Goal: Information Seeking & Learning: Find specific fact

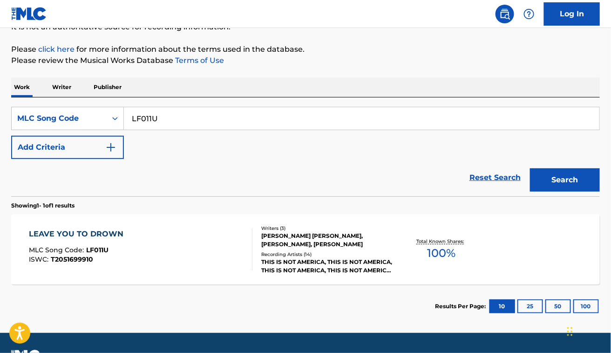
click at [187, 231] on div "LEAVE YOU TO DROWN MLC Song Code : LF011U ISWC : T2051699910" at bounding box center [141, 249] width 224 height 42
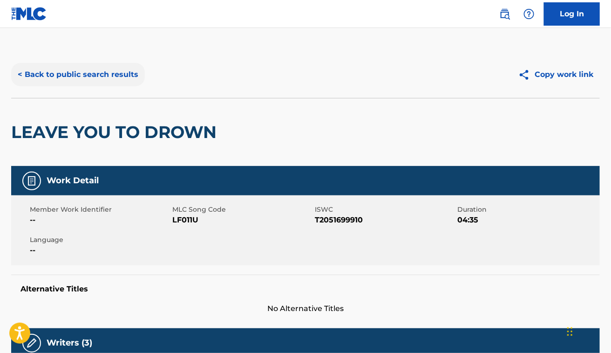
click at [82, 78] on button "< Back to public search results" at bounding box center [78, 74] width 134 height 23
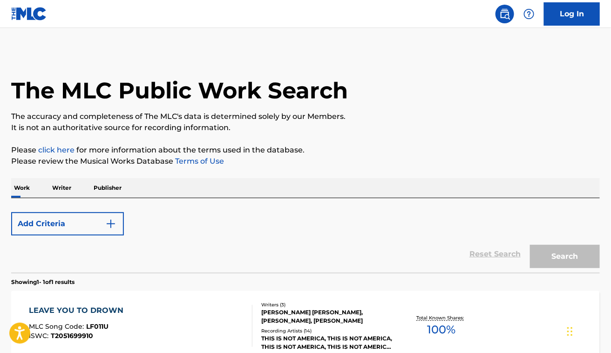
scroll to position [101, 0]
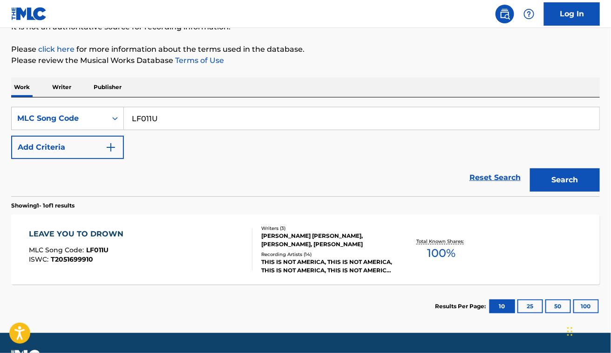
click at [221, 116] on input "LF011U" at bounding box center [362, 118] width 476 height 22
paste input "FV8FMC"
click at [530, 168] on button "Search" at bounding box center [565, 179] width 70 height 23
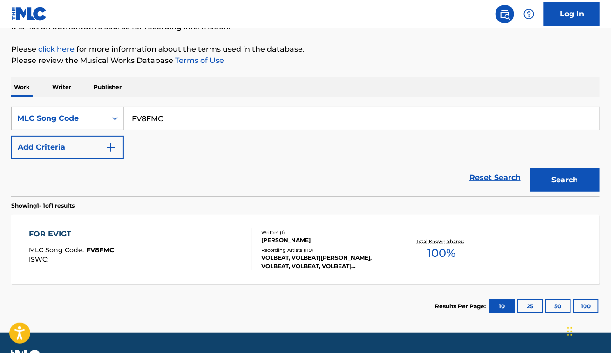
paste input "IC8I8E"
click at [530, 168] on button "Search" at bounding box center [565, 179] width 70 height 23
paste input "SD796Z"
click at [530, 168] on button "Search" at bounding box center [565, 179] width 70 height 23
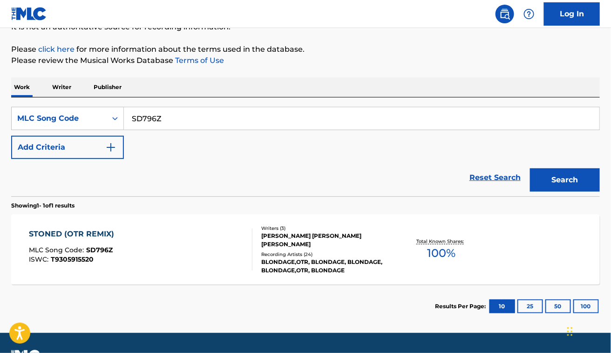
paste input "B9641X"
click at [530, 168] on button "Search" at bounding box center [565, 179] width 70 height 23
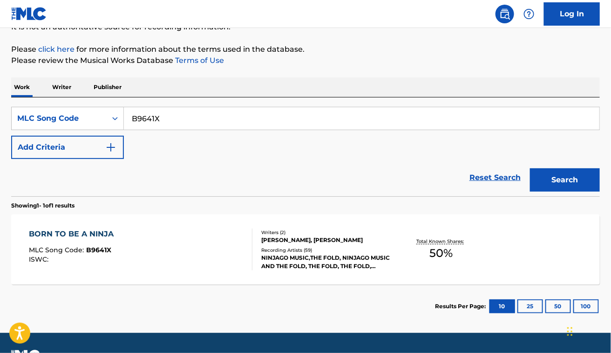
paste input "SVA62Y"
type input "SVA62Y"
click at [530, 168] on button "Search" at bounding box center [565, 179] width 70 height 23
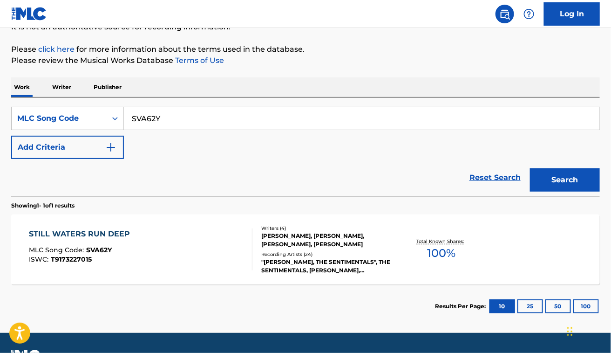
click at [177, 251] on div "STILL WATERS RUN DEEP MLC Song Code : SVA62Y ISWC : T9173227015" at bounding box center [141, 249] width 224 height 42
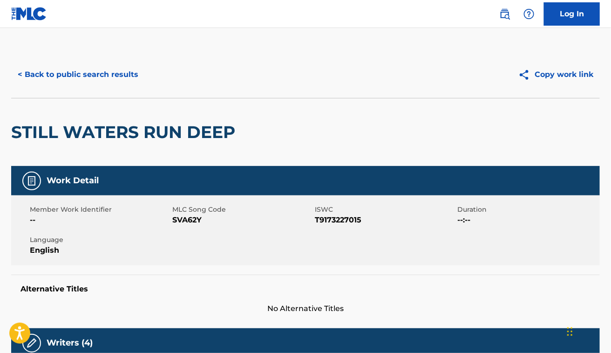
drag, startPoint x: 270, startPoint y: 98, endPoint x: 273, endPoint y: 53, distance: 45.8
click at [273, 53] on div "< Back to public search results Copy work link STILL WATERS RUN DEEP" at bounding box center [305, 108] width 589 height 115
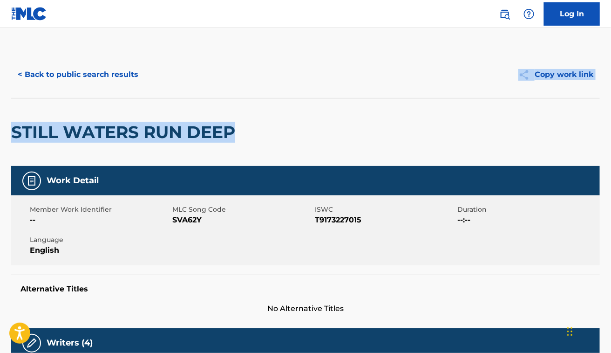
click at [76, 125] on h2 "STILL WATERS RUN DEEP" at bounding box center [125, 132] width 229 height 21
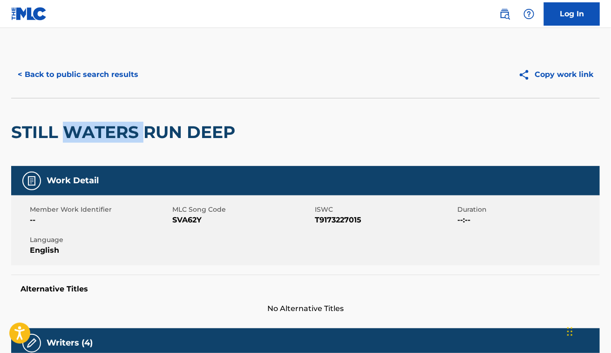
click at [76, 125] on h2 "STILL WATERS RUN DEEP" at bounding box center [125, 132] width 229 height 21
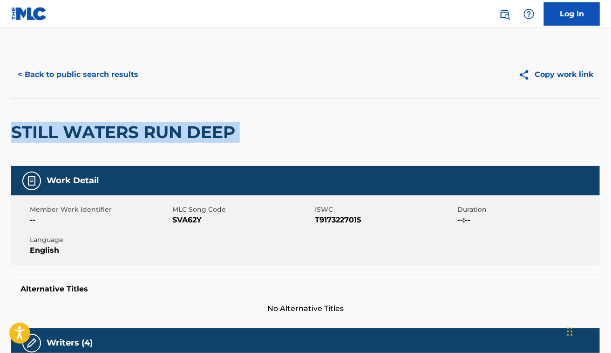
click at [76, 125] on h2 "STILL WATERS RUN DEEP" at bounding box center [125, 132] width 229 height 21
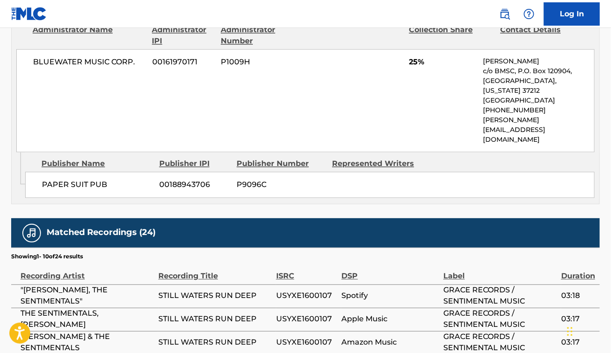
scroll to position [634, 0]
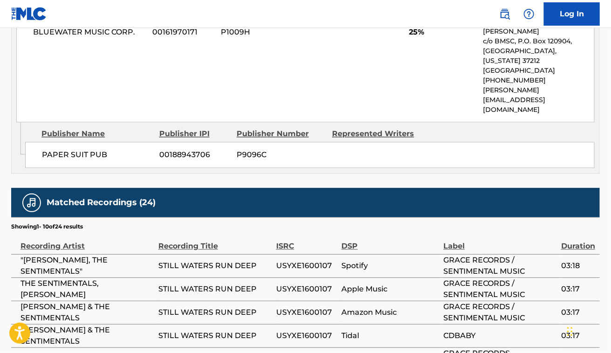
click at [51, 352] on span "[PERSON_NAME]" at bounding box center [86, 358] width 133 height 11
copy div "[PERSON_NAME]"
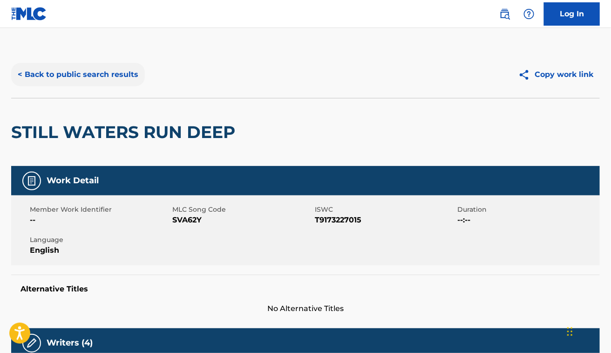
click at [71, 68] on button "< Back to public search results" at bounding box center [78, 74] width 134 height 23
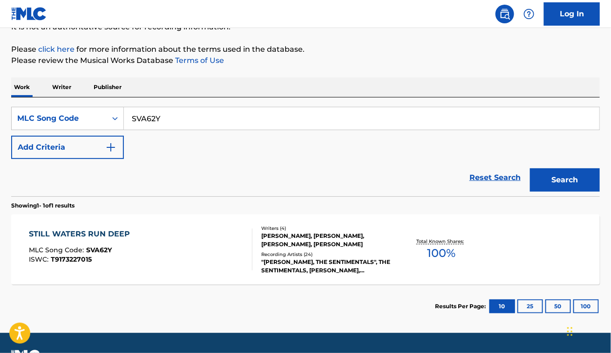
click at [185, 122] on input "SVA62Y" at bounding box center [362, 118] width 476 height 22
paste input "HV7TBW"
type input "HV7TBW"
click at [530, 168] on button "Search" at bounding box center [565, 179] width 70 height 23
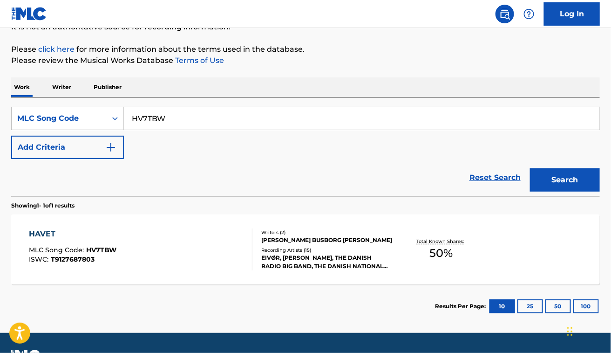
click at [206, 239] on div "HAVET MLC Song Code : HV7TBW ISWC : T9127687803" at bounding box center [141, 249] width 224 height 42
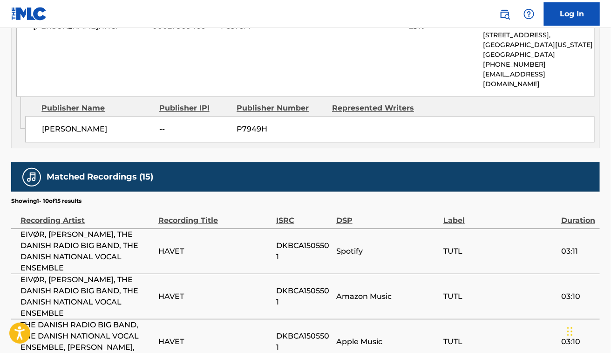
scroll to position [627, 0]
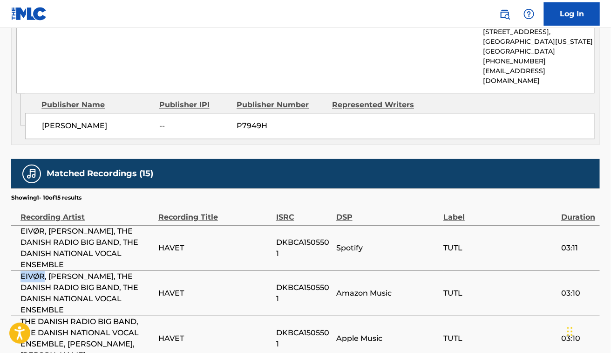
drag, startPoint x: 45, startPoint y: 238, endPoint x: 21, endPoint y: 240, distance: 23.9
click at [21, 271] on span "EIVØR, [PERSON_NAME], THE DANISH RADIO BIG BAND, THE DANISH NATIONAL VOCAL ENSE…" at bounding box center [86, 293] width 133 height 45
copy span "EIVØR"
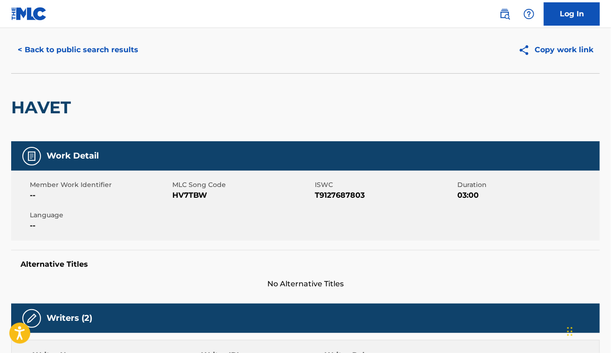
scroll to position [0, 0]
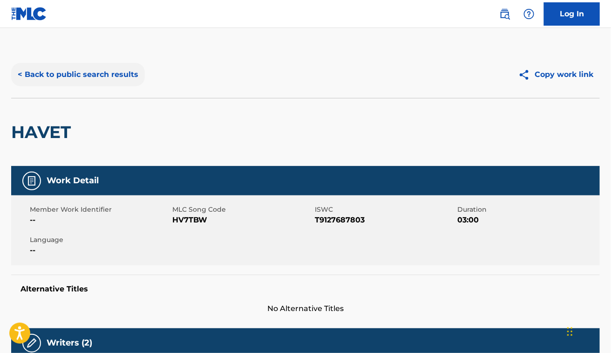
click at [126, 73] on button "< Back to public search results" at bounding box center [78, 74] width 134 height 23
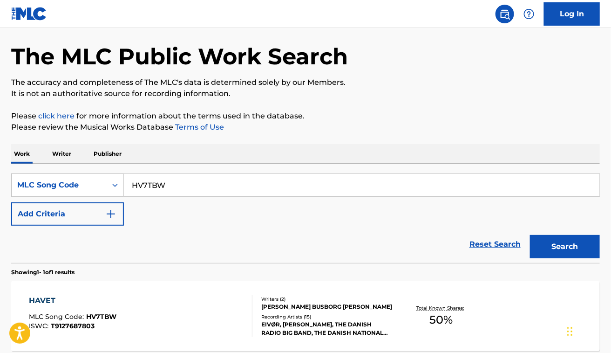
scroll to position [35, 0]
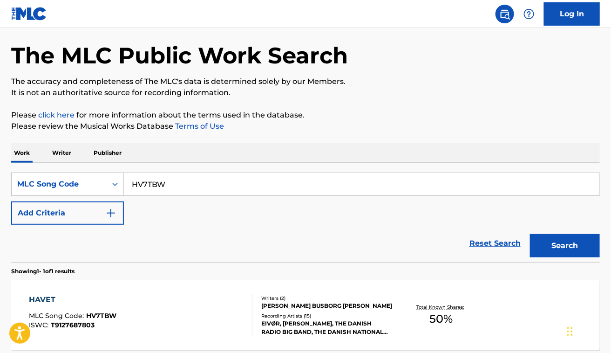
click at [197, 182] on input "HV7TBW" at bounding box center [362, 184] width 476 height 22
paste input "MA4X8Q"
click at [530, 234] on button "Search" at bounding box center [565, 245] width 70 height 23
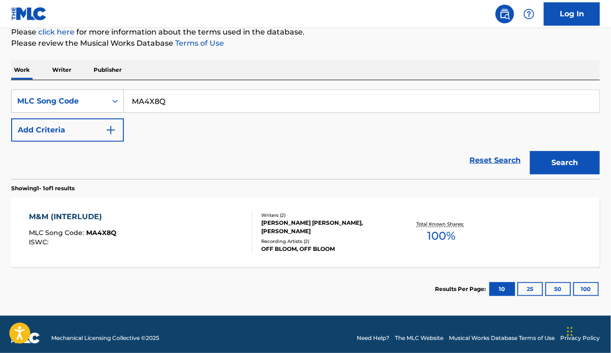
scroll to position [122, 0]
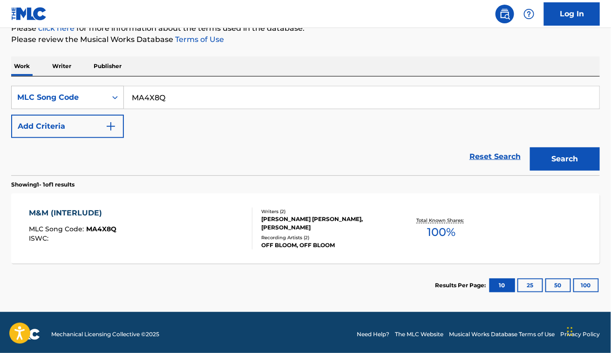
click at [212, 170] on div "Reset Search Search" at bounding box center [305, 156] width 589 height 37
click at [212, 91] on input "MA4X8Q" at bounding box center [362, 97] width 476 height 22
paste input "SC8LV2"
click at [530, 147] on button "Search" at bounding box center [565, 158] width 70 height 23
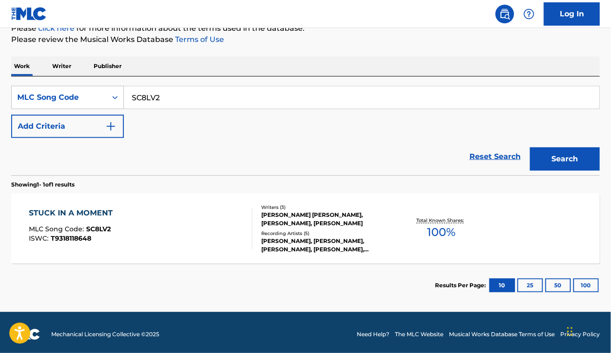
paste input "PE863C"
click at [530, 147] on button "Search" at bounding box center [565, 158] width 70 height 23
click at [274, 154] on div "Reset Search Search" at bounding box center [305, 156] width 589 height 37
click at [150, 97] on input "PE863C" at bounding box center [362, 97] width 476 height 22
paste input "RA2XRG"
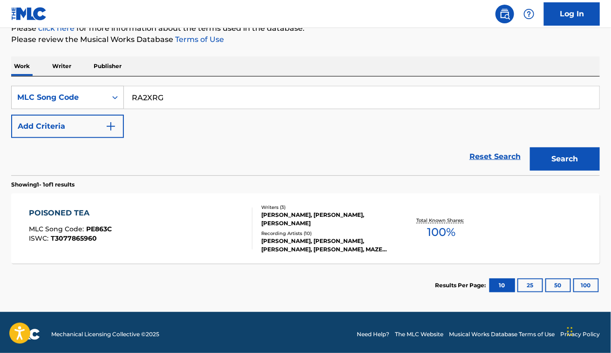
click at [530, 147] on button "Search" at bounding box center [565, 158] width 70 height 23
click at [250, 57] on div "Work Writer Publisher" at bounding box center [305, 66] width 589 height 20
click at [188, 96] on input "RA2XRG" at bounding box center [362, 97] width 476 height 22
paste input "D24983"
click at [530, 147] on button "Search" at bounding box center [565, 158] width 70 height 23
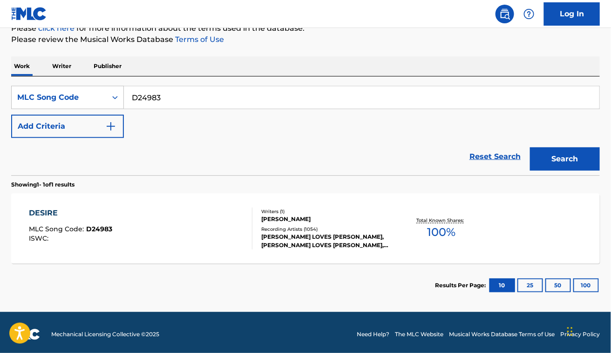
paste input "SVHBQH"
click at [530, 147] on button "Search" at bounding box center [565, 158] width 70 height 23
paste input "TV8SEV"
click at [530, 147] on button "Search" at bounding box center [565, 158] width 70 height 23
paste input "GA7KIU"
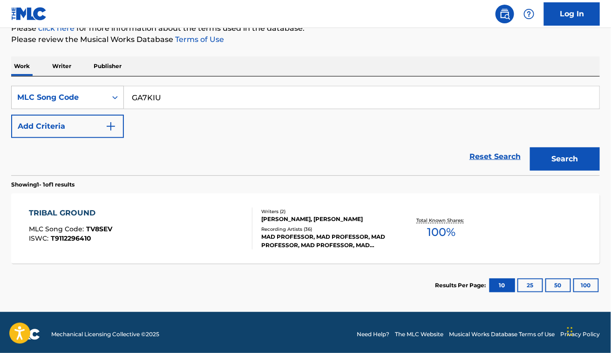
click at [530, 147] on button "Search" at bounding box center [565, 158] width 70 height 23
paste input "A7341I"
type input "A7341I"
click at [530, 147] on button "Search" at bounding box center [565, 158] width 70 height 23
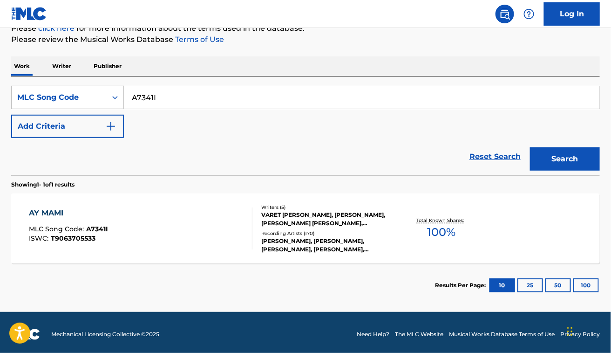
click at [185, 227] on div "AY MAMI MLC Song Code : A7341I ISWC : T9063705533" at bounding box center [141, 228] width 224 height 42
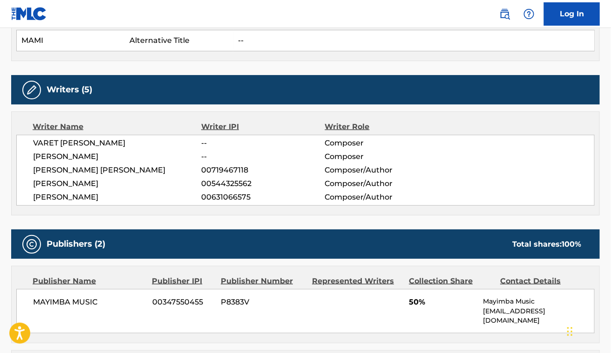
scroll to position [296, 0]
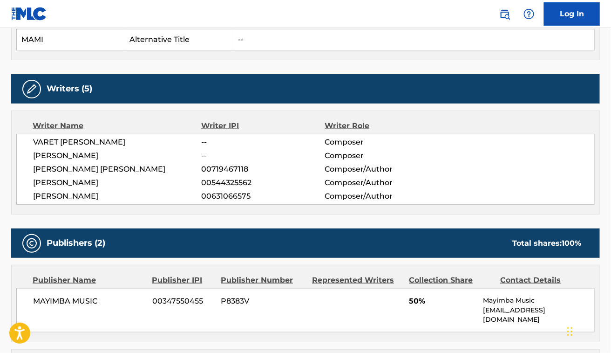
click at [213, 94] on div "Writers (5)" at bounding box center [305, 88] width 589 height 29
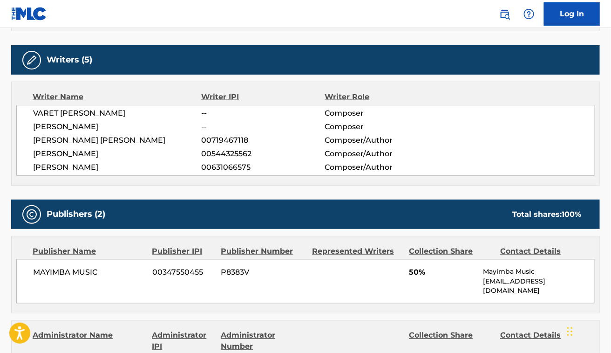
scroll to position [0, 0]
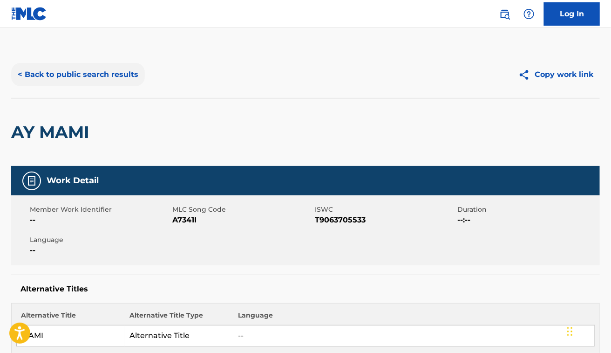
click at [102, 73] on button "< Back to public search results" at bounding box center [78, 74] width 134 height 23
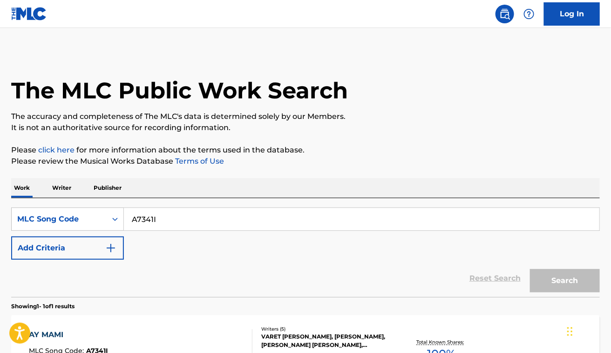
scroll to position [101, 0]
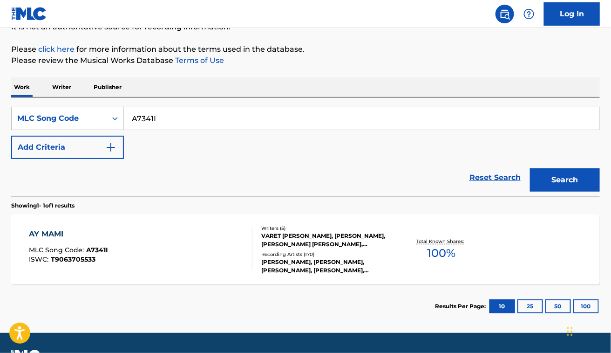
click at [203, 126] on input "A7341I" at bounding box center [362, 118] width 476 height 22
paste input "WC8BFZ"
click at [530, 168] on button "Search" at bounding box center [565, 179] width 70 height 23
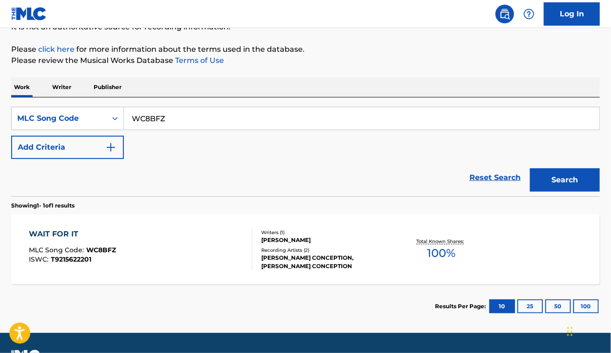
paste input "MV1BJ8"
click at [530, 168] on button "Search" at bounding box center [565, 179] width 70 height 23
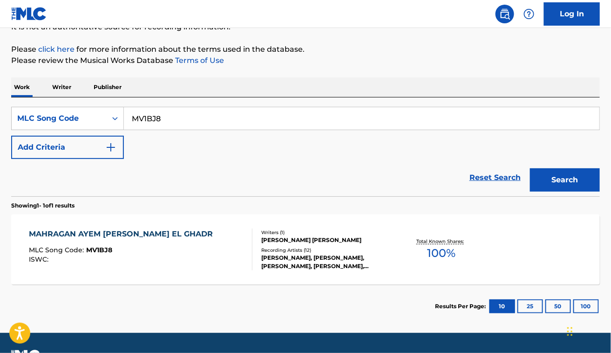
paste input "HQ5XRE"
click at [530, 168] on button "Search" at bounding box center [565, 179] width 70 height 23
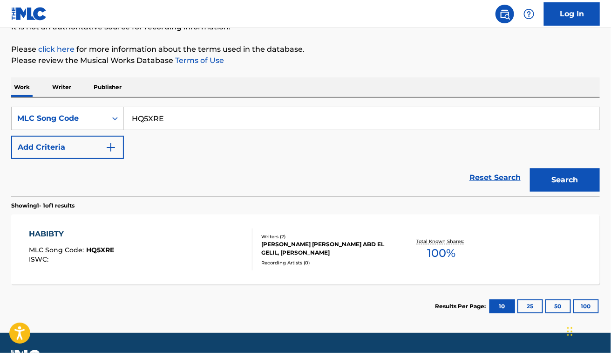
click at [215, 70] on div "The MLC Public Work Search The accuracy and completeness of The MLC's data is d…" at bounding box center [305, 139] width 611 height 377
click at [185, 122] on input "HQ5XRE" at bounding box center [362, 118] width 476 height 22
paste input "KB7633"
click at [530, 168] on button "Search" at bounding box center [565, 179] width 70 height 23
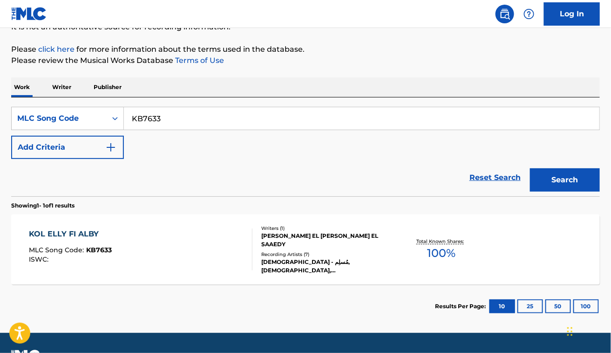
paste input "E2JYZ"
type input "KE2JYZ"
click at [530, 168] on button "Search" at bounding box center [565, 179] width 70 height 23
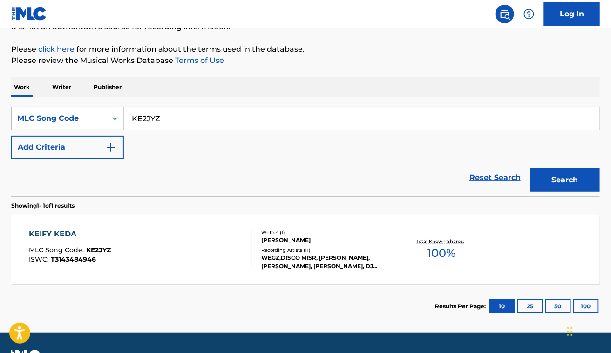
click at [200, 233] on div "KEIFY KEDA MLC Song Code : KE2JYZ ISWC : T3143484946" at bounding box center [141, 249] width 224 height 42
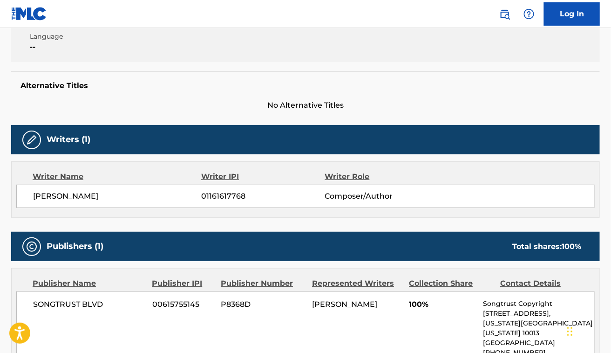
scroll to position [206, 0]
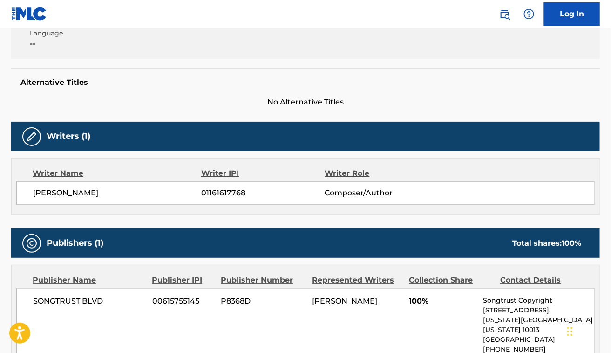
click at [58, 208] on div "Writer Name Writer IPI Writer Role [PERSON_NAME] 01161617768 Composer/Author" at bounding box center [305, 186] width 589 height 56
click at [54, 198] on div "[PERSON_NAME] 01161617768 Composer/Author" at bounding box center [305, 192] width 578 height 23
copy div "[PERSON_NAME]"
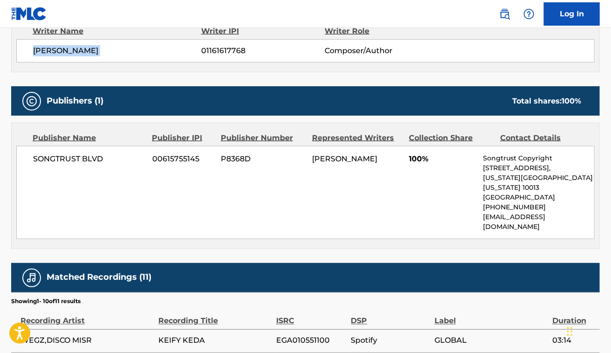
scroll to position [0, 0]
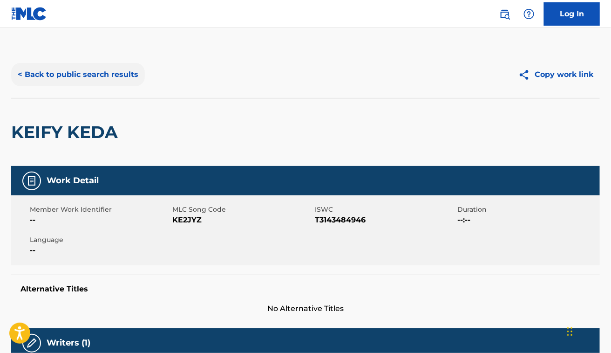
click at [109, 68] on button "< Back to public search results" at bounding box center [78, 74] width 134 height 23
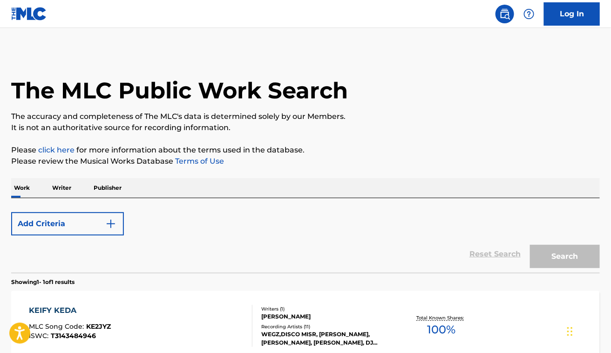
scroll to position [101, 0]
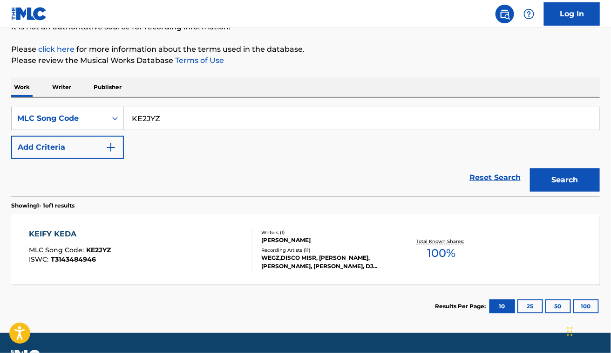
click at [190, 125] on input "KE2JYZ" at bounding box center [362, 118] width 476 height 22
paste input "S80TAK"
click at [530, 168] on button "Search" at bounding box center [565, 179] width 70 height 23
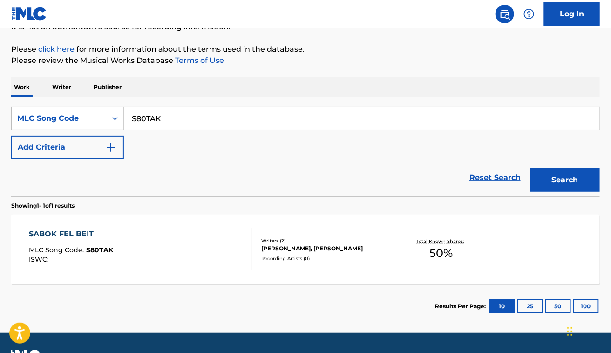
paste input "MV3QAA"
click at [530, 168] on button "Search" at bounding box center [565, 179] width 70 height 23
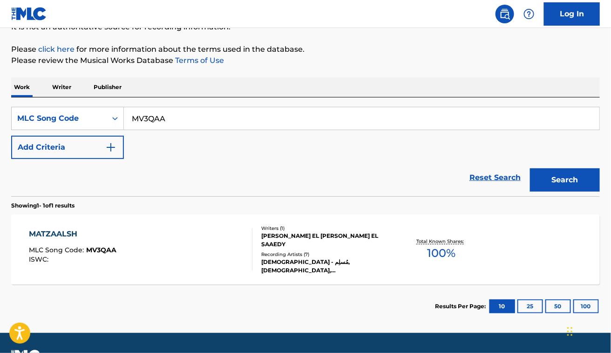
paste input "KC3MRE"
click at [530, 168] on button "Search" at bounding box center [565, 179] width 70 height 23
paste input "J2V9D"
click at [530, 168] on button "Search" at bounding box center [565, 179] width 70 height 23
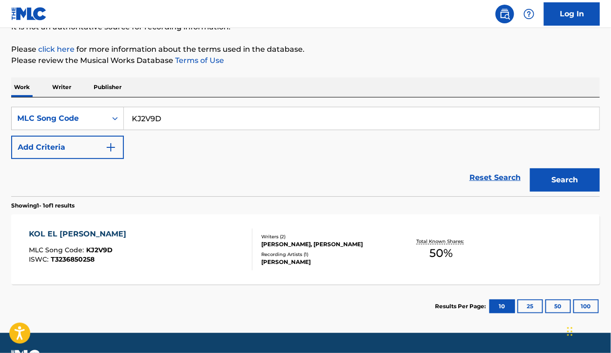
paste input "ZS6V90"
click at [530, 168] on button "Search" at bounding box center [565, 179] width 70 height 23
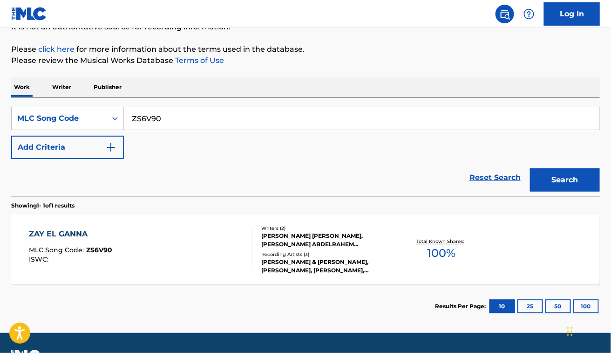
paste input "S64ODO"
click at [530, 168] on button "Search" at bounding box center [565, 179] width 70 height 23
click at [292, 180] on div "Reset Search Search" at bounding box center [305, 177] width 589 height 37
click at [297, 118] on input "S64ODO" at bounding box center [362, 118] width 476 height 22
paste input "EC2UN9"
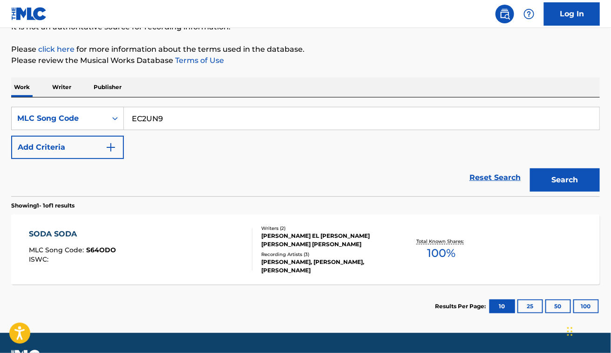
click at [530, 168] on button "Search" at bounding box center [565, 179] width 70 height 23
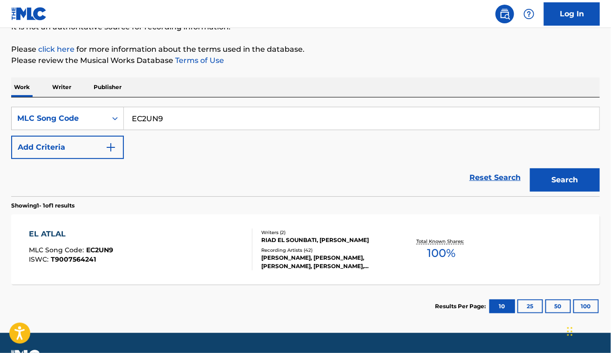
paste input "FD71PM"
click at [530, 168] on button "Search" at bounding box center [565, 179] width 70 height 23
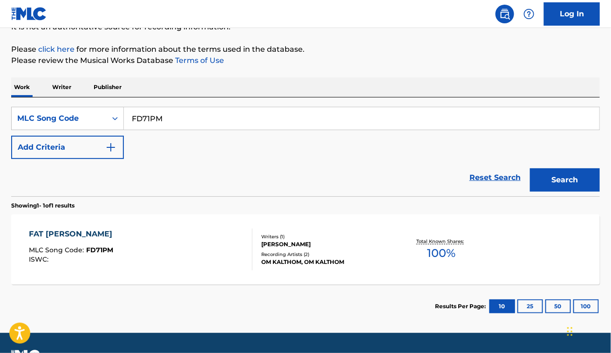
paste input "G39604"
click at [530, 168] on button "Search" at bounding box center [565, 179] width 70 height 23
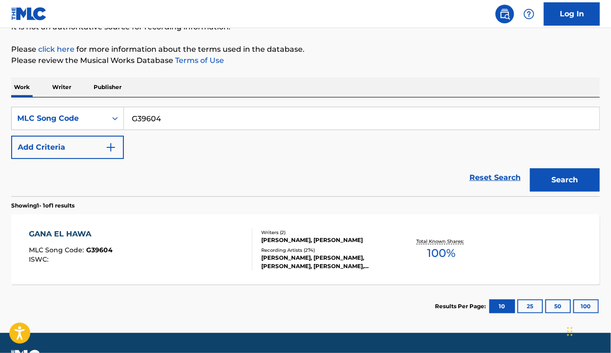
paste input "T84367"
click at [530, 168] on button "Search" at bounding box center [565, 179] width 70 height 23
paste input "W4518L"
click at [530, 168] on button "Search" at bounding box center [565, 179] width 70 height 23
paste input "AY6MNV"
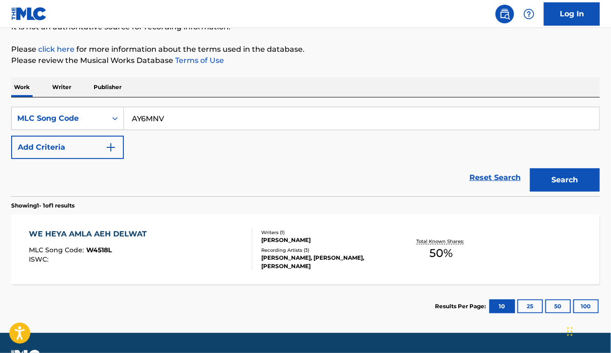
click at [530, 168] on button "Search" at bounding box center [565, 179] width 70 height 23
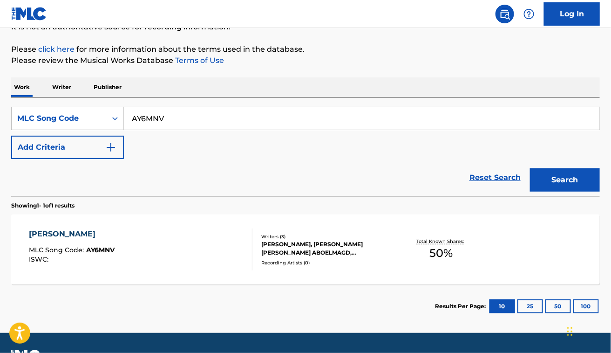
click at [290, 125] on input "AY6MNV" at bounding box center [362, 118] width 476 height 22
paste input "SB68OA"
click at [530, 168] on button "Search" at bounding box center [565, 179] width 70 height 23
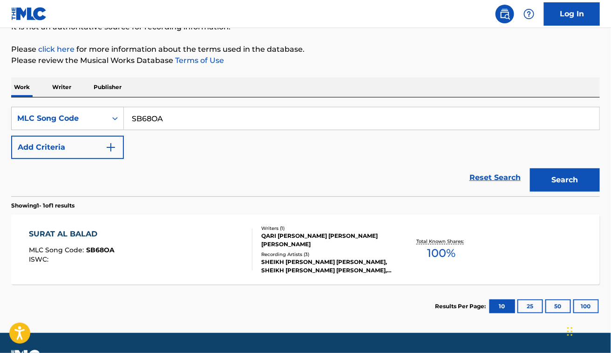
paste input "O4323W"
click at [530, 168] on button "Search" at bounding box center [565, 179] width 70 height 23
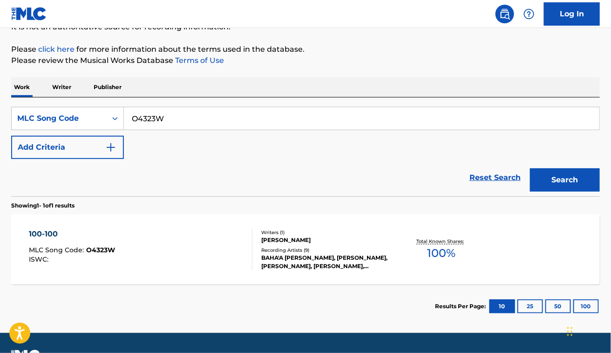
paste input "AD56R3"
click at [530, 168] on button "Search" at bounding box center [565, 179] width 70 height 23
paste input "S53DX6"
click at [530, 168] on button "Search" at bounding box center [565, 179] width 70 height 23
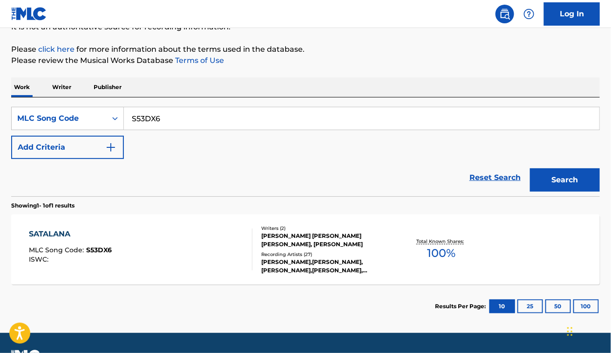
paste input "AD14KQ"
click at [530, 168] on button "Search" at bounding box center [565, 179] width 70 height 23
paste input "NH4FER"
click at [530, 168] on button "Search" at bounding box center [565, 179] width 70 height 23
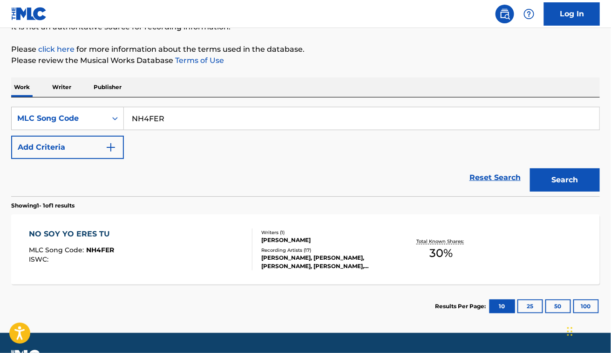
paste input "R1715E"
type input "R1715E"
click at [530, 168] on button "Search" at bounding box center [565, 179] width 70 height 23
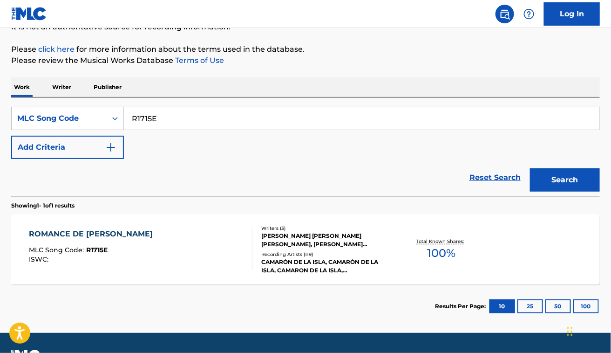
click at [157, 244] on div "ROMANCE DE [PERSON_NAME] MLC Song Code : R1715E ISWC :" at bounding box center [141, 249] width 224 height 42
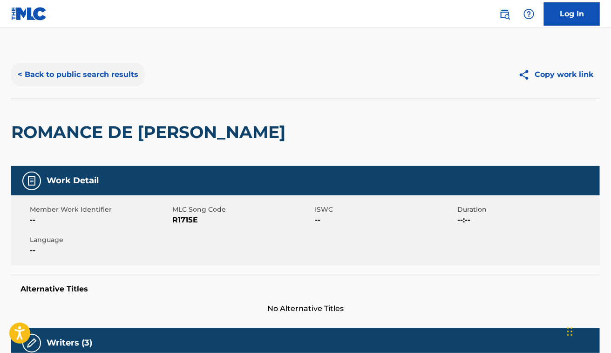
click at [118, 72] on button "< Back to public search results" at bounding box center [78, 74] width 134 height 23
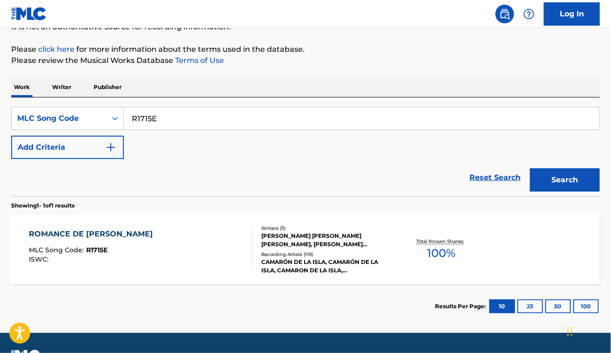
click at [194, 116] on input "R1715E" at bounding box center [362, 118] width 476 height 22
paste input "D8046P"
click at [530, 168] on button "Search" at bounding box center [565, 179] width 70 height 23
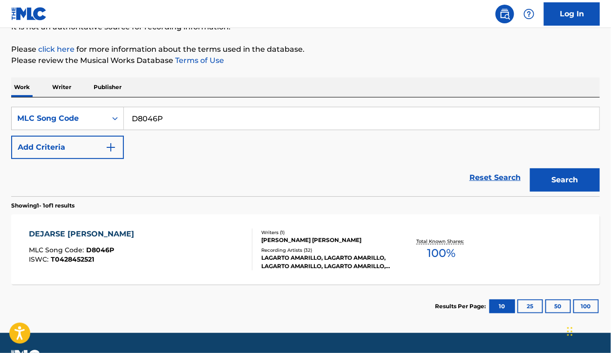
paste input "SB0VU6"
click at [530, 168] on button "Search" at bounding box center [565, 179] width 70 height 23
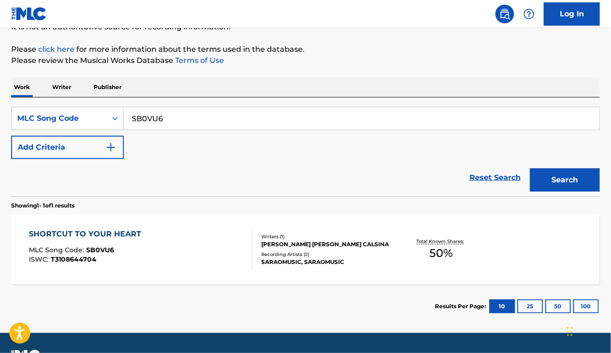
paste input "P6288O"
click at [530, 168] on button "Search" at bounding box center [565, 179] width 70 height 23
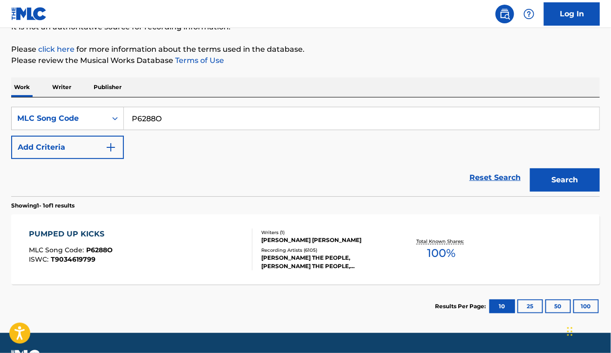
paste input "MB2MO6"
click at [530, 168] on button "Search" at bounding box center [565, 179] width 70 height 23
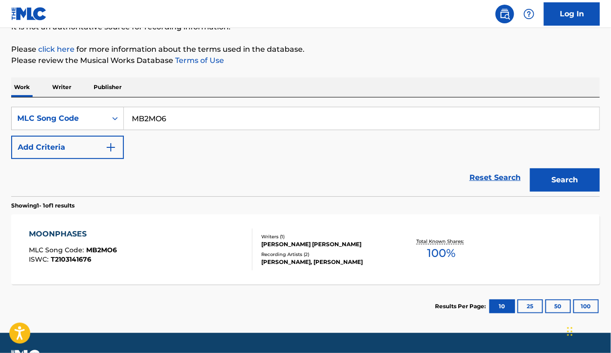
paste input "NC3PH9"
click at [530, 168] on button "Search" at bounding box center [565, 179] width 70 height 23
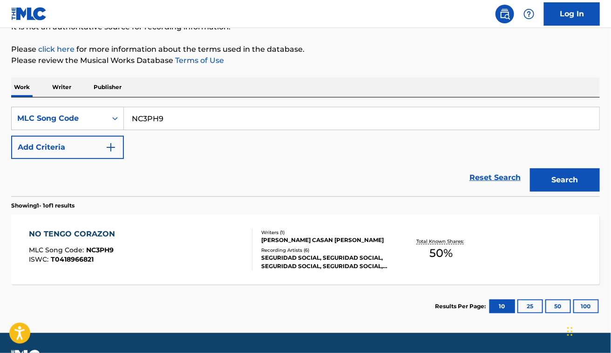
paste input "C7675Y"
click at [530, 168] on button "Search" at bounding box center [565, 179] width 70 height 23
paste input "D28643"
click at [530, 168] on button "Search" at bounding box center [565, 179] width 70 height 23
paste input "EV7LC4"
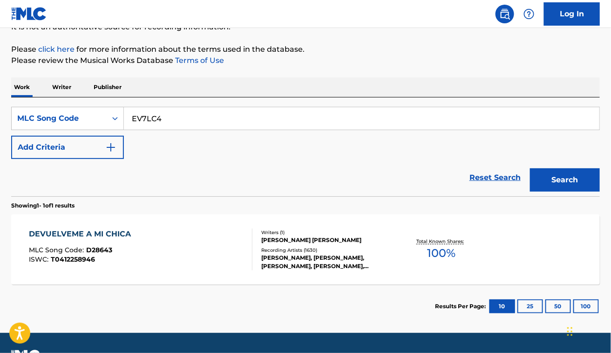
click at [530, 168] on button "Search" at bounding box center [565, 179] width 70 height 23
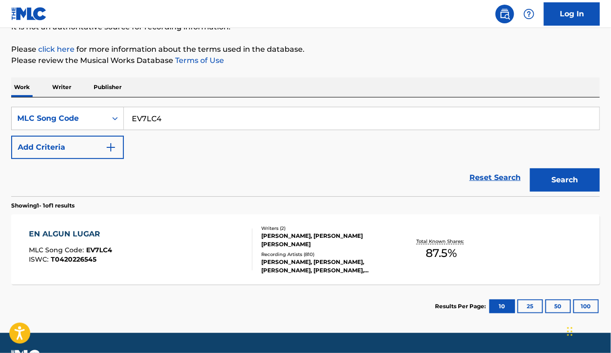
paste input "P13928"
type input "P13928"
click at [530, 168] on button "Search" at bounding box center [565, 179] width 70 height 23
click at [183, 219] on div "PECES DE CIUDAD MLC Song Code : P13928 ISWC : T0416621447 Writers ( 2 ) FRANCIS…" at bounding box center [305, 249] width 589 height 70
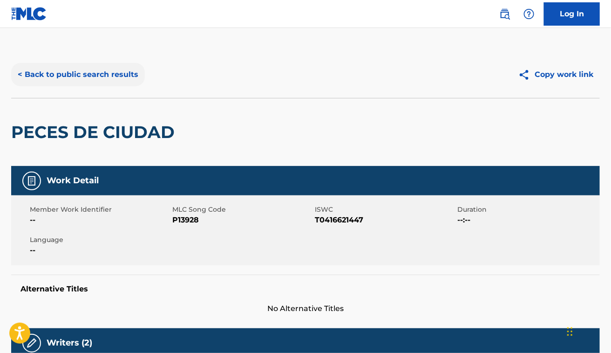
click at [88, 68] on button "< Back to public search results" at bounding box center [78, 74] width 134 height 23
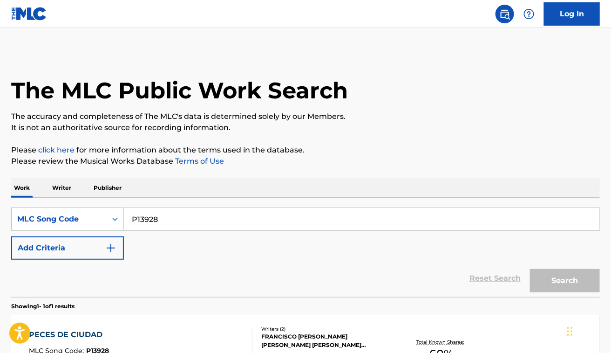
scroll to position [101, 0]
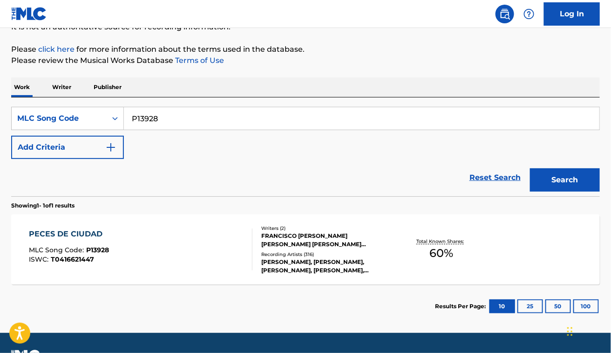
click at [142, 115] on input "P13928" at bounding box center [362, 118] width 476 height 22
paste input "B6834M"
click at [530, 168] on button "Search" at bounding box center [565, 179] width 70 height 23
click at [273, 50] on p "Please click here for more information about the terms used in the database." at bounding box center [305, 49] width 589 height 11
click at [205, 115] on input "B6834M" at bounding box center [362, 118] width 476 height 22
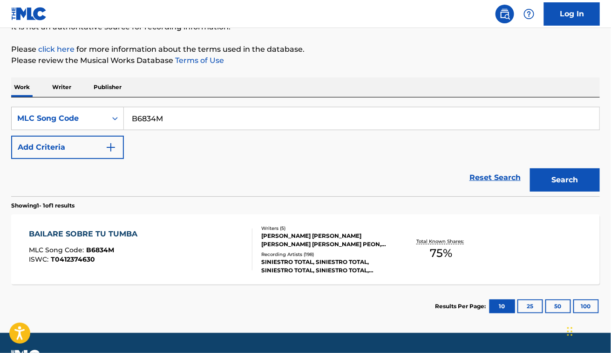
paste input "S59583"
click at [530, 168] on button "Search" at bounding box center [565, 179] width 70 height 23
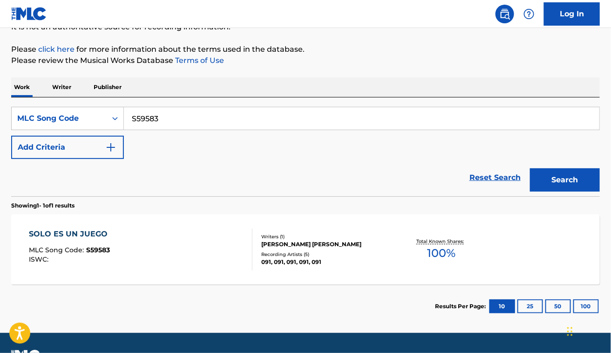
paste input "DV9ETE"
click at [530, 168] on button "Search" at bounding box center [565, 179] width 70 height 23
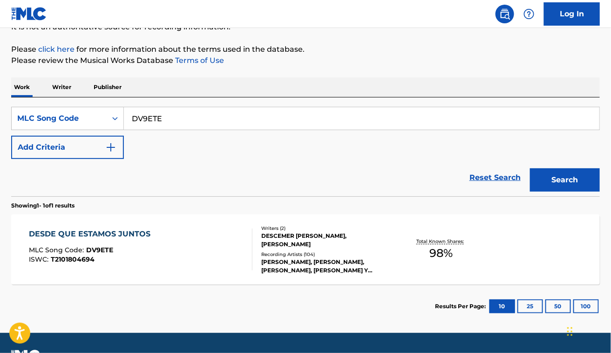
paste input "FE0W59"
click at [530, 168] on button "Search" at bounding box center [565, 179] width 70 height 23
paste input "HP41PL"
click at [530, 168] on button "Search" at bounding box center [565, 179] width 70 height 23
paste input "P34006"
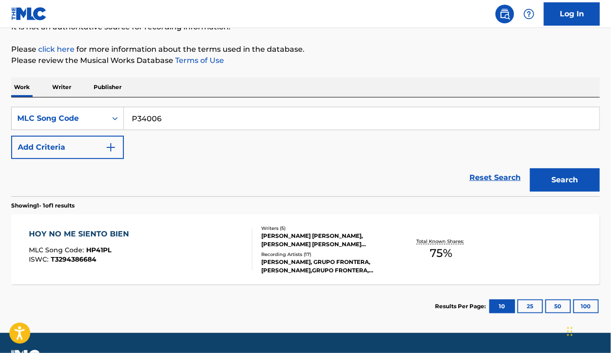
click at [530, 168] on button "Search" at bounding box center [565, 179] width 70 height 23
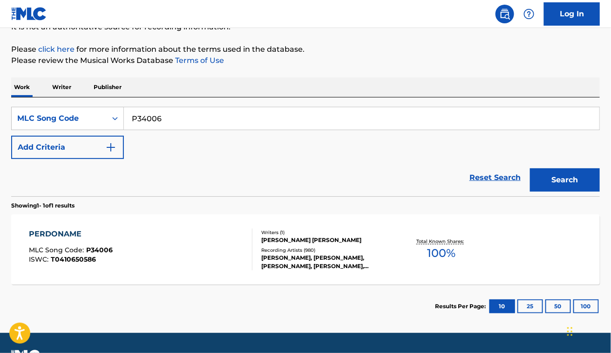
paste input "A51090"
click at [530, 168] on button "Search" at bounding box center [565, 179] width 70 height 23
paste input "T23631"
click at [530, 168] on button "Search" at bounding box center [565, 179] width 70 height 23
paste input "S0592J"
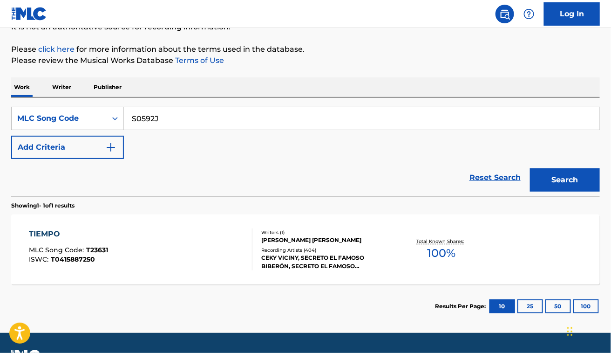
click at [530, 168] on button "Search" at bounding box center [565, 179] width 70 height 23
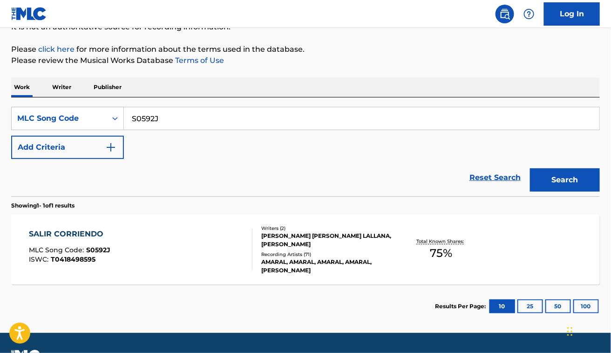
paste input "TD247S"
click at [530, 168] on button "Search" at bounding box center [565, 179] width 70 height 23
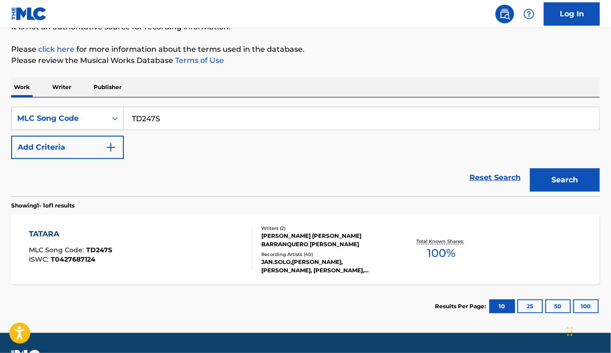
paste input "964491"
click at [530, 168] on button "Search" at bounding box center [565, 179] width 70 height 23
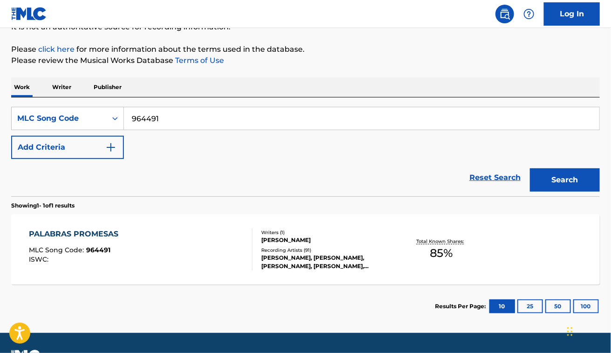
paste input "D11574"
click at [530, 168] on button "Search" at bounding box center [565, 179] width 70 height 23
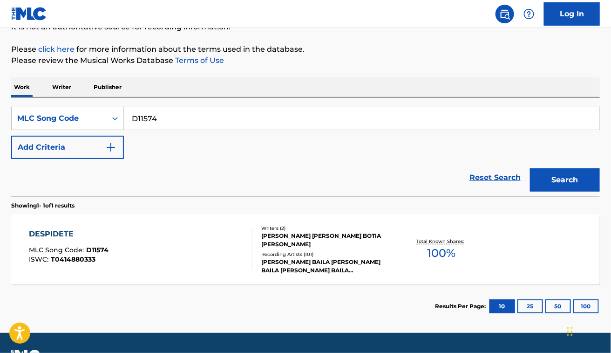
paste input "3974"
click at [530, 168] on button "Search" at bounding box center [565, 179] width 70 height 23
paste input "5963K"
click at [530, 168] on button "Search" at bounding box center [565, 179] width 70 height 23
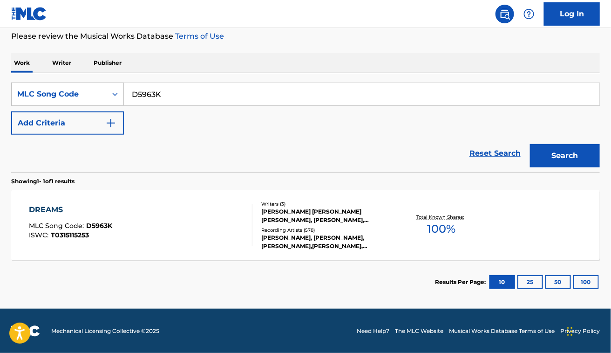
paste input "BD5IA0"
click at [530, 144] on button "Search" at bounding box center [565, 155] width 70 height 23
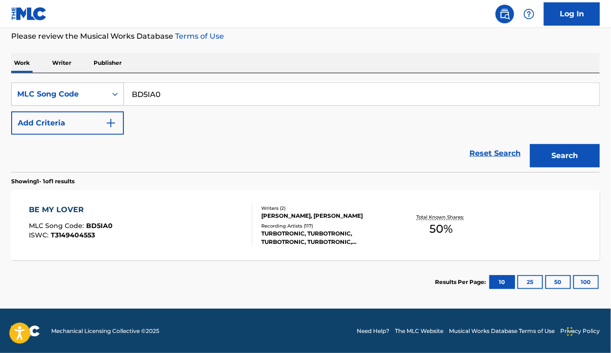
paste input "F26236"
click at [530, 144] on button "Search" at bounding box center [565, 155] width 70 height 23
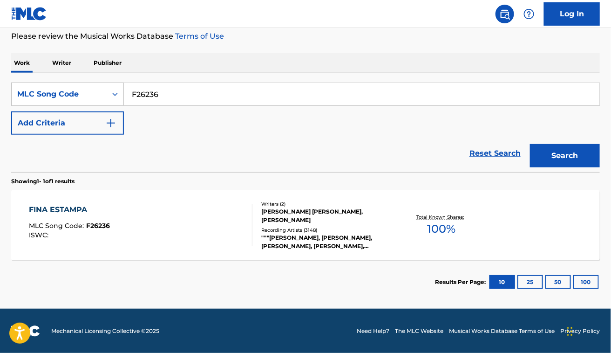
paste input "L01609"
click at [530, 144] on button "Search" at bounding box center [565, 155] width 70 height 23
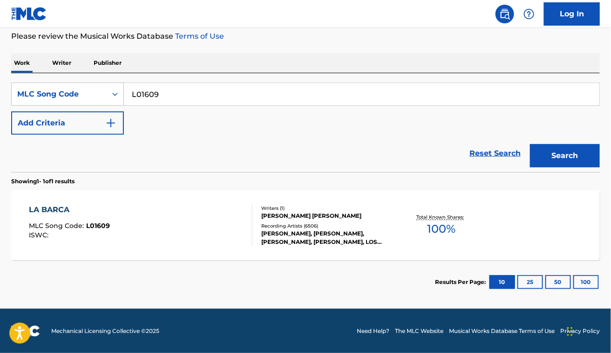
paste input "B3893H"
click at [530, 144] on button "Search" at bounding box center [565, 155] width 70 height 23
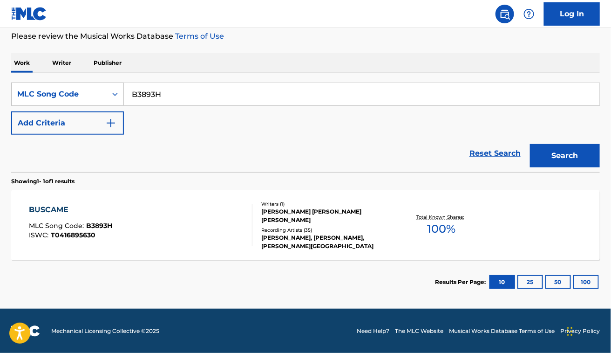
click at [261, 169] on div "Reset Search Search" at bounding box center [305, 153] width 589 height 37
click at [263, 94] on input "B3893H" at bounding box center [362, 94] width 476 height 22
paste input "L02357"
click at [530, 144] on button "Search" at bounding box center [565, 155] width 70 height 23
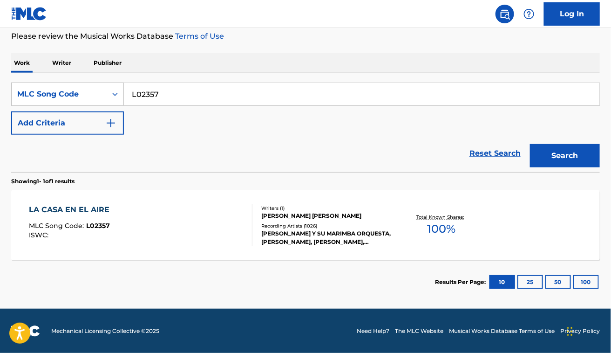
paste input "M9291J"
click at [530, 144] on button "Search" at bounding box center [565, 155] width 70 height 23
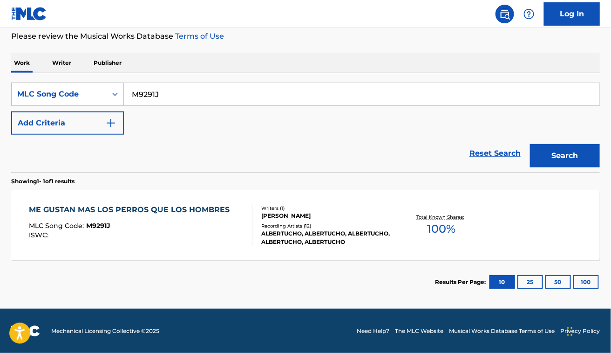
paste input "LT37Z2"
click at [530, 144] on button "Search" at bounding box center [565, 155] width 70 height 23
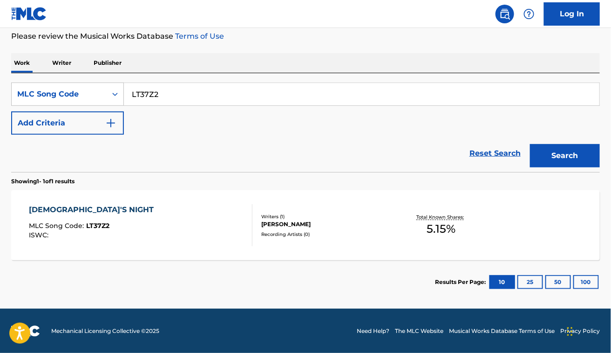
paste input "AB0AV8"
click at [530, 144] on button "Search" at bounding box center [565, 155] width 70 height 23
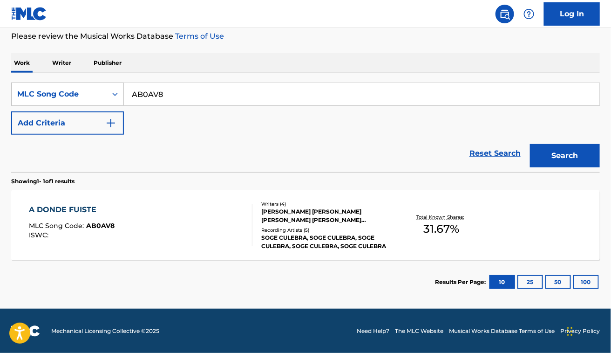
paste input "TC5Z0B"
click at [530, 144] on button "Search" at bounding box center [565, 155] width 70 height 23
paste input "A4102N"
click at [530, 144] on button "Search" at bounding box center [565, 155] width 70 height 23
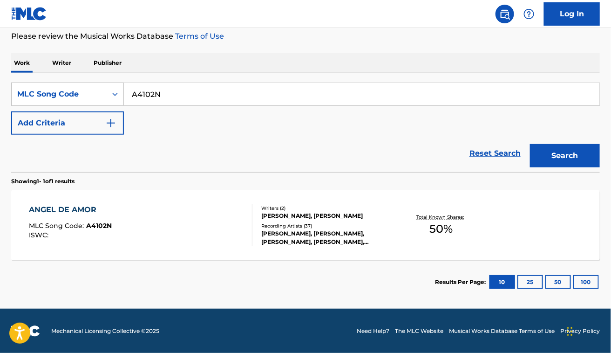
paste input "C8171H"
click at [530, 144] on button "Search" at bounding box center [565, 155] width 70 height 23
paste input "E07982"
click at [530, 144] on button "Search" at bounding box center [565, 155] width 70 height 23
paste input "2767"
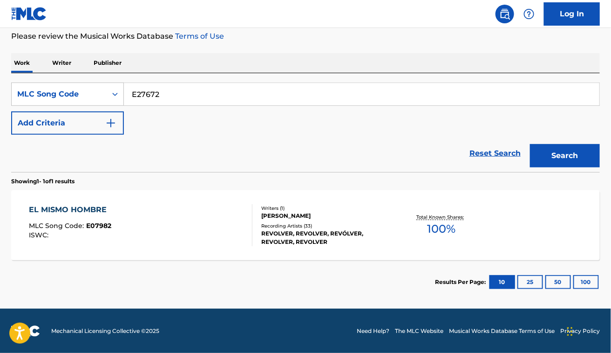
click at [530, 144] on button "Search" at bounding box center [565, 155] width 70 height 23
paste input "A4184B"
click at [530, 144] on button "Search" at bounding box center [565, 155] width 70 height 23
paste input "C13837"
click at [530, 144] on button "Search" at bounding box center [565, 155] width 70 height 23
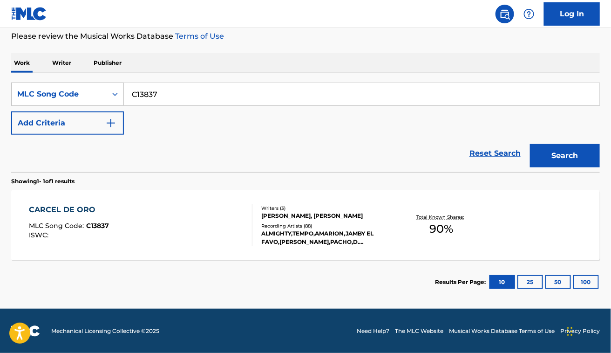
paste input "E06059"
click at [530, 144] on button "Search" at bounding box center [565, 155] width 70 height 23
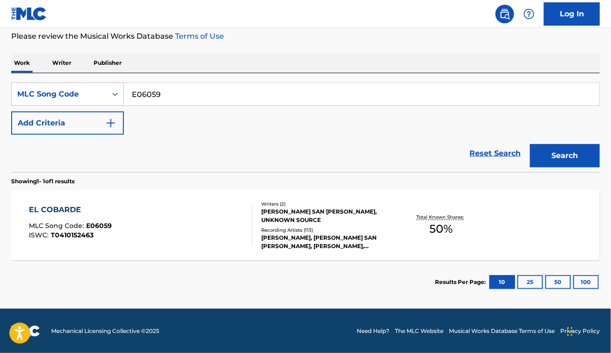
paste input "946114"
type input "946114"
click at [530, 144] on button "Search" at bounding box center [565, 155] width 70 height 23
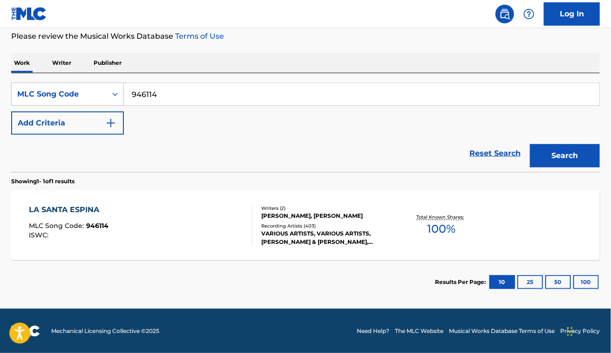
click at [180, 217] on div "LA SANTA [PERSON_NAME] MLC Song Code : 946114 ISWC :" at bounding box center [141, 225] width 224 height 42
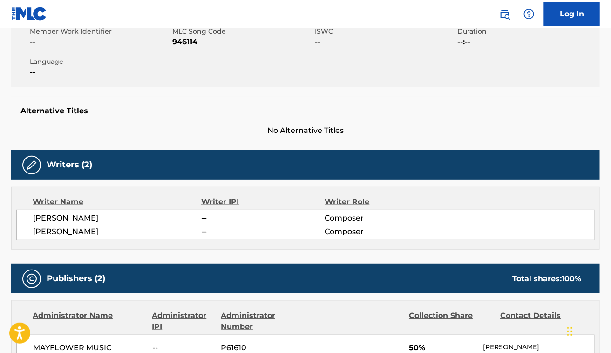
scroll to position [179, 0]
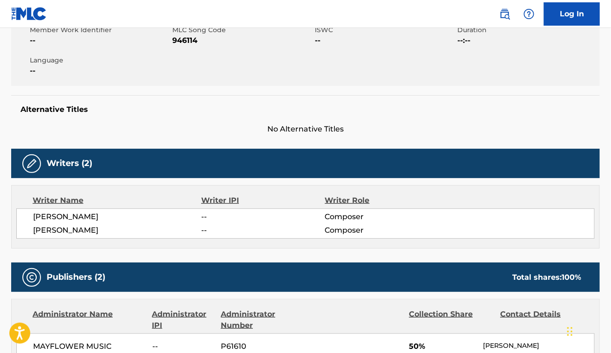
click at [83, 231] on span "[PERSON_NAME]" at bounding box center [117, 230] width 169 height 11
copy span "GUIMERA"
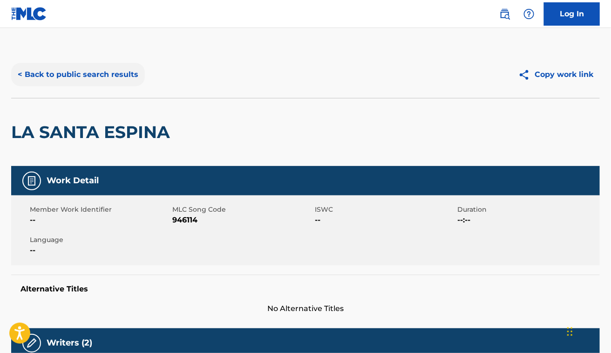
click at [75, 68] on button "< Back to public search results" at bounding box center [78, 74] width 134 height 23
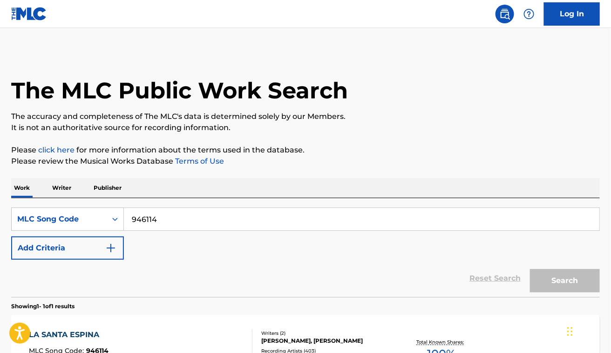
scroll to position [101, 0]
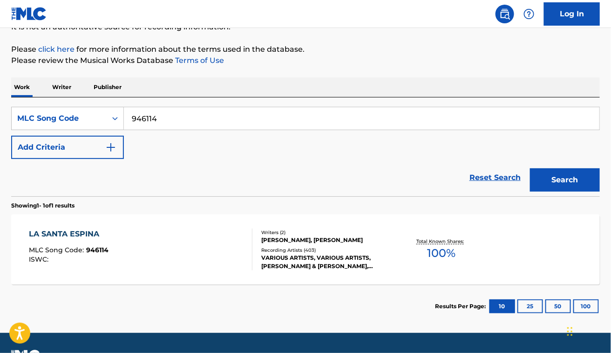
click at [187, 119] on input "946114" at bounding box center [362, 118] width 476 height 22
paste input "ES5338511879"
paste input "CB52UA"
click at [530, 168] on button "Search" at bounding box center [565, 179] width 70 height 23
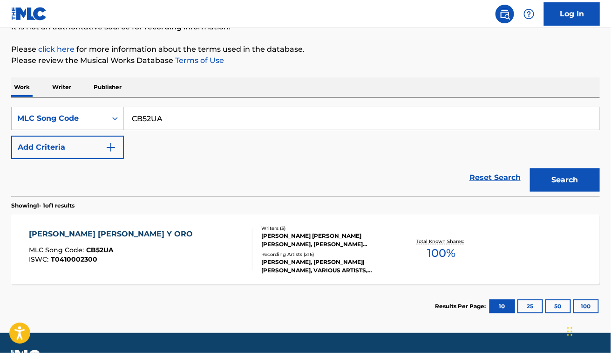
paste input "M21008"
click at [530, 168] on button "Search" at bounding box center [565, 179] width 70 height 23
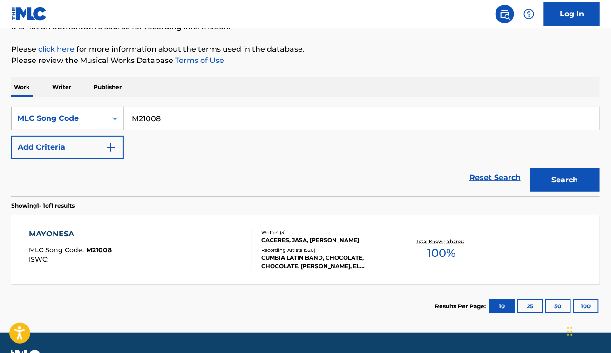
paste input "C10182"
click at [530, 168] on button "Search" at bounding box center [565, 179] width 70 height 23
paste input "ES553100733"
paste input "Y02294"
click at [530, 168] on button "Search" at bounding box center [565, 179] width 70 height 23
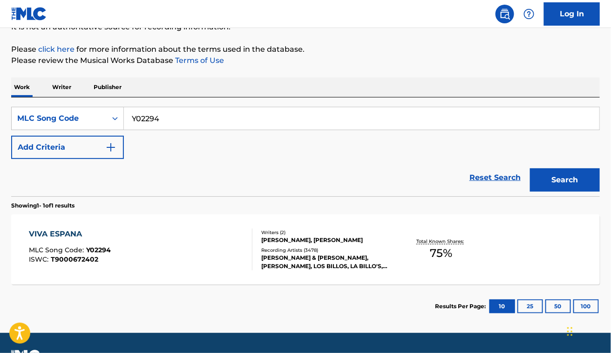
paste input "W79700"
click at [530, 168] on button "Search" at bounding box center [565, 179] width 70 height 23
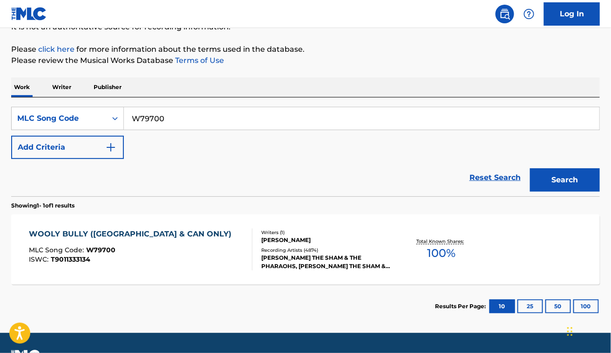
paste input "V21798"
type input "V21798"
click at [530, 168] on button "Search" at bounding box center [565, 179] width 70 height 23
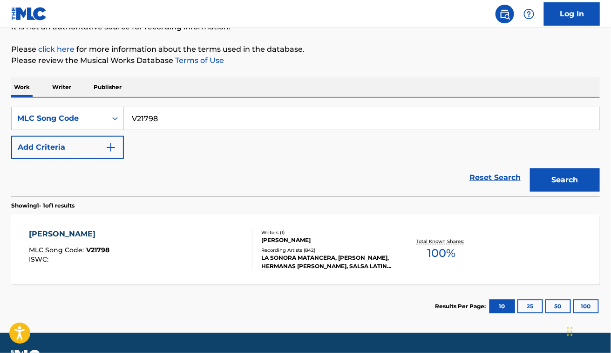
click at [145, 241] on div "[PERSON_NAME] MLC Song Code : V21798 ISWC :" at bounding box center [141, 249] width 224 height 42
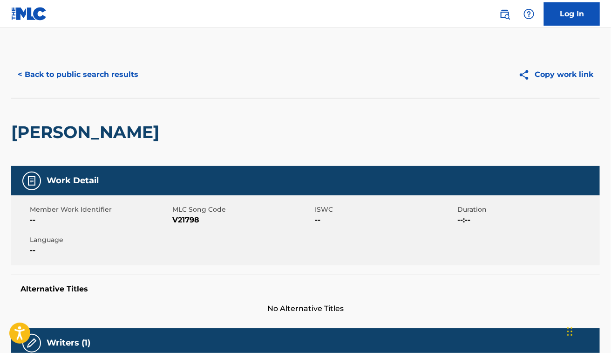
click at [116, 126] on h2 "[PERSON_NAME]" at bounding box center [87, 132] width 153 height 21
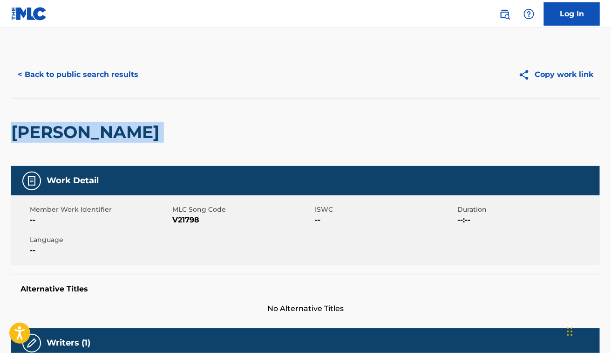
click at [116, 126] on h2 "[PERSON_NAME]" at bounding box center [87, 132] width 153 height 21
copy div "[PERSON_NAME]"
click at [119, 75] on button "< Back to public search results" at bounding box center [78, 74] width 134 height 23
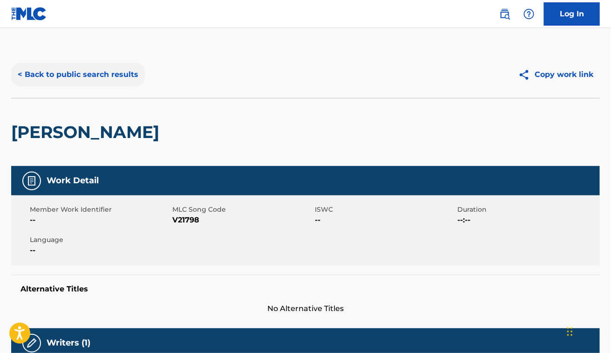
scroll to position [101, 0]
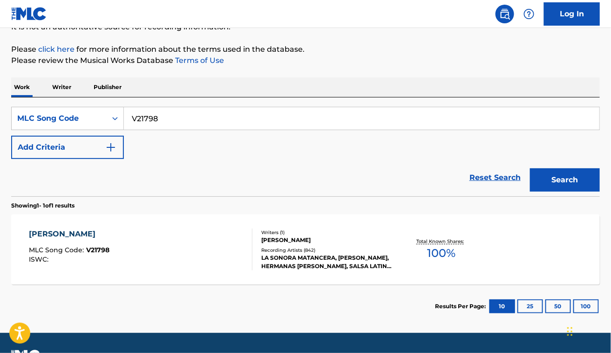
click at [180, 124] on input "V21798" at bounding box center [362, 118] width 476 height 22
paste input "A84835"
click at [530, 168] on button "Search" at bounding box center [565, 179] width 70 height 23
paste input "LA47DR"
click at [530, 168] on button "Search" at bounding box center [565, 179] width 70 height 23
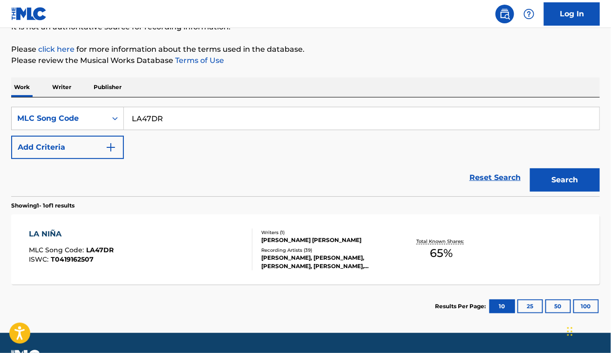
click at [148, 117] on input "LA47DR" at bounding box center [362, 118] width 476 height 22
paste input "2441T"
click at [530, 168] on button "Search" at bounding box center [565, 179] width 70 height 23
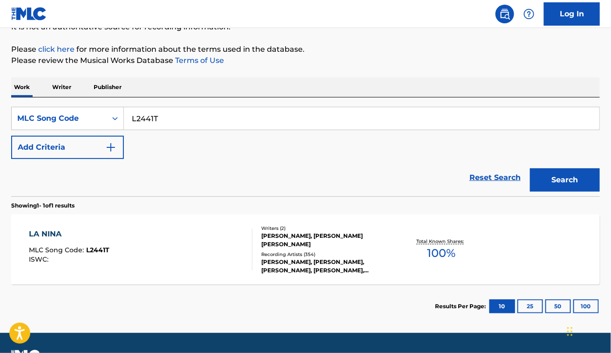
paste input "X2865I"
click at [530, 168] on button "Search" at bounding box center [565, 179] width 70 height 23
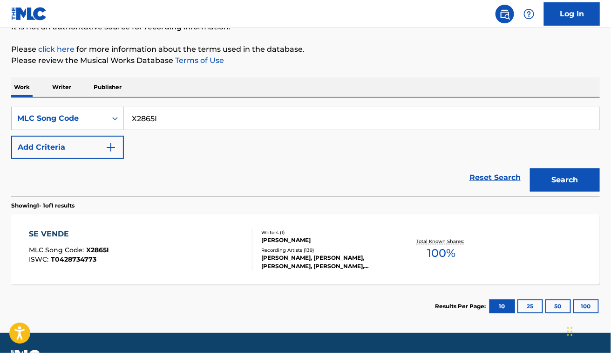
click at [155, 177] on div "Reset Search Search" at bounding box center [305, 177] width 589 height 37
click at [272, 113] on input "X2865I" at bounding box center [362, 118] width 476 height 22
paste input "E44614"
click at [530, 168] on button "Search" at bounding box center [565, 179] width 70 height 23
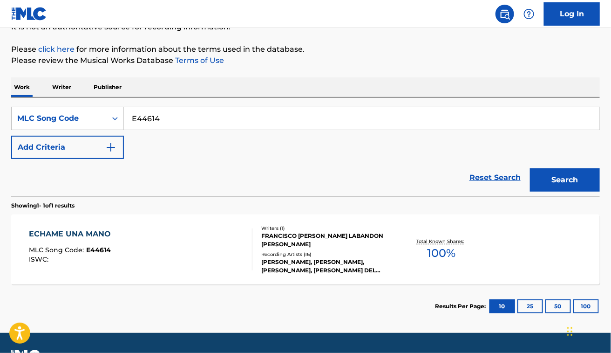
paste input "AVCWWL"
click at [530, 168] on button "Search" at bounding box center [565, 179] width 70 height 23
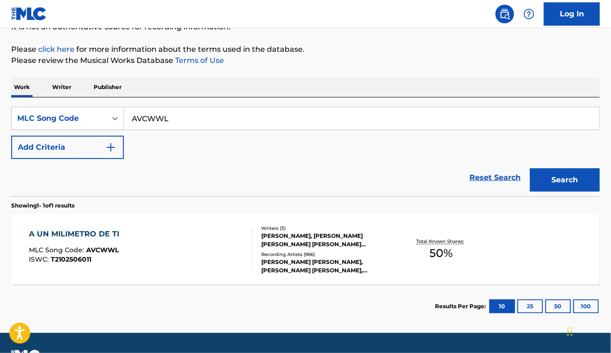
paste input "HB52JE"
click at [530, 168] on button "Search" at bounding box center [565, 179] width 70 height 23
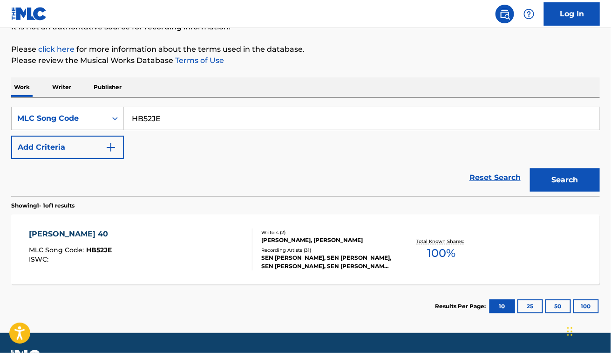
paste input "C10584"
click at [530, 168] on button "Search" at bounding box center [565, 179] width 70 height 23
paste input "DB3619"
type input "DB3619"
click at [530, 168] on button "Search" at bounding box center [565, 179] width 70 height 23
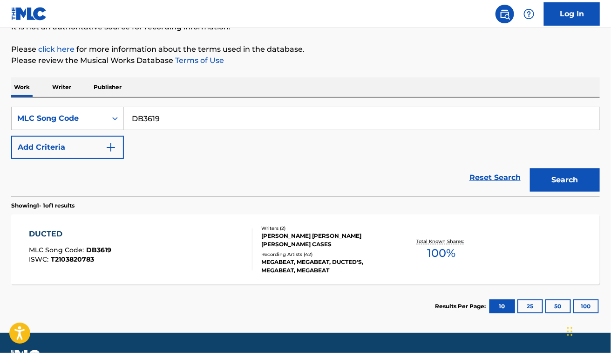
click at [179, 250] on div "DUCTED MLC Song Code : DB3619 ISWC : T2103820783" at bounding box center [141, 249] width 224 height 42
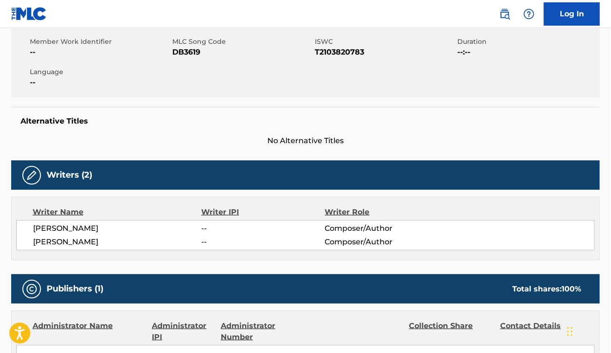
scroll to position [168, 0]
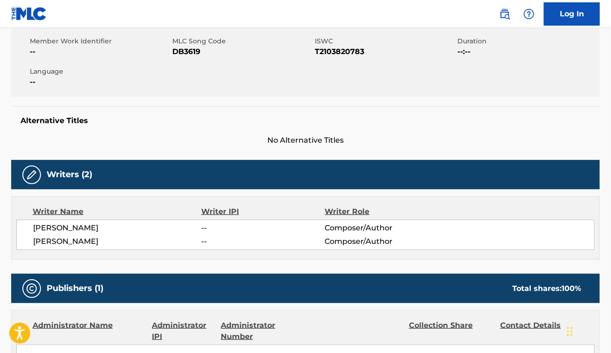
click at [103, 229] on span "[PERSON_NAME]" at bounding box center [117, 227] width 169 height 11
copy div "[PERSON_NAME]"
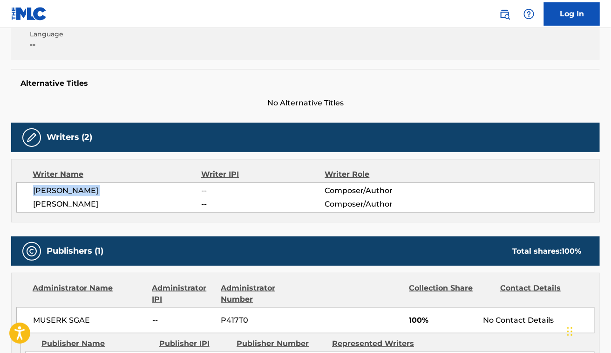
scroll to position [207, 0]
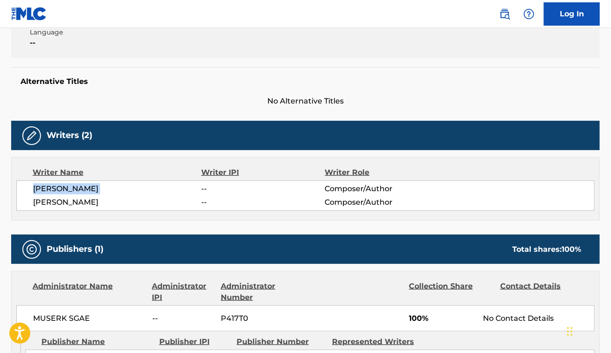
copy div "[PERSON_NAME]"
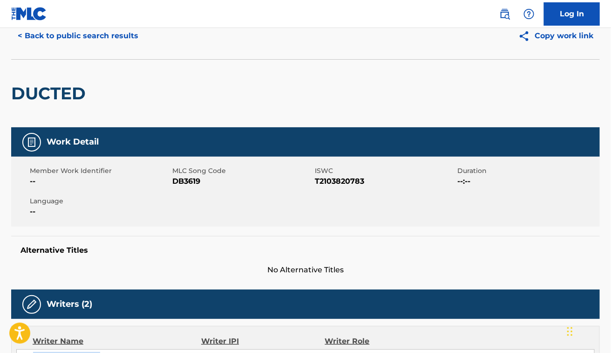
scroll to position [36, 0]
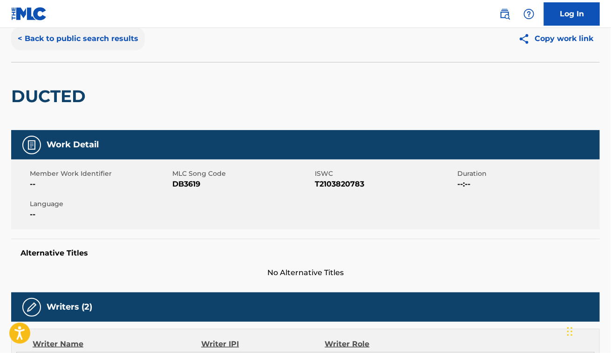
click at [92, 36] on button "< Back to public search results" at bounding box center [78, 38] width 134 height 23
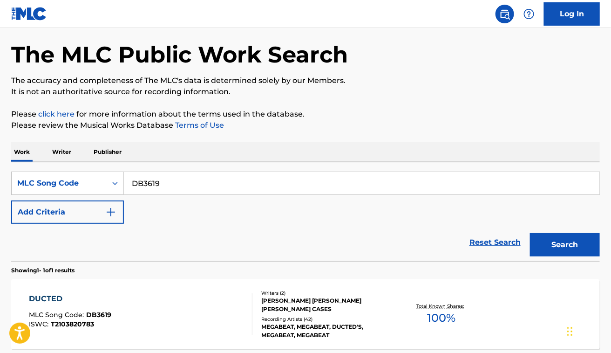
scroll to position [101, 0]
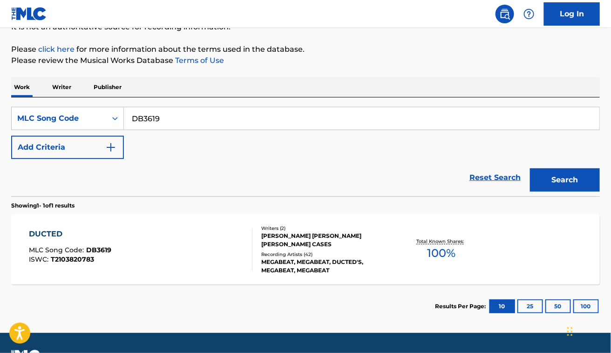
click at [181, 122] on input "DB3619" at bounding box center [362, 118] width 476 height 22
paste input "S27984"
click at [530, 168] on button "Search" at bounding box center [565, 179] width 70 height 23
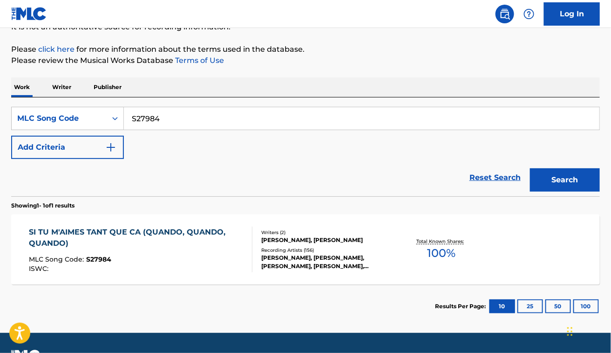
paste input "EB0LDI"
type input "EB0LDI"
click at [530, 168] on button "Search" at bounding box center [565, 179] width 70 height 23
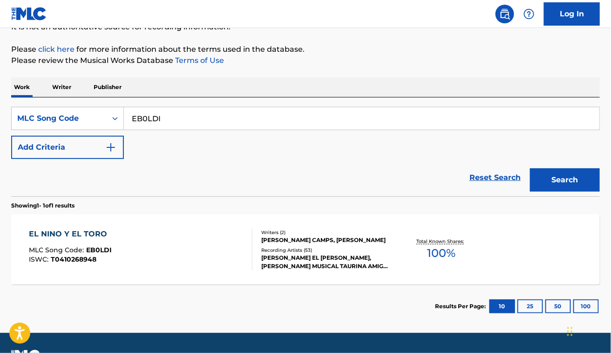
click at [179, 234] on div "EL NINO Y EL TORO MLC Song Code : EB0LDI ISWC : T0410268948" at bounding box center [141, 249] width 224 height 42
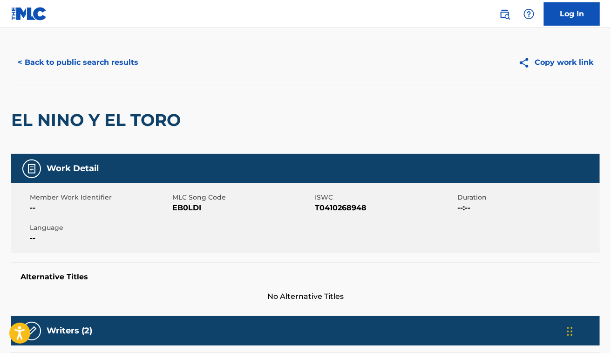
scroll to position [9, 0]
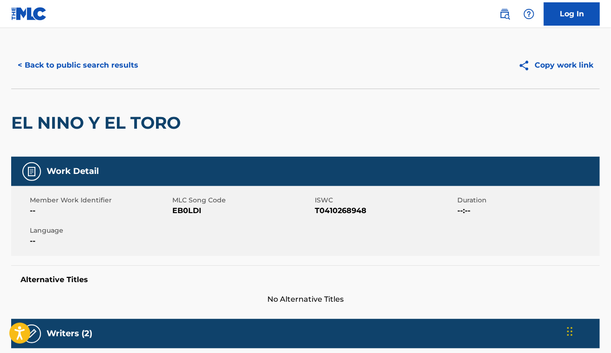
click at [92, 116] on h2 "EL NINO Y EL TORO" at bounding box center [98, 122] width 174 height 21
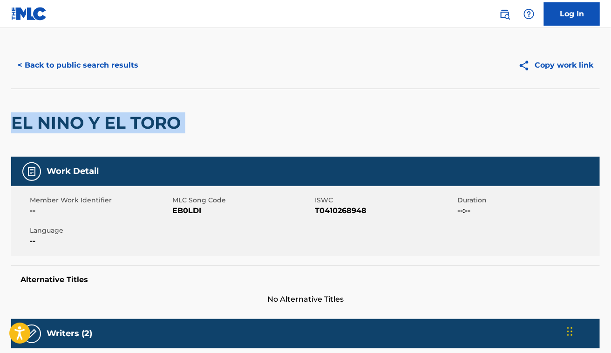
click at [92, 116] on h2 "EL NINO Y EL TORO" at bounding box center [98, 122] width 174 height 21
copy div "EL NINO Y EL TORO"
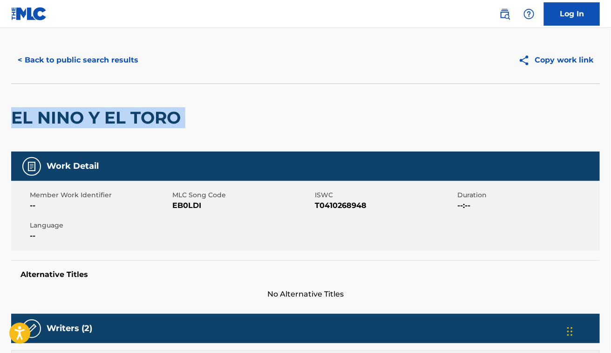
scroll to position [0, 0]
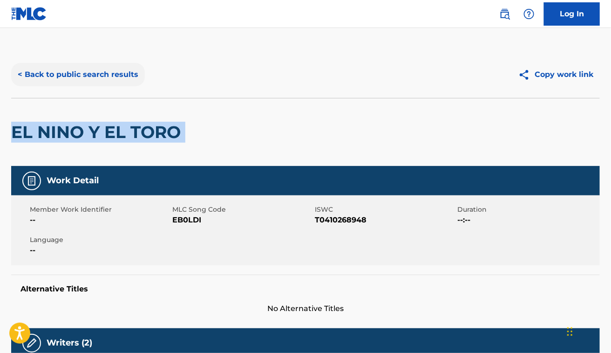
click at [100, 68] on button "< Back to public search results" at bounding box center [78, 74] width 134 height 23
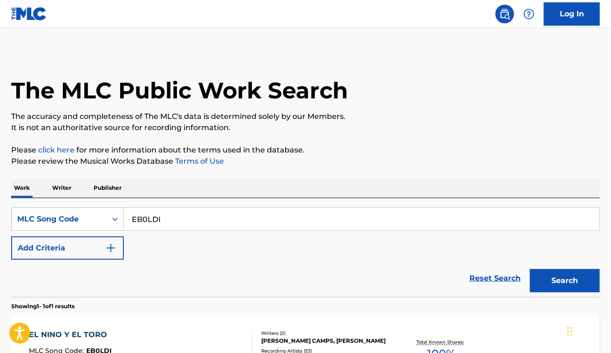
scroll to position [101, 0]
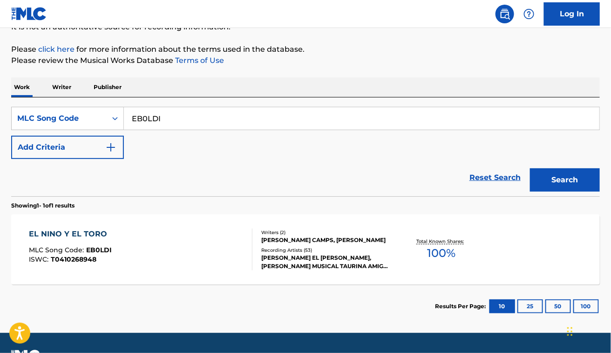
click at [182, 113] on input "EB0LDI" at bounding box center [362, 118] width 476 height 22
paste input "V1067K"
click at [530, 168] on button "Search" at bounding box center [565, 179] width 70 height 23
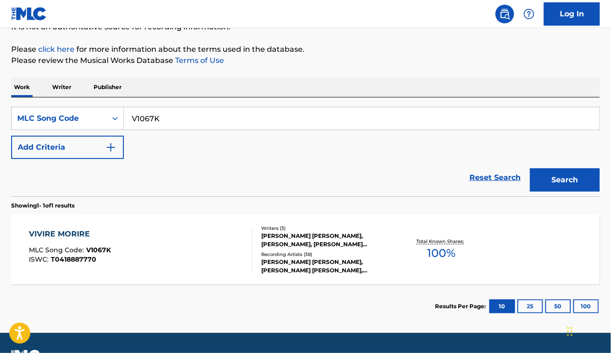
paste input "OC1TND"
click at [530, 168] on button "Search" at bounding box center [565, 179] width 70 height 23
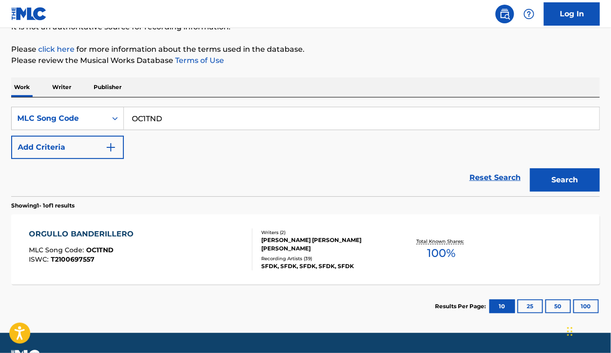
paste
click at [530, 168] on button "Search" at bounding box center [565, 179] width 70 height 23
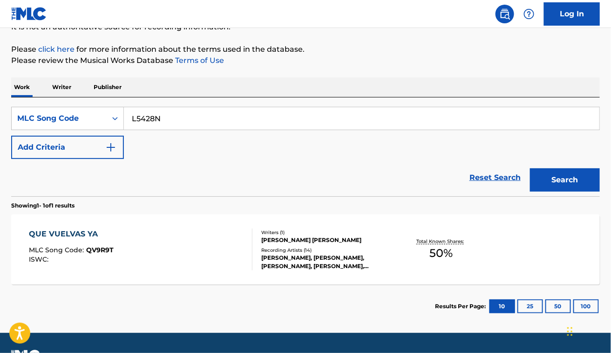
click at [530, 168] on button "Search" at bounding box center [565, 179] width 70 height 23
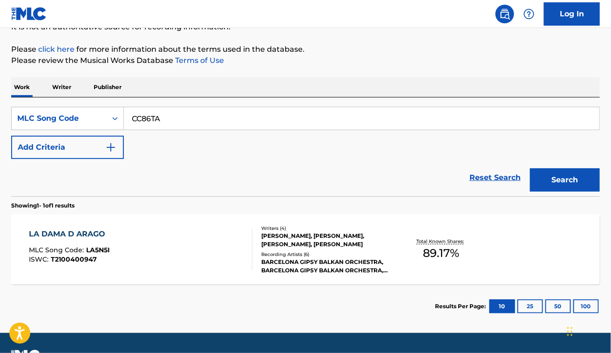
click at [530, 168] on button "Search" at bounding box center [565, 179] width 70 height 23
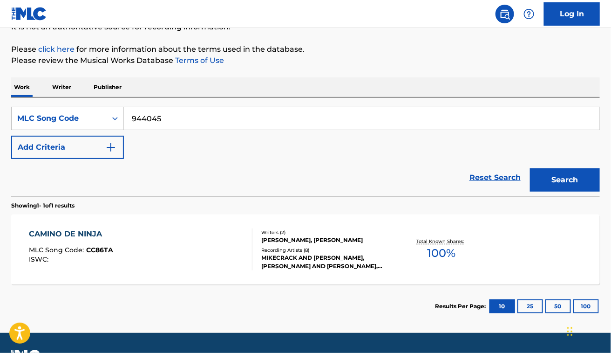
click at [337, 163] on div "Reset Search Search" at bounding box center [305, 177] width 589 height 37
click at [215, 112] on input "944045" at bounding box center [362, 118] width 476 height 22
click at [530, 168] on button "Search" at bounding box center [565, 179] width 70 height 23
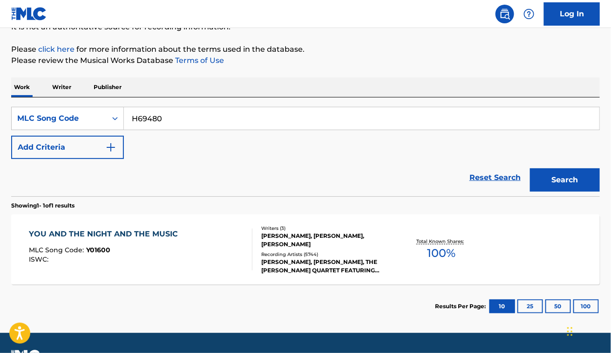
click at [530, 168] on button "Search" at bounding box center [565, 179] width 70 height 23
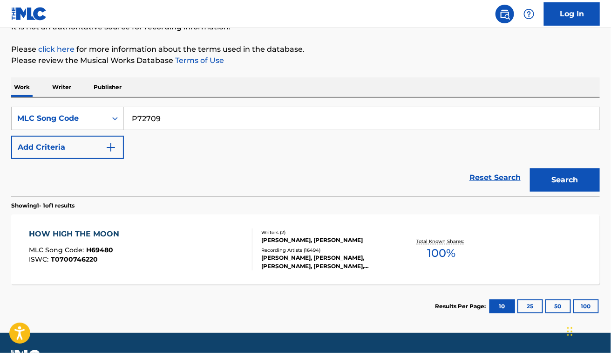
type input "P72709"
click at [530, 168] on button "Search" at bounding box center [565, 179] width 70 height 23
click at [186, 228] on div "PRESO ME LLEVAN MLC Song Code : P72709 ISWC : T0353451736" at bounding box center [141, 249] width 224 height 42
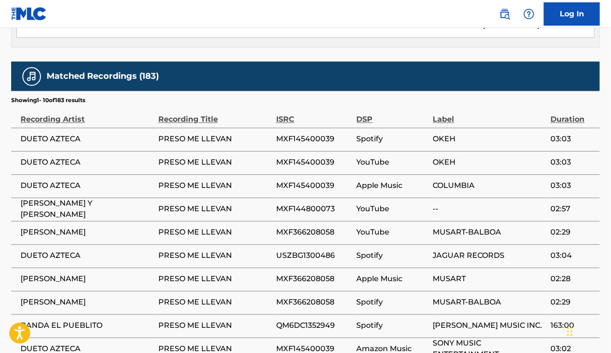
scroll to position [521, 0]
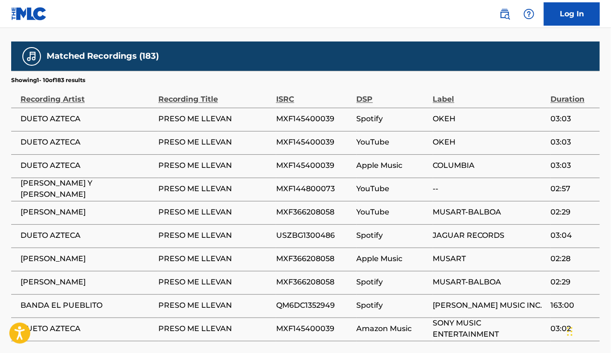
click at [46, 114] on span "DUETO AZTECA" at bounding box center [86, 119] width 133 height 11
copy div "DUETO AZTECA"
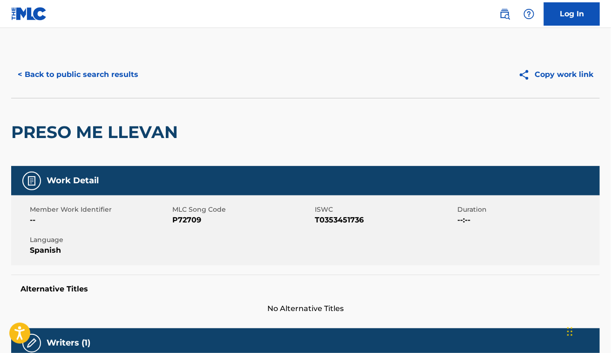
click at [91, 141] on h2 "PRESO ME LLEVAN" at bounding box center [96, 132] width 171 height 21
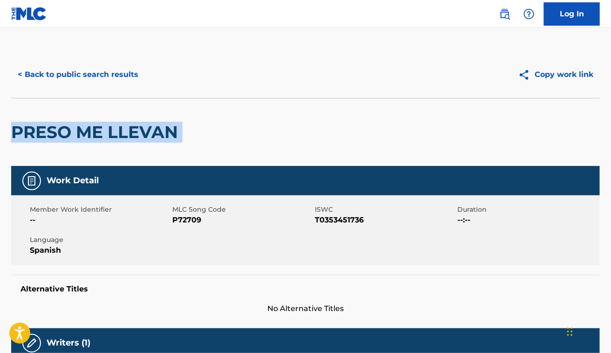
click at [91, 141] on h2 "PRESO ME LLEVAN" at bounding box center [96, 132] width 171 height 21
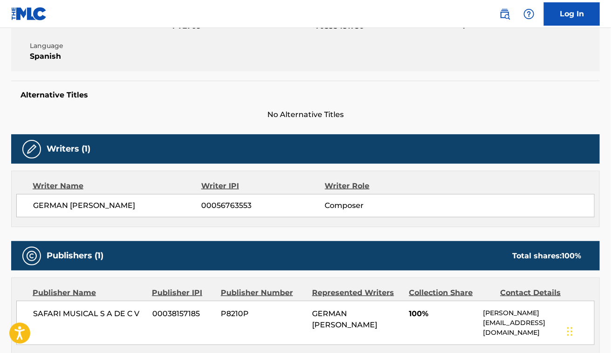
scroll to position [194, 0]
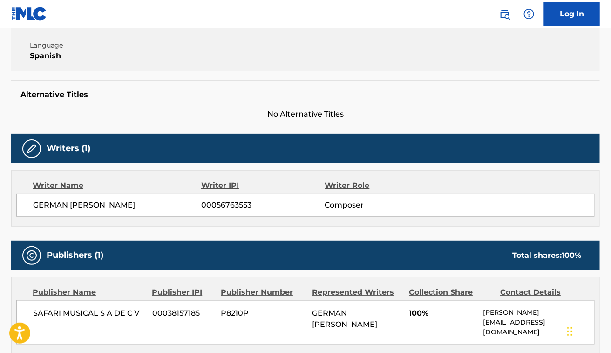
click at [72, 194] on div "GERMAN [PERSON_NAME] 00056763553 Composer" at bounding box center [305, 204] width 578 height 23
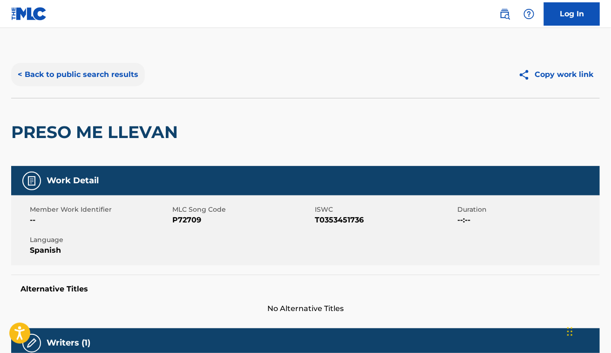
click at [61, 82] on button "< Back to public search results" at bounding box center [78, 74] width 134 height 23
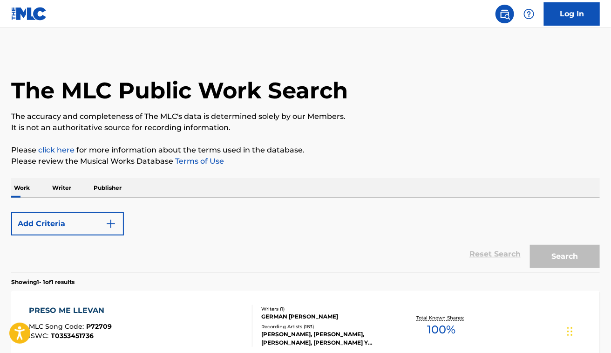
scroll to position [101, 0]
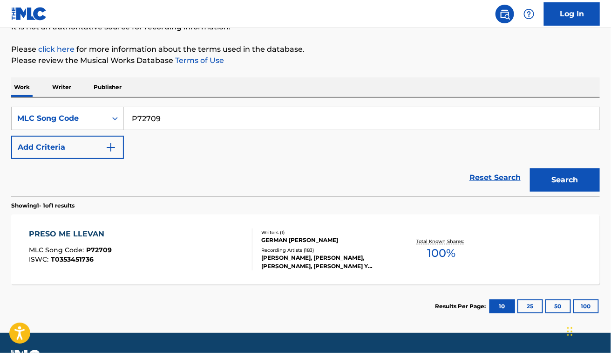
click at [215, 125] on input "P72709" at bounding box center [362, 118] width 476 height 22
click at [530, 168] on button "Search" at bounding box center [565, 179] width 70 height 23
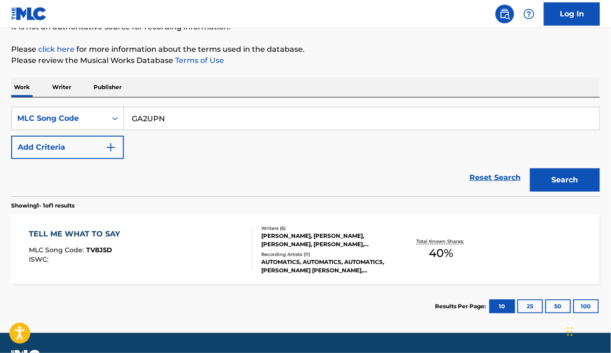
click at [530, 168] on button "Search" at bounding box center [565, 179] width 70 height 23
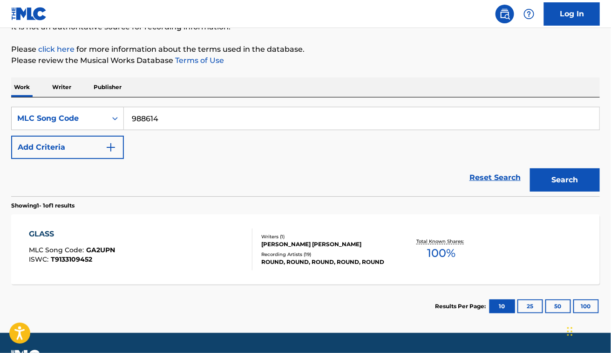
click at [530, 168] on button "Search" at bounding box center [565, 179] width 70 height 23
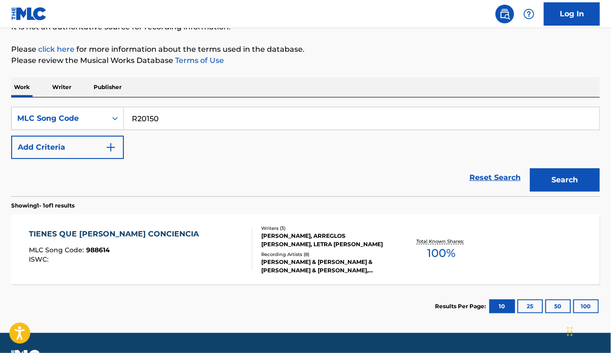
click at [530, 168] on button "Search" at bounding box center [565, 179] width 70 height 23
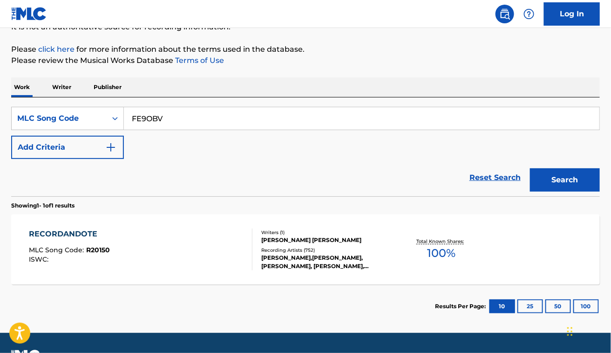
click at [530, 168] on button "Search" at bounding box center [565, 179] width 70 height 23
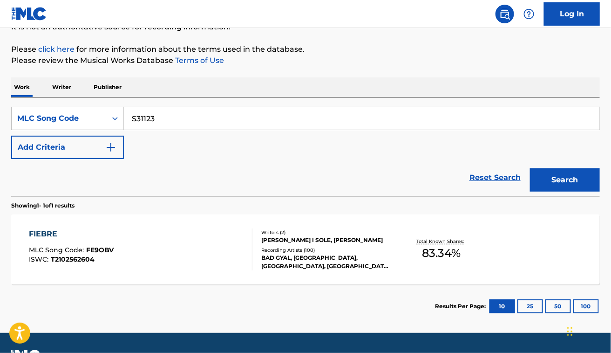
click at [530, 168] on button "Search" at bounding box center [565, 179] width 70 height 23
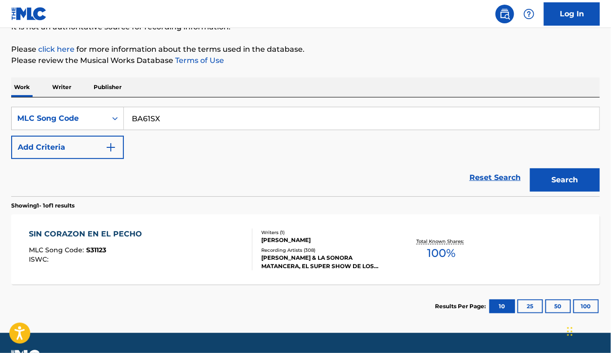
type input "BA61SX"
click at [530, 168] on button "Search" at bounding box center [565, 179] width 70 height 23
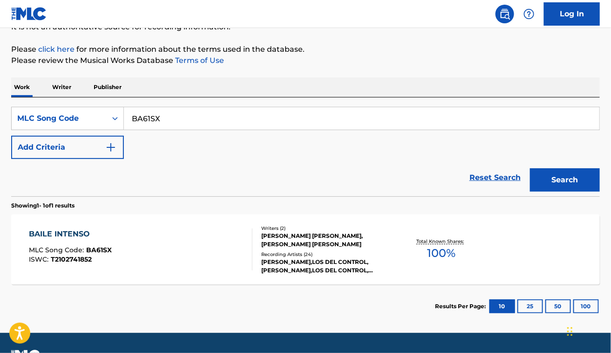
click at [175, 239] on div "BAILE INTENSO MLC Song Code : BA61SX ISWC : T2102741852" at bounding box center [141, 249] width 224 height 42
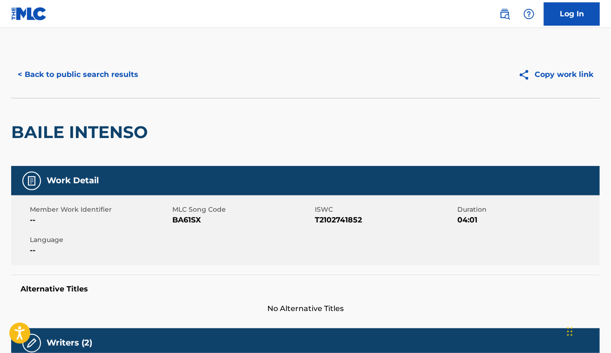
click at [86, 150] on div "BAILE INTENSO" at bounding box center [81, 132] width 141 height 68
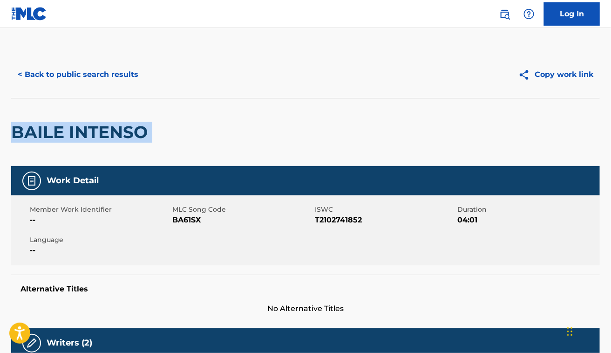
click at [86, 150] on div "BAILE INTENSO" at bounding box center [81, 132] width 141 height 68
click at [112, 65] on button "< Back to public search results" at bounding box center [78, 74] width 134 height 23
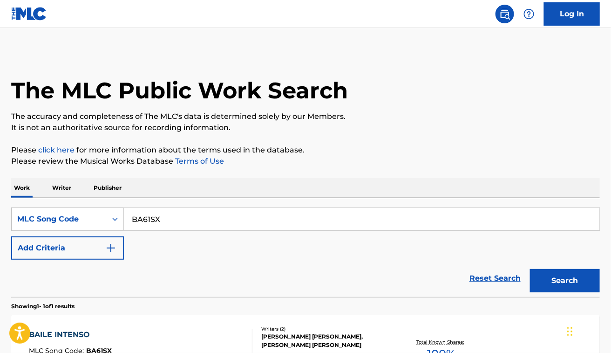
scroll to position [101, 0]
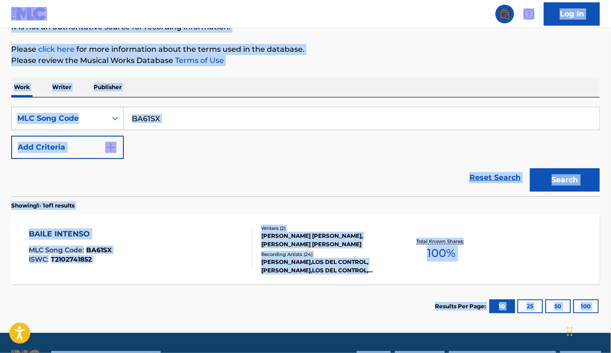
click at [199, 118] on input "BA61SX" at bounding box center [362, 118] width 476 height 22
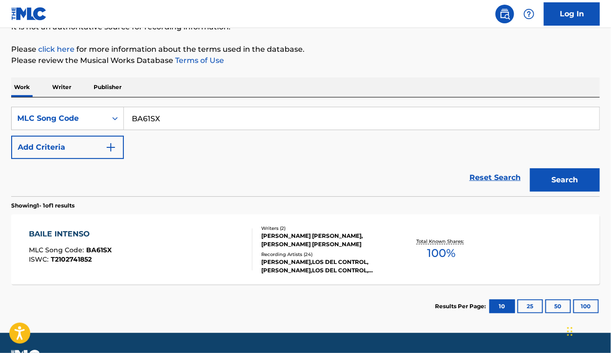
click at [199, 118] on input "BA61SX" at bounding box center [362, 118] width 476 height 22
click at [530, 168] on button "Search" at bounding box center [565, 179] width 70 height 23
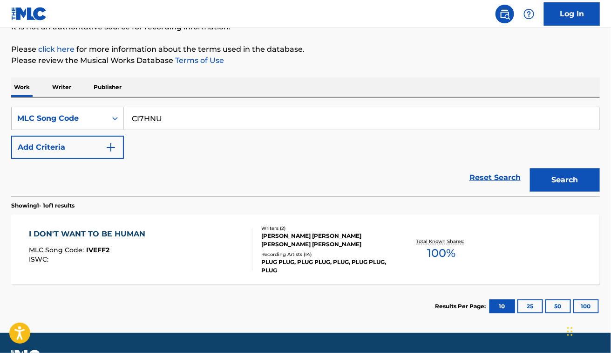
click at [530, 168] on button "Search" at bounding box center [565, 179] width 70 height 23
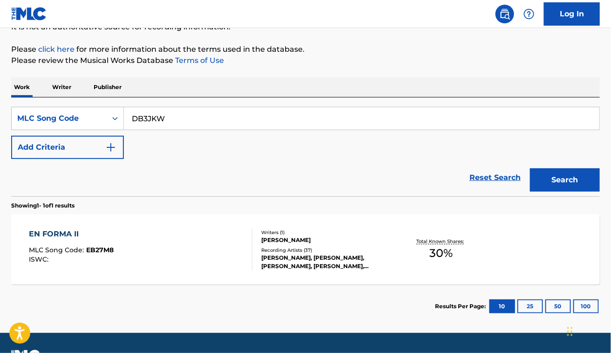
click at [530, 168] on button "Search" at bounding box center [565, 179] width 70 height 23
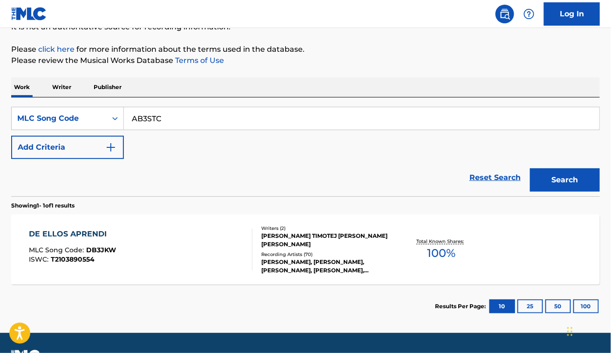
type input "AB3STC"
click at [530, 168] on button "Search" at bounding box center [565, 179] width 70 height 23
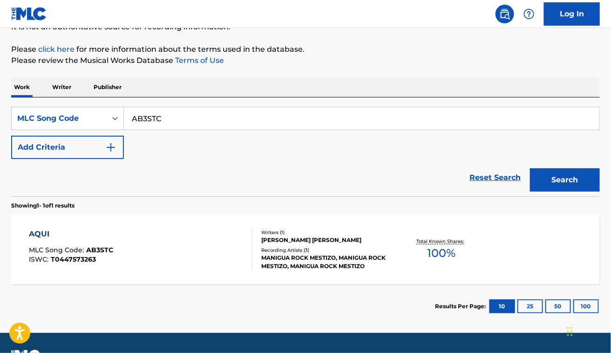
click at [183, 236] on div "AQUI MLC Song Code : AB3STC ISWC : T0447573263" at bounding box center [141, 249] width 224 height 42
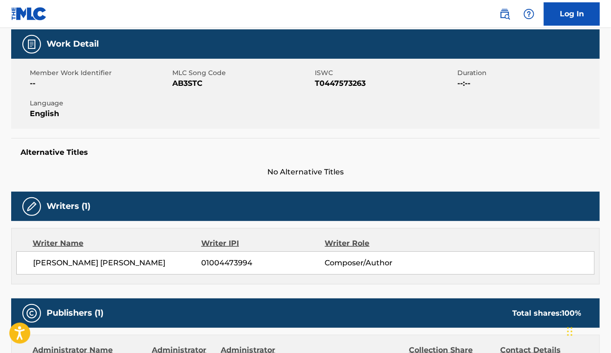
scroll to position [29, 0]
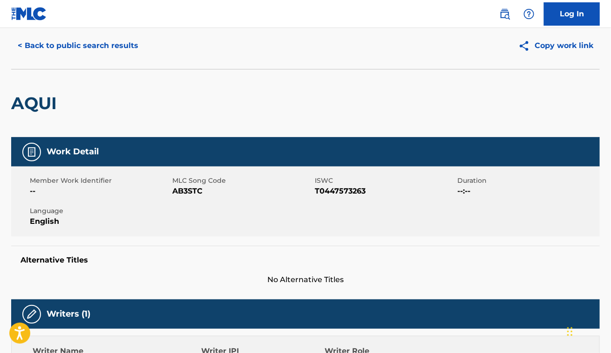
click at [42, 91] on div "AQUI" at bounding box center [36, 103] width 50 height 68
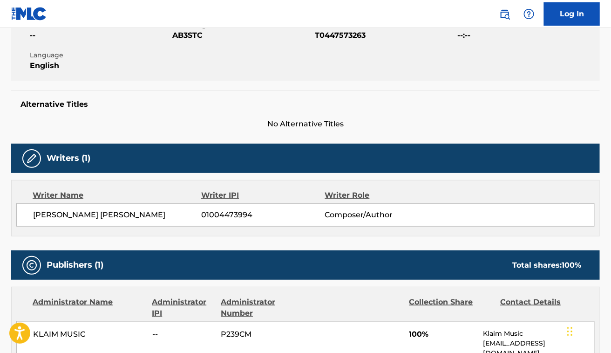
click at [75, 222] on div "[PERSON_NAME] [PERSON_NAME] 01004473994 Composer/Author" at bounding box center [305, 214] width 578 height 23
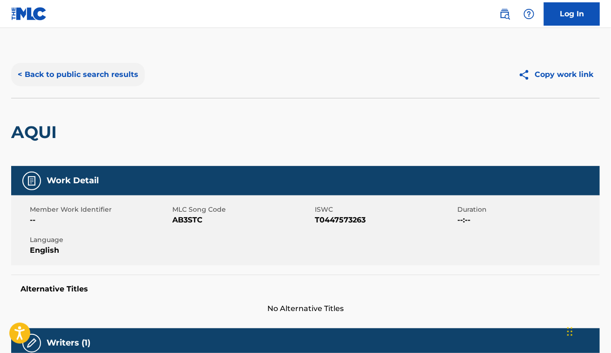
click at [75, 68] on button "< Back to public search results" at bounding box center [78, 74] width 134 height 23
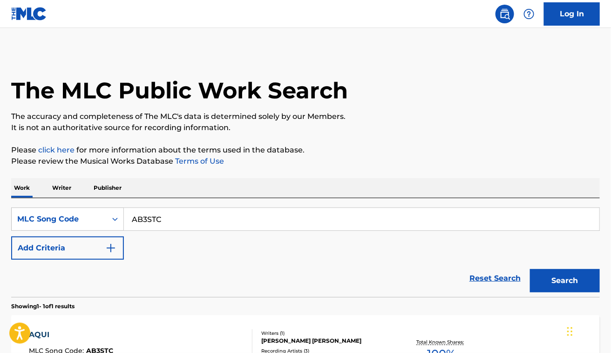
scroll to position [101, 0]
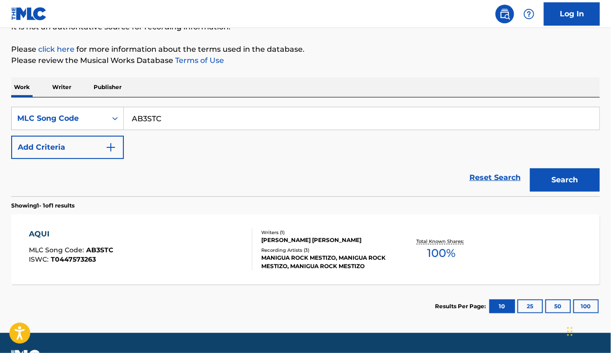
click at [164, 117] on input "AB3STC" at bounding box center [362, 118] width 476 height 22
type input "JC6VGZ"
click at [530, 168] on button "Search" at bounding box center [565, 179] width 70 height 23
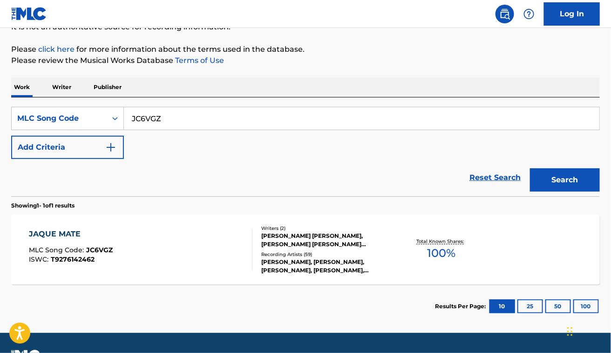
click at [140, 257] on div "JAQUE MATE MLC Song Code : JC6VGZ ISWC : T9276142462" at bounding box center [141, 249] width 224 height 42
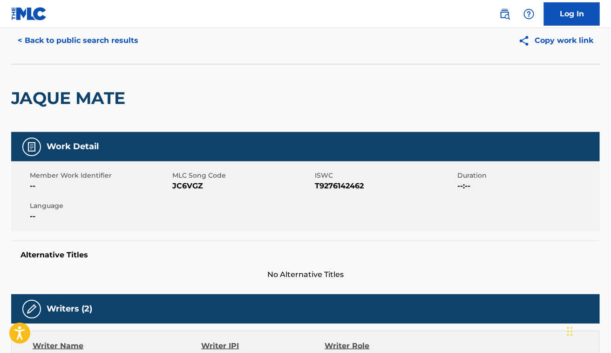
scroll to position [34, 0]
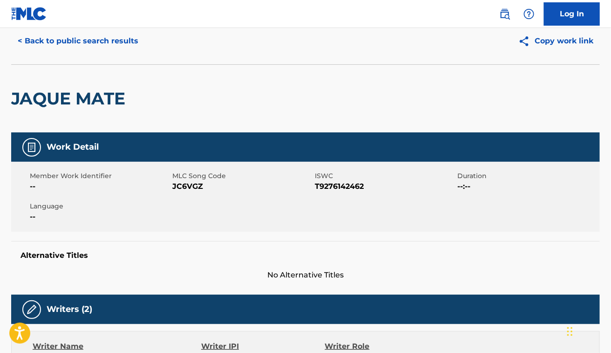
click at [78, 106] on h2 "JAQUE MATE" at bounding box center [70, 98] width 119 height 21
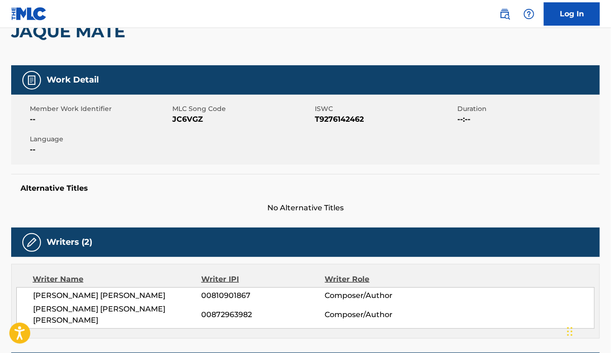
click at [92, 294] on span "[PERSON_NAME] [PERSON_NAME]" at bounding box center [117, 295] width 169 height 11
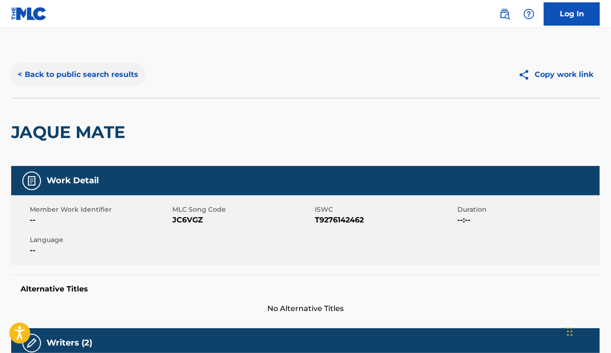
click at [62, 66] on button "< Back to public search results" at bounding box center [78, 74] width 134 height 23
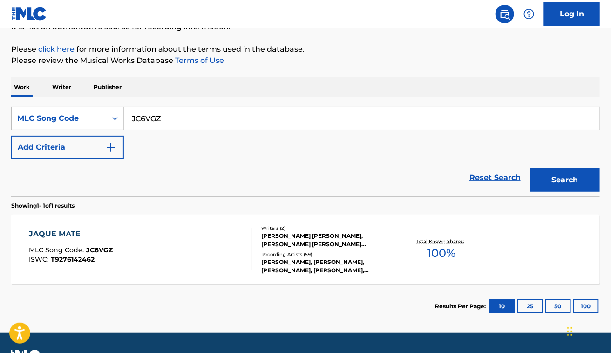
click at [197, 119] on input "JC6VGZ" at bounding box center [362, 118] width 476 height 22
click at [530, 168] on button "Search" at bounding box center [565, 179] width 70 height 23
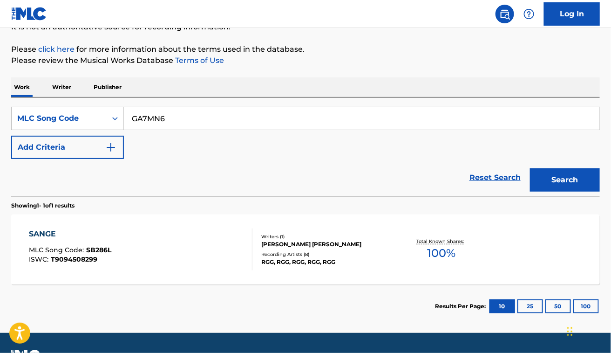
type input "GA7MN6"
click at [530, 168] on button "Search" at bounding box center [565, 179] width 70 height 23
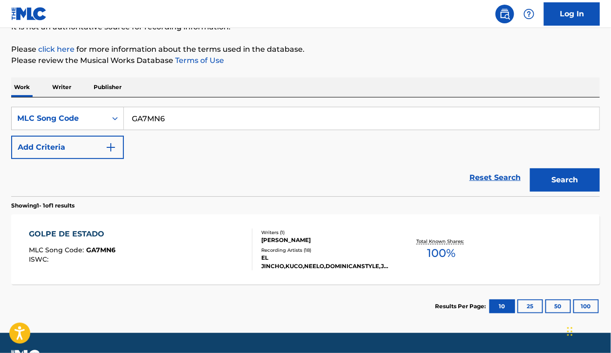
click at [157, 253] on div "GOLPE DE ESTADO MLC Song Code : GA7MN6 ISWC :" at bounding box center [141, 249] width 224 height 42
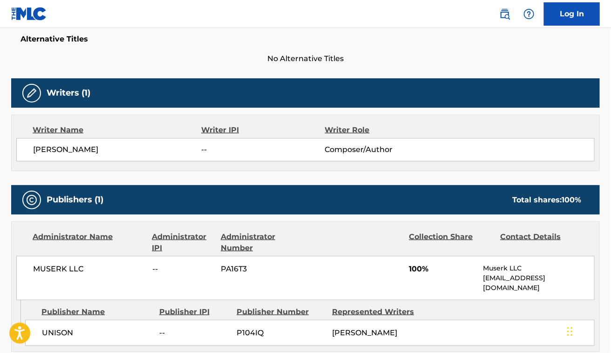
scroll to position [271, 0]
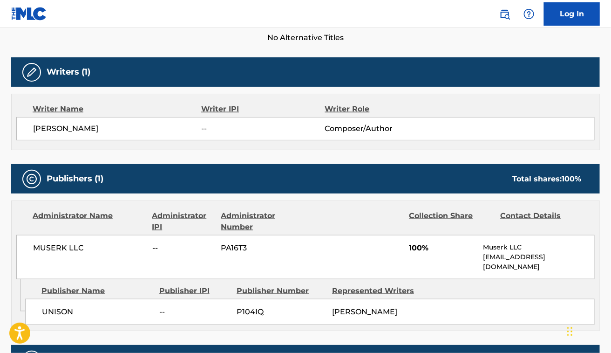
click at [112, 136] on div "[PERSON_NAME] -- Composer/Author" at bounding box center [305, 128] width 578 height 23
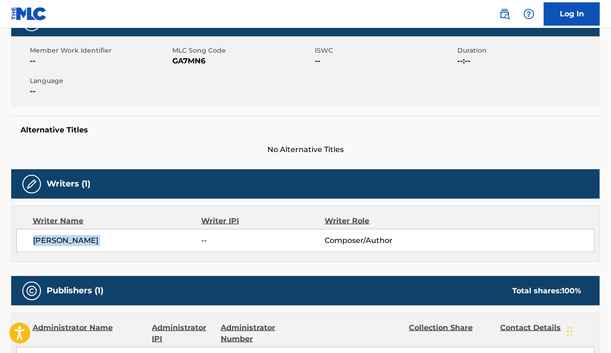
scroll to position [0, 0]
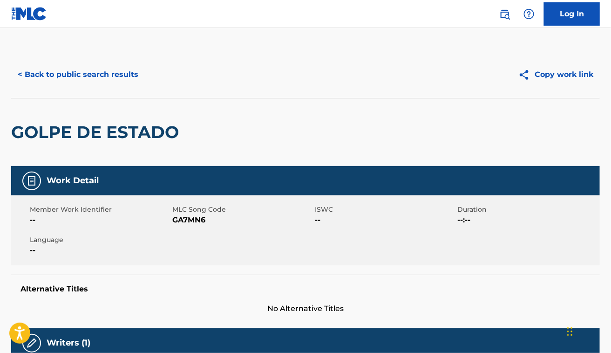
click at [89, 57] on div "< Back to public search results Copy work link" at bounding box center [305, 74] width 589 height 47
click at [89, 73] on button "< Back to public search results" at bounding box center [78, 74] width 134 height 23
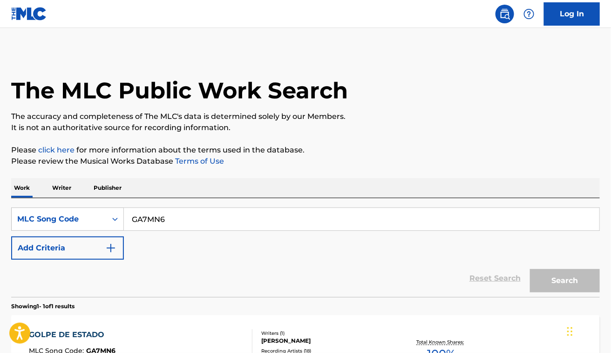
scroll to position [101, 0]
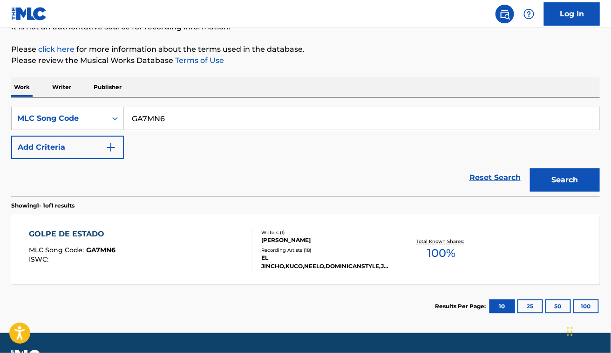
click at [190, 123] on input "GA7MN6" at bounding box center [362, 118] width 476 height 22
click at [530, 168] on button "Search" at bounding box center [565, 179] width 70 height 23
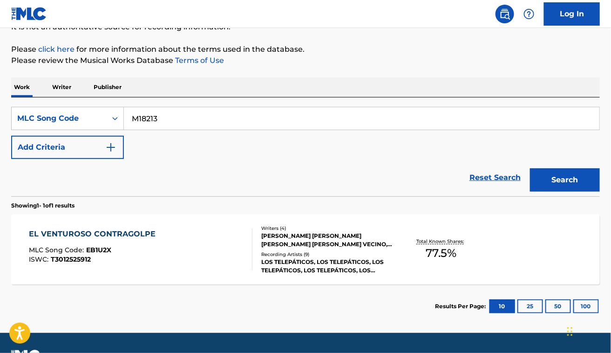
click at [530, 168] on button "Search" at bounding box center [565, 179] width 70 height 23
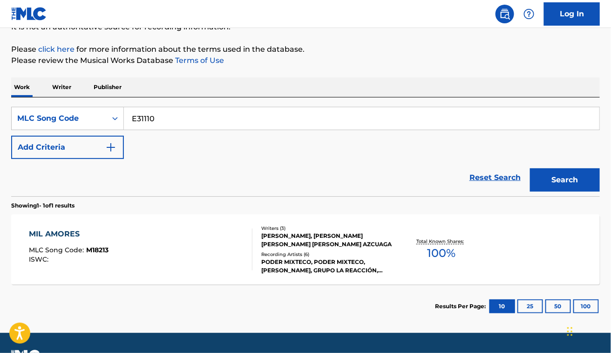
click at [530, 168] on button "Search" at bounding box center [565, 179] width 70 height 23
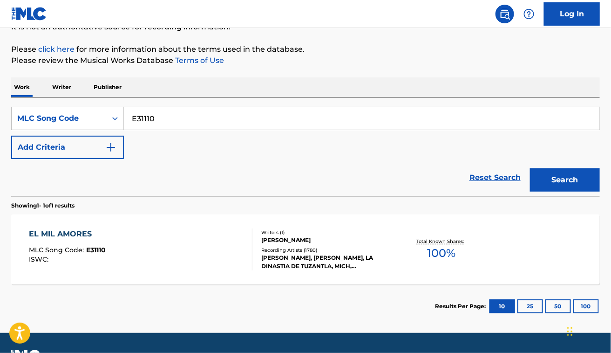
click at [232, 191] on div "Reset Search Search" at bounding box center [305, 177] width 589 height 37
click at [180, 109] on input "E31110" at bounding box center [362, 118] width 476 height 22
click at [530, 168] on button "Search" at bounding box center [565, 179] width 70 height 23
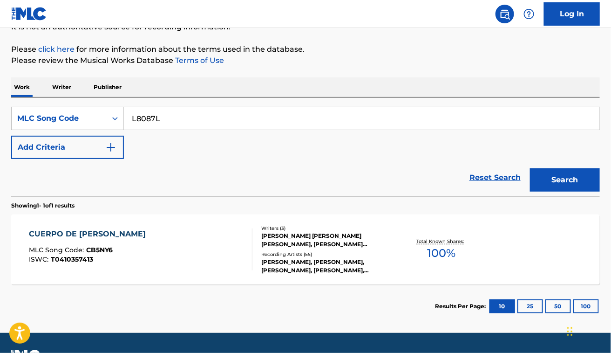
type input "L8087L"
click at [530, 168] on button "Search" at bounding box center [565, 179] width 70 height 23
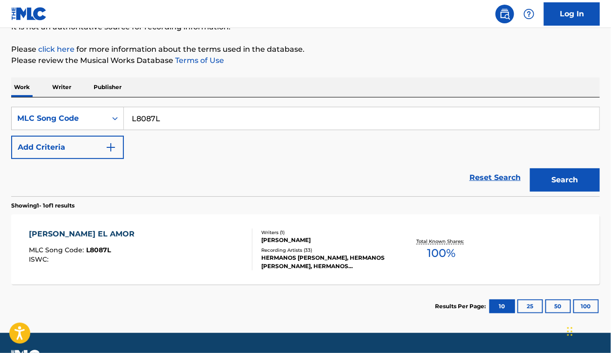
click at [159, 264] on div "[PERSON_NAME] EL AMOR MLC Song Code : L8087L ISWC :" at bounding box center [141, 249] width 224 height 42
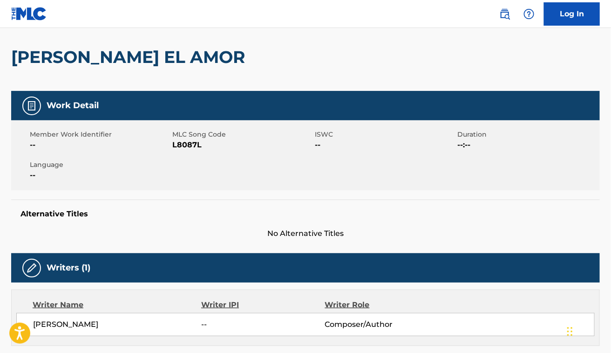
scroll to position [75, 0]
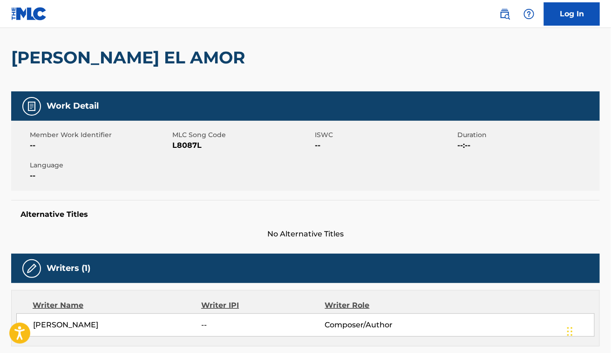
click at [376, 175] on div "Member Work Identifier -- MLC Song Code L8087L ISWC -- Duration --:-- Language …" at bounding box center [305, 156] width 589 height 70
click at [92, 49] on h2 "[PERSON_NAME] EL AMOR" at bounding box center [130, 57] width 238 height 21
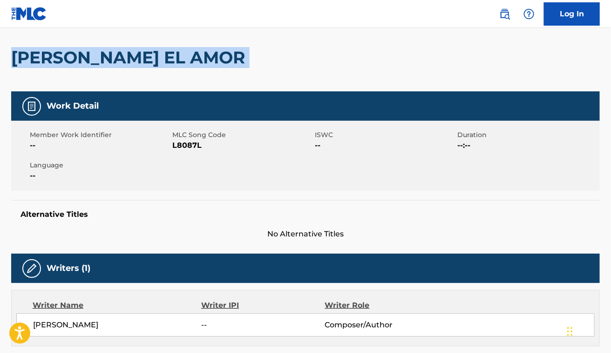
click at [92, 49] on h2 "[PERSON_NAME] EL AMOR" at bounding box center [130, 57] width 238 height 21
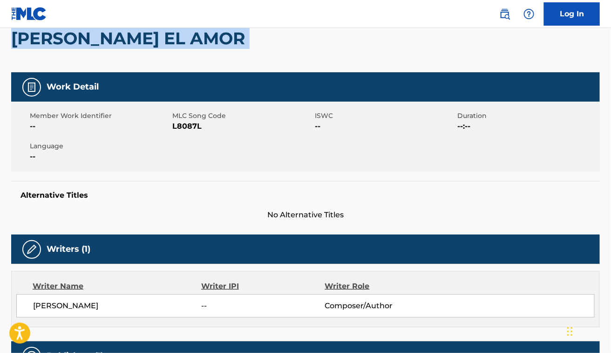
scroll to position [93, 0]
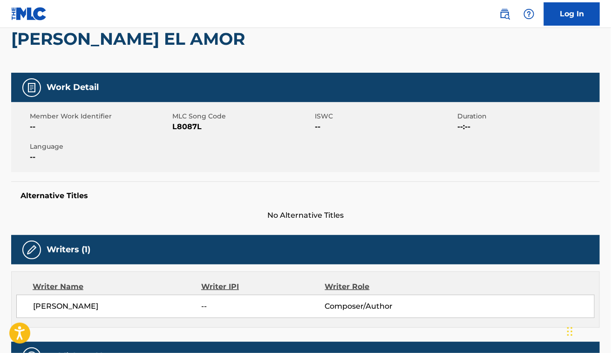
click at [217, 197] on h5 "Alternative Titles" at bounding box center [305, 195] width 570 height 9
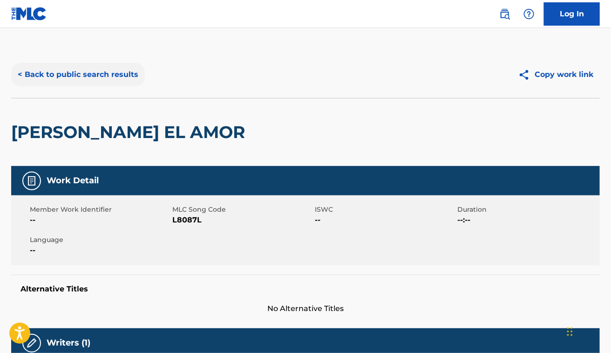
click at [87, 65] on button "< Back to public search results" at bounding box center [78, 74] width 134 height 23
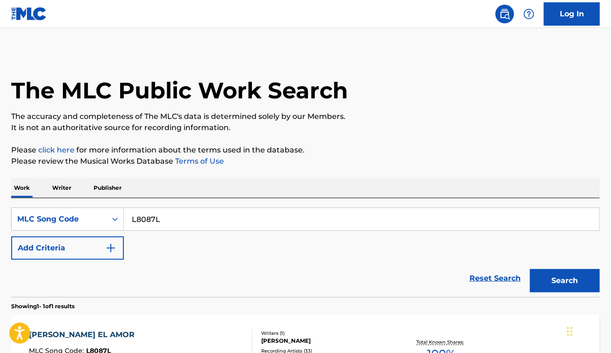
scroll to position [101, 0]
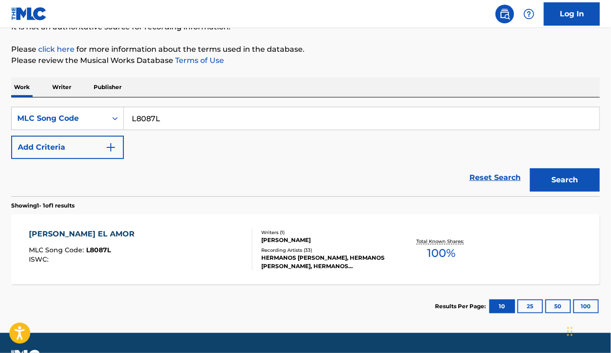
click at [143, 113] on input "L8087L" at bounding box center [362, 118] width 476 height 22
type input "YE07UG"
click at [530, 168] on button "Search" at bounding box center [565, 179] width 70 height 23
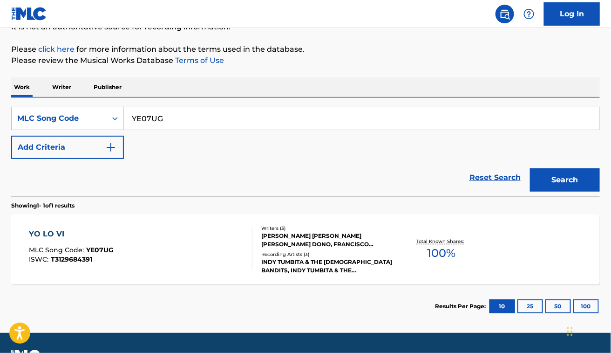
click at [188, 247] on div "YO LO VI MLC Song Code : YE07UG ISWC : T3129684391" at bounding box center [141, 249] width 224 height 42
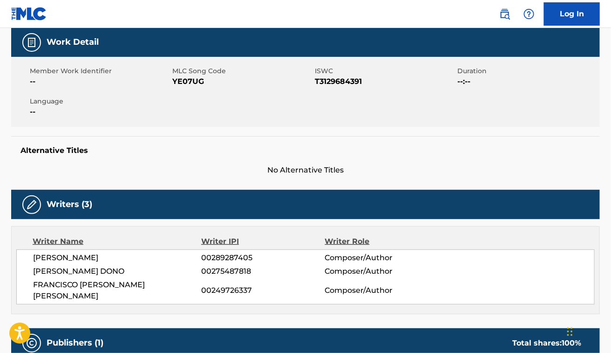
scroll to position [139, 0]
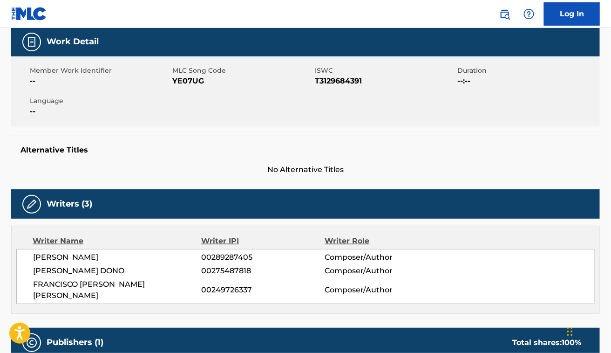
click at [75, 253] on span "[PERSON_NAME]" at bounding box center [117, 257] width 169 height 11
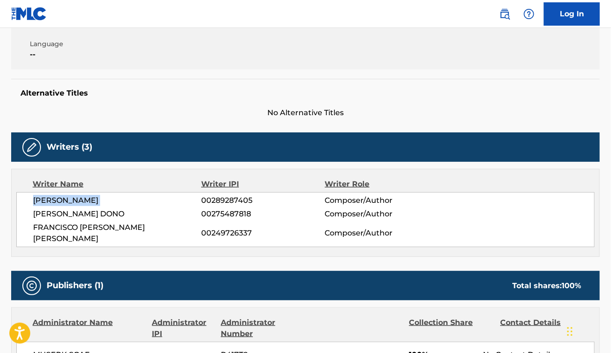
scroll to position [219, 0]
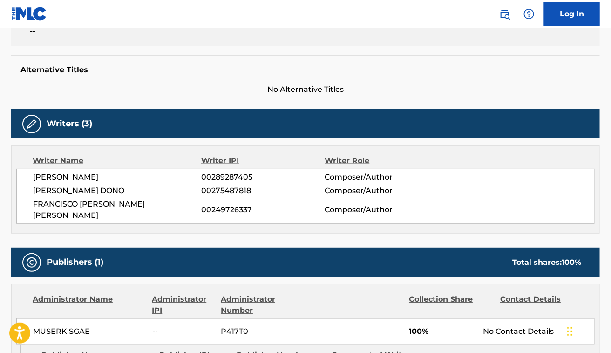
click at [92, 189] on span "[PERSON_NAME] DONO" at bounding box center [117, 190] width 169 height 11
click at [92, 188] on span "[PERSON_NAME] DONO" at bounding box center [117, 190] width 169 height 11
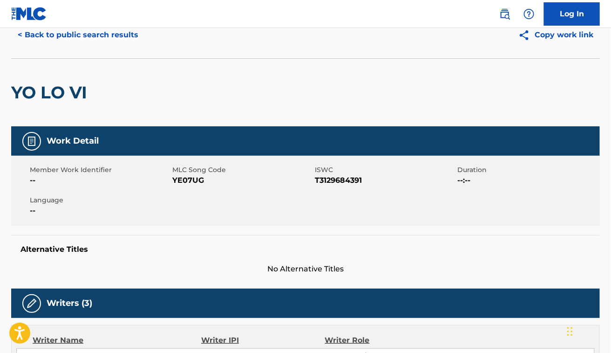
scroll to position [0, 0]
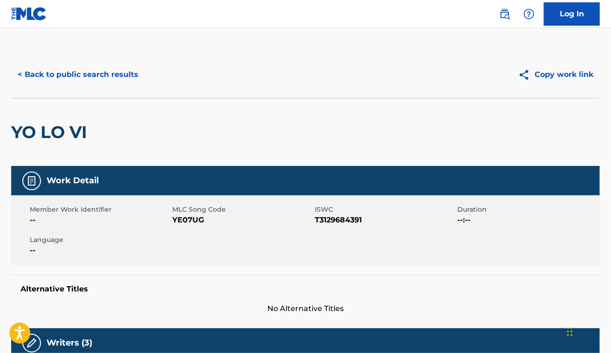
click at [340, 136] on div "YO LO VI" at bounding box center [305, 132] width 589 height 68
click at [64, 135] on h2 "YO LO VI" at bounding box center [51, 132] width 81 height 21
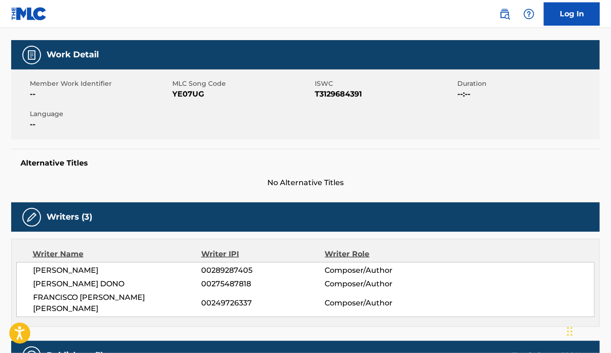
scroll to position [127, 0]
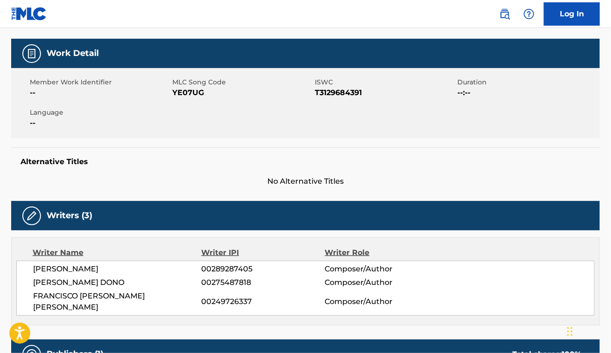
click at [80, 266] on span "[PERSON_NAME]" at bounding box center [117, 268] width 169 height 11
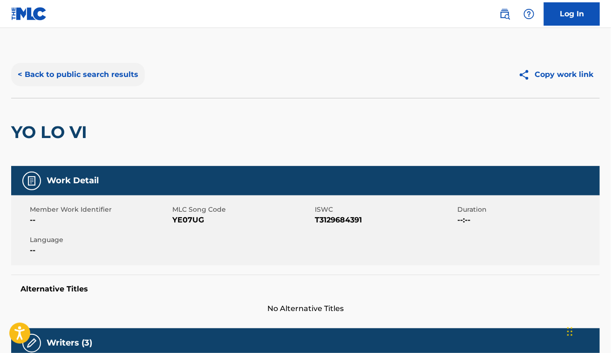
click at [85, 64] on button "< Back to public search results" at bounding box center [78, 74] width 134 height 23
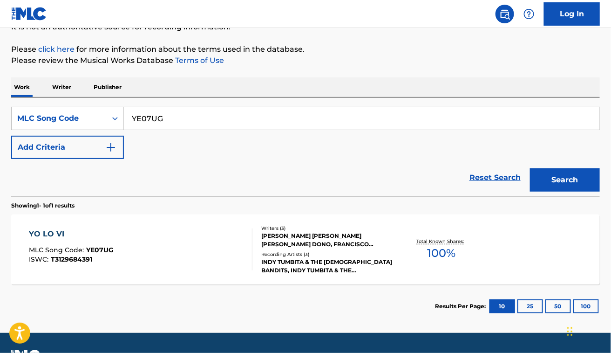
click at [219, 116] on input "YE07UG" at bounding box center [362, 118] width 476 height 22
click at [530, 168] on button "Search" at bounding box center [565, 179] width 70 height 23
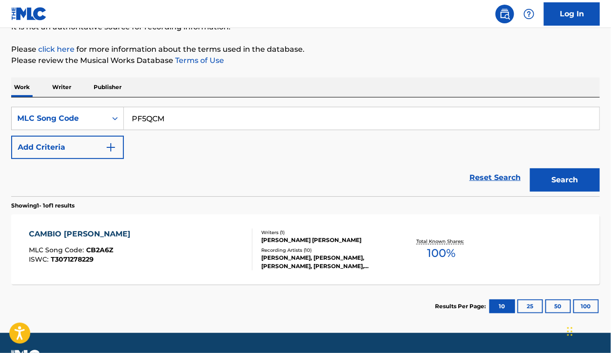
click at [530, 168] on button "Search" at bounding box center [565, 179] width 70 height 23
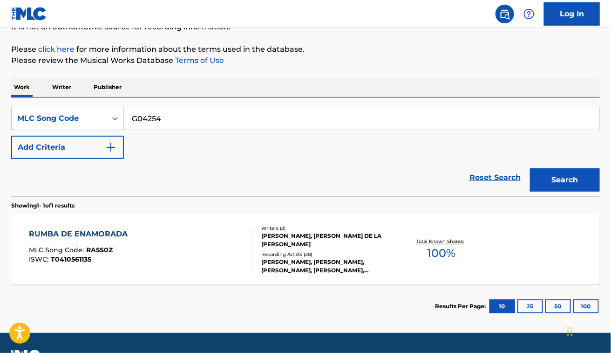
type input "G04254"
click at [530, 168] on button "Search" at bounding box center [565, 179] width 70 height 23
click at [213, 234] on div "[PERSON_NAME] MLC Song Code : G04254 ISWC :" at bounding box center [141, 249] width 224 height 42
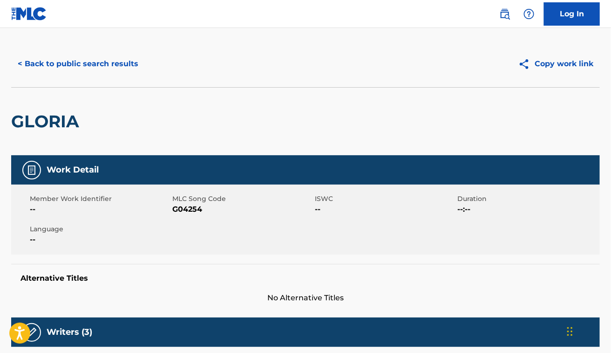
scroll to position [7, 0]
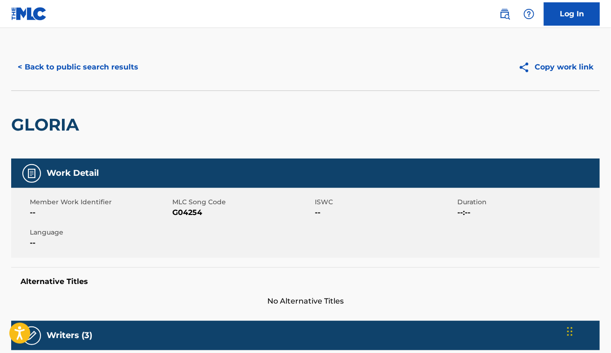
click at [89, 52] on div "< Back to public search results Copy work link" at bounding box center [305, 67] width 589 height 47
click at [120, 61] on button "< Back to public search results" at bounding box center [78, 66] width 134 height 23
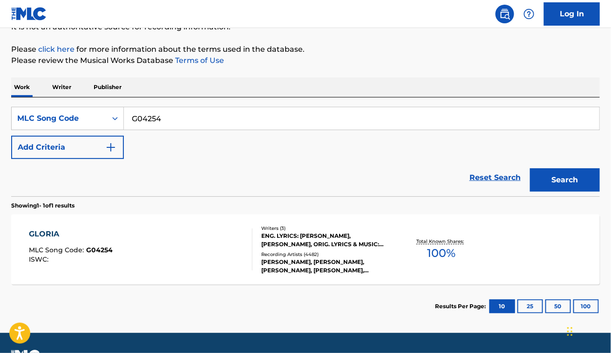
click at [199, 112] on input "G04254" at bounding box center [362, 118] width 476 height 22
type input "LA5E20"
click at [530, 168] on button "Search" at bounding box center [565, 179] width 70 height 23
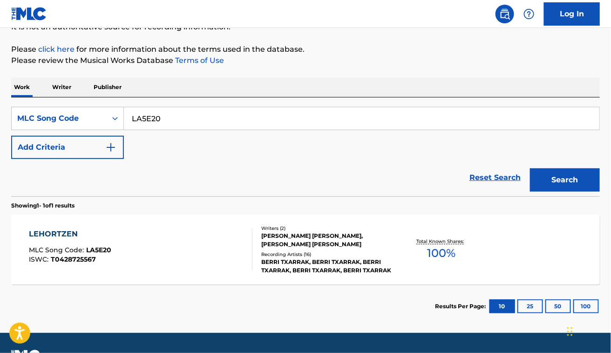
click at [198, 241] on div "LEHORTZEN MLC Song Code : LA5E20 ISWC : T0428725567" at bounding box center [141, 249] width 224 height 42
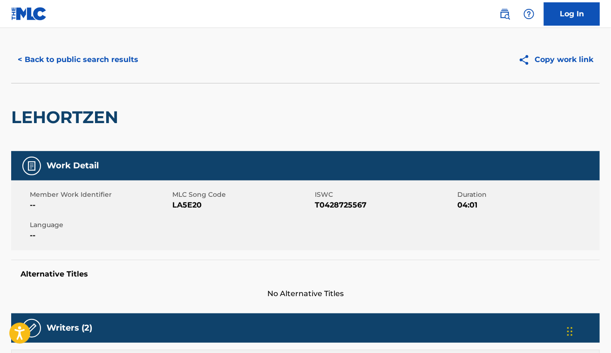
scroll to position [13, 0]
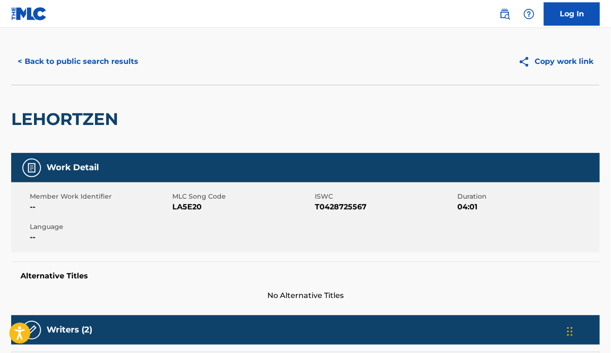
click at [87, 109] on h2 "LEHORTZEN" at bounding box center [67, 119] width 112 height 21
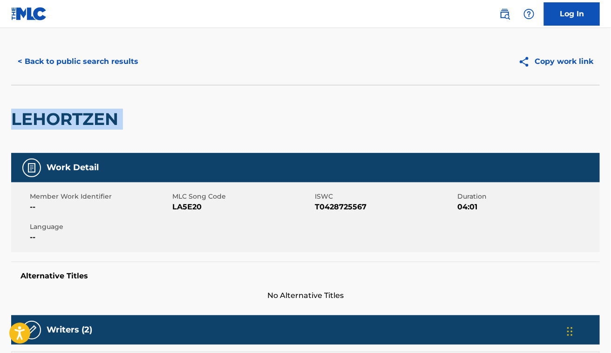
click at [87, 109] on h2 "LEHORTZEN" at bounding box center [67, 119] width 112 height 21
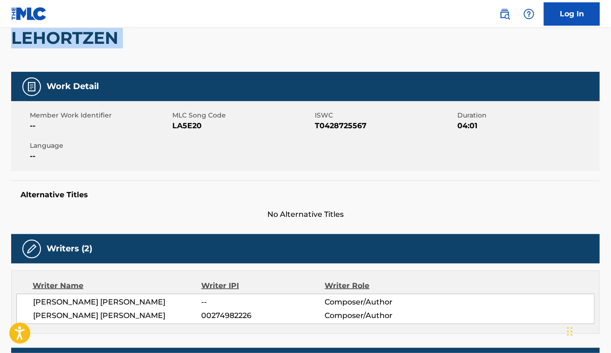
scroll to position [0, 0]
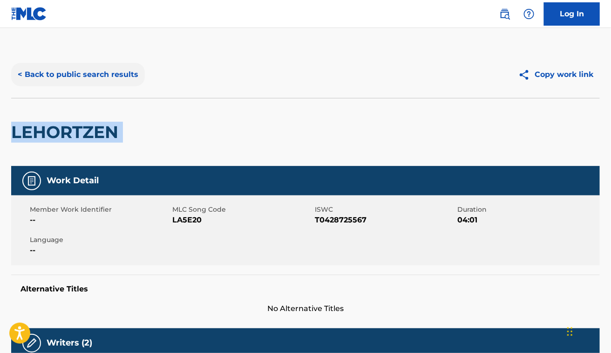
click at [87, 67] on button "< Back to public search results" at bounding box center [78, 74] width 134 height 23
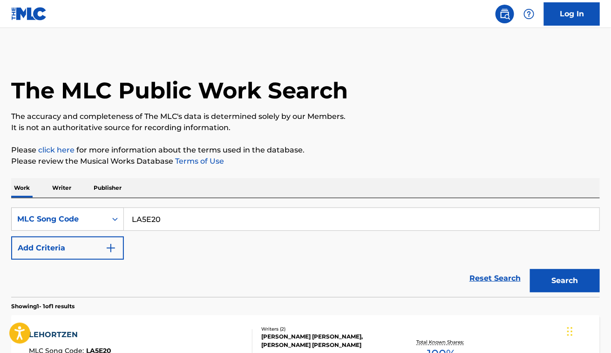
scroll to position [101, 0]
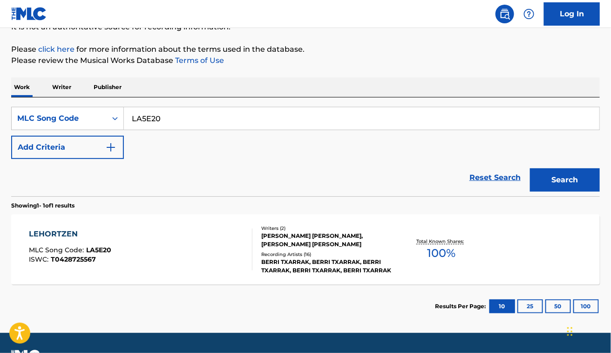
click at [270, 124] on input "LA5E20" at bounding box center [362, 118] width 476 height 22
click at [530, 168] on button "Search" at bounding box center [565, 179] width 70 height 23
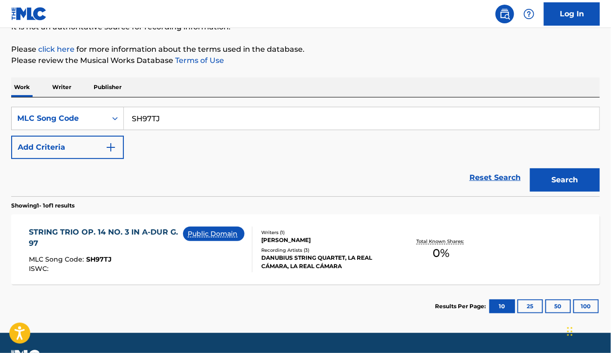
click at [199, 172] on div "Reset Search Search" at bounding box center [305, 177] width 589 height 37
click at [229, 117] on input "SH97TJ" at bounding box center [362, 118] width 476 height 22
click at [530, 168] on button "Search" at bounding box center [565, 179] width 70 height 23
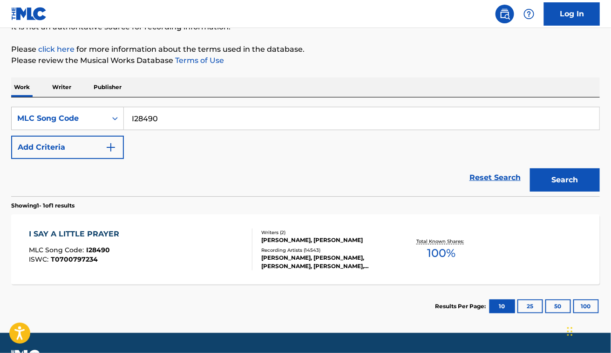
click at [139, 124] on input "I28490" at bounding box center [362, 118] width 476 height 22
click at [530, 168] on button "Search" at bounding box center [565, 179] width 70 height 23
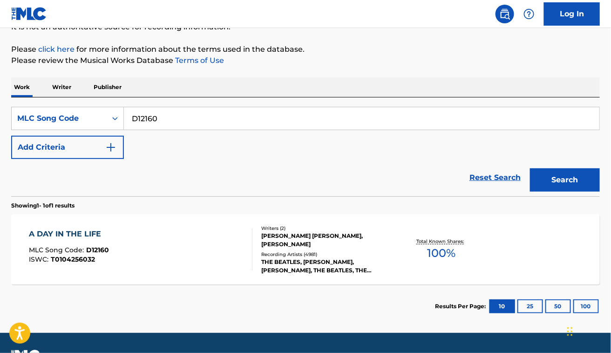
click at [213, 159] on div "Reset Search Search" at bounding box center [305, 177] width 589 height 37
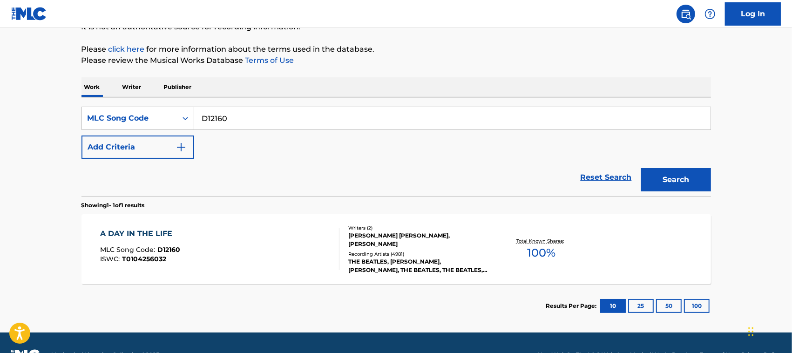
click at [503, 120] on input "D12160" at bounding box center [452, 118] width 517 height 22
click at [611, 168] on button "Search" at bounding box center [676, 179] width 70 height 23
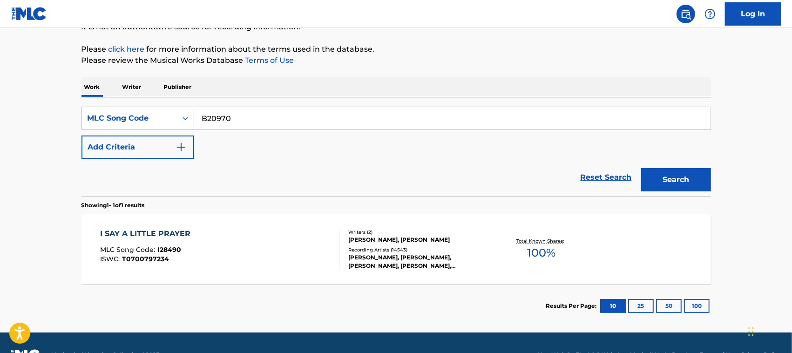
click at [611, 168] on button "Search" at bounding box center [676, 179] width 70 height 23
click at [266, 113] on input "C07731" at bounding box center [452, 118] width 517 height 22
type input "CB3TLF"
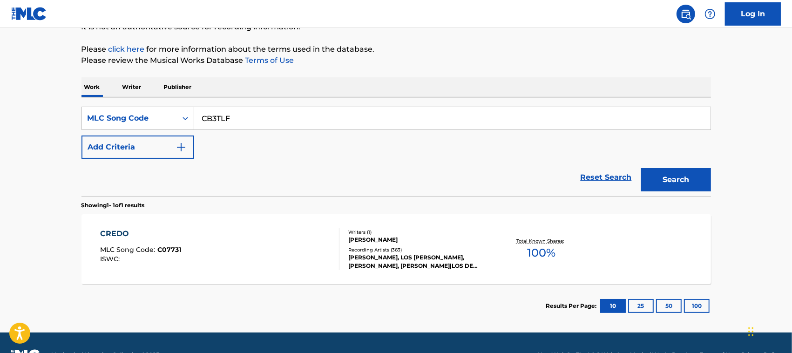
click at [611, 168] on button "Search" at bounding box center [676, 179] width 70 height 23
click at [295, 266] on div "CHILLING FLIGHT MLC Song Code : CB3TLF ISWC : T8029879935" at bounding box center [219, 249] width 239 height 42
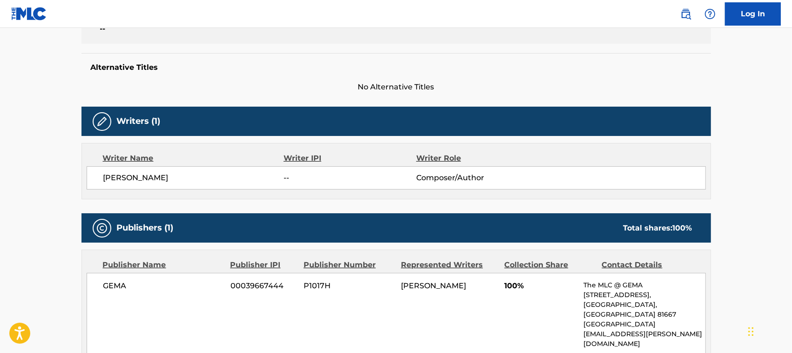
scroll to position [220, 0]
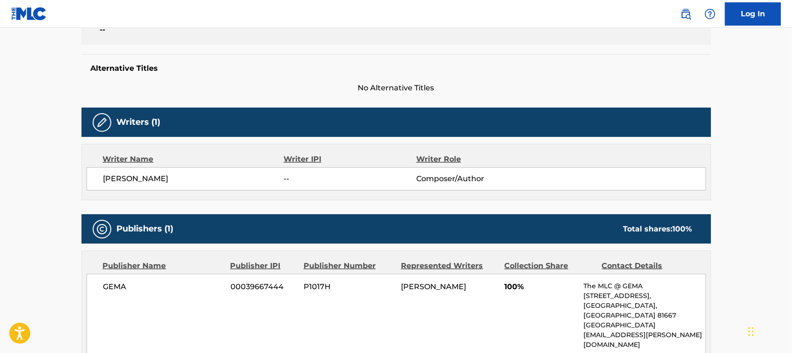
click at [164, 182] on span "[PERSON_NAME]" at bounding box center [193, 178] width 181 height 11
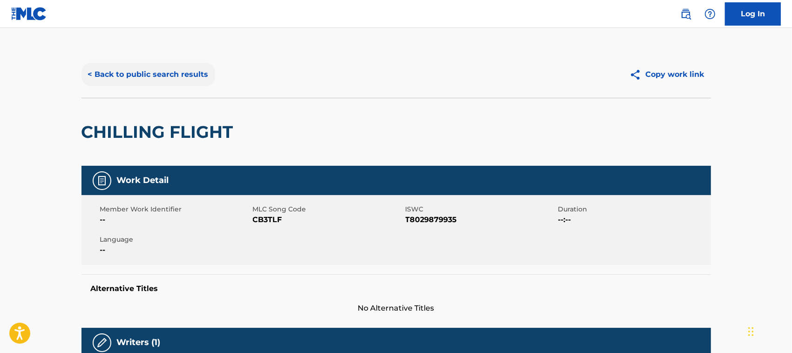
click at [107, 66] on button "< Back to public search results" at bounding box center [149, 74] width 134 height 23
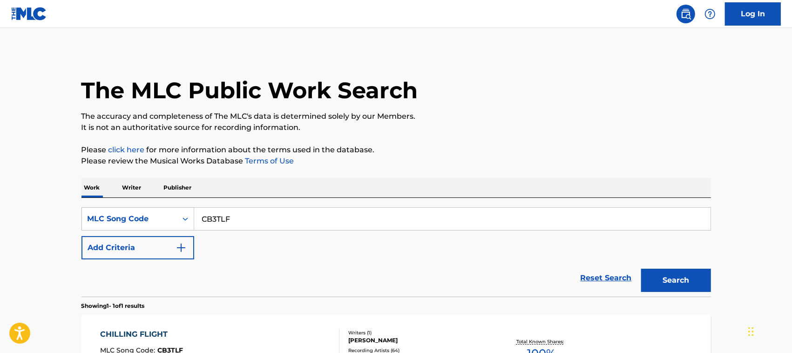
scroll to position [100, 0]
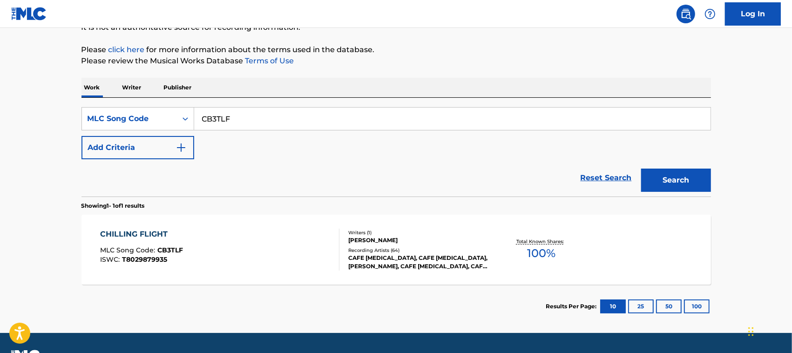
click at [242, 116] on input "CB3TLF" at bounding box center [452, 119] width 517 height 22
type input "D7636S"
click at [611, 169] on button "Search" at bounding box center [676, 180] width 70 height 23
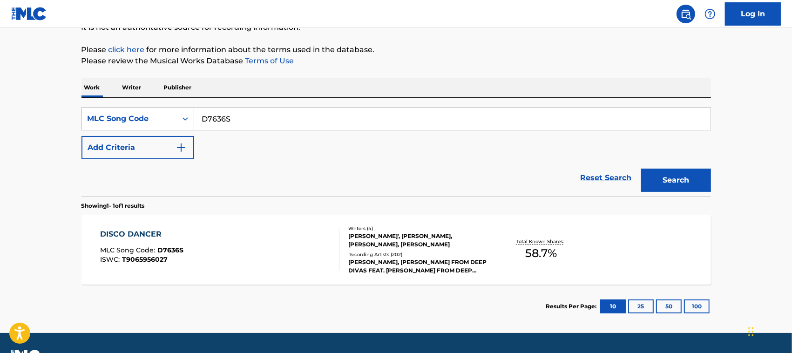
click at [286, 241] on div "DISCO DANCER MLC Song Code : D7636S ISWC : T9065956027" at bounding box center [219, 250] width 239 height 42
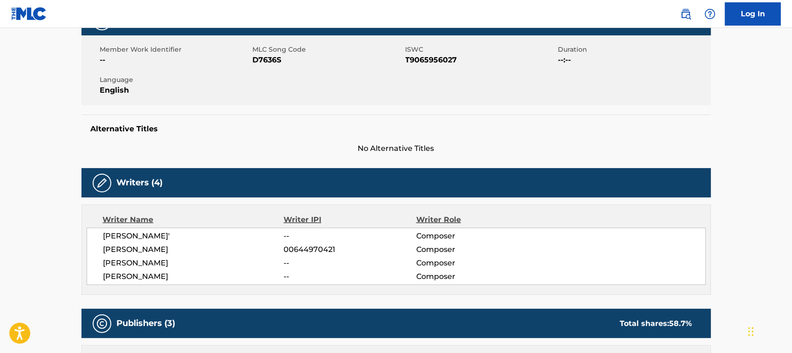
scroll to position [156, 0]
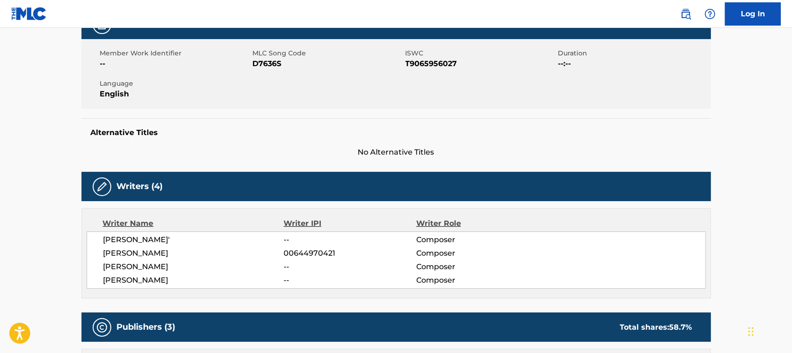
click at [138, 240] on span "[PERSON_NAME]'" at bounding box center [193, 239] width 181 height 11
click at [155, 250] on span "[PERSON_NAME]" at bounding box center [193, 253] width 181 height 11
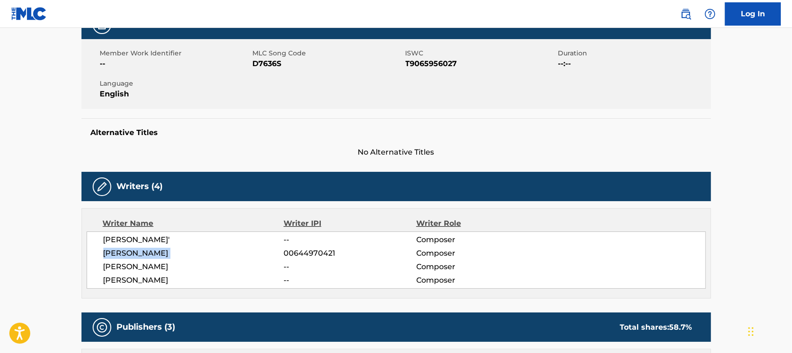
click at [155, 250] on span "[PERSON_NAME]" at bounding box center [193, 253] width 181 height 11
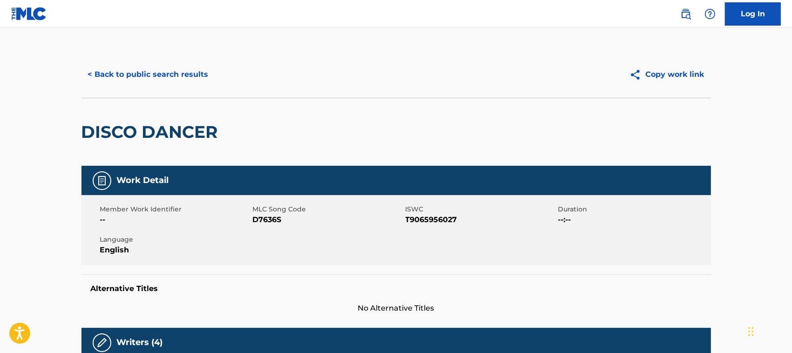
click at [106, 87] on div "< Back to public search results Copy work link" at bounding box center [397, 74] width 630 height 47
click at [168, 76] on button "< Back to public search results" at bounding box center [149, 74] width 134 height 23
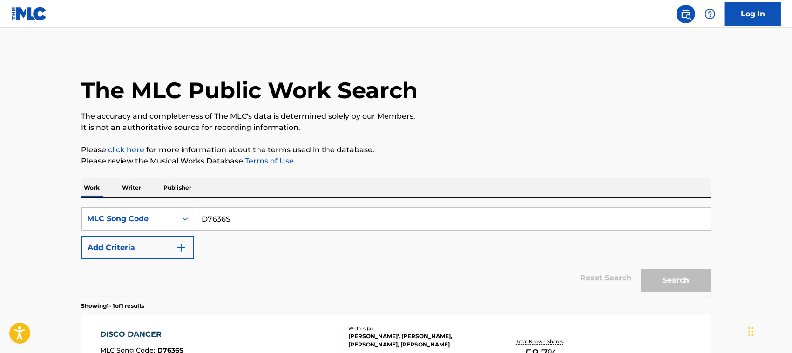
scroll to position [100, 0]
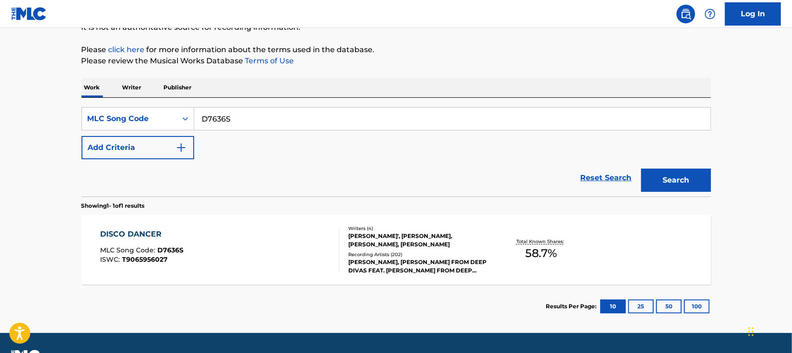
click at [247, 112] on input "D7636S" at bounding box center [452, 119] width 517 height 22
type input "W2088G"
click at [611, 169] on button "Search" at bounding box center [676, 180] width 70 height 23
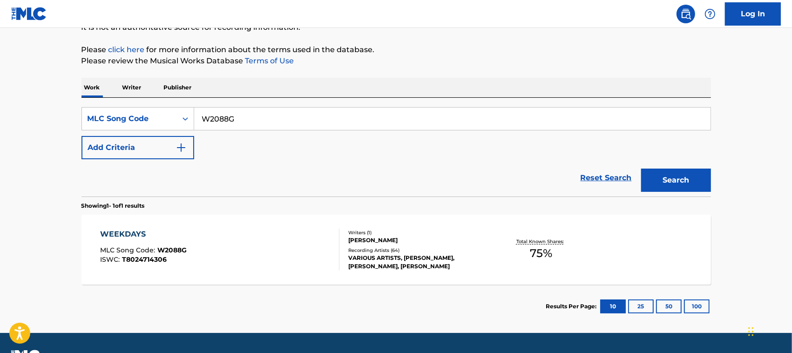
click at [190, 231] on div "WEEKDAYS MLC Song Code : W2088G ISWC : T8024714306" at bounding box center [219, 250] width 239 height 42
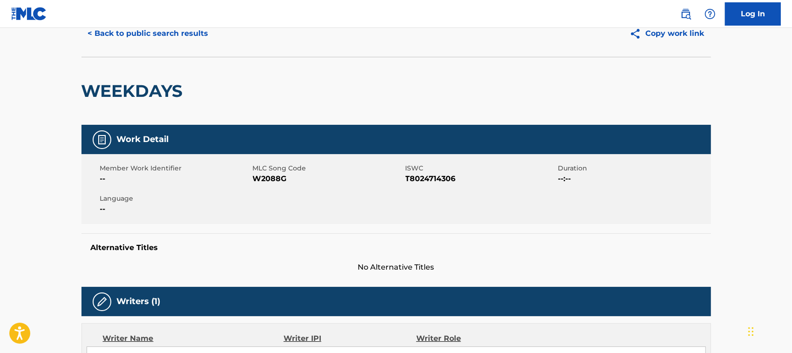
scroll to position [84, 0]
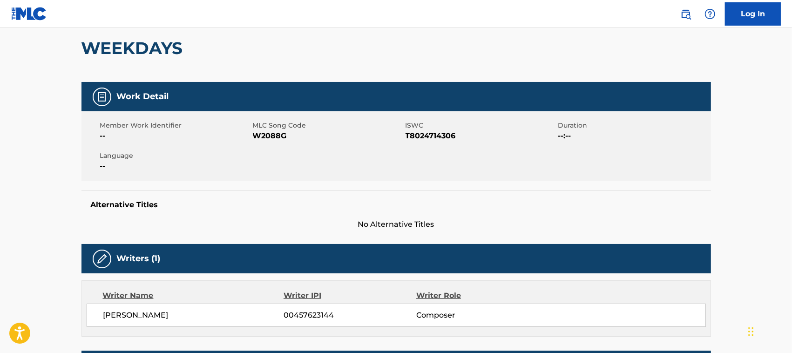
click at [138, 319] on span "[PERSON_NAME]" at bounding box center [193, 315] width 181 height 11
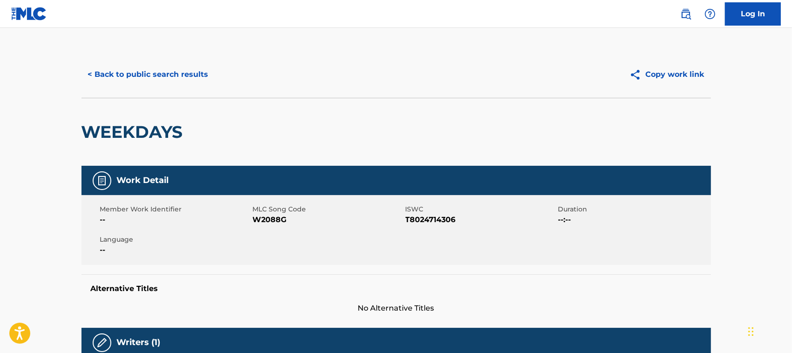
click at [148, 87] on div "< Back to public search results Copy work link" at bounding box center [397, 74] width 630 height 47
click at [184, 78] on button "< Back to public search results" at bounding box center [149, 74] width 134 height 23
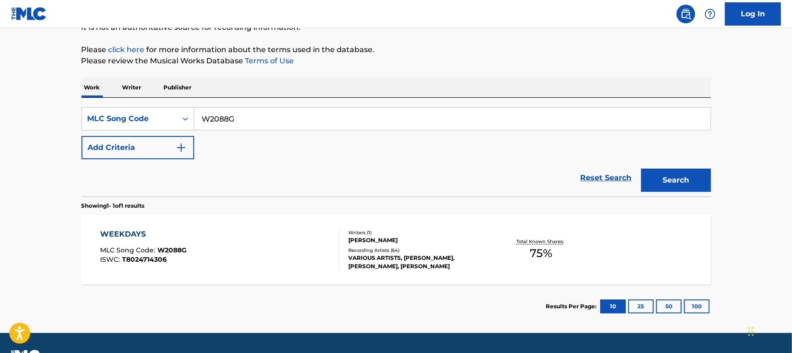
click at [268, 112] on input "W2088G" at bounding box center [452, 119] width 517 height 22
type input "DARK HARD TECHNO - FUTURE RAVE"
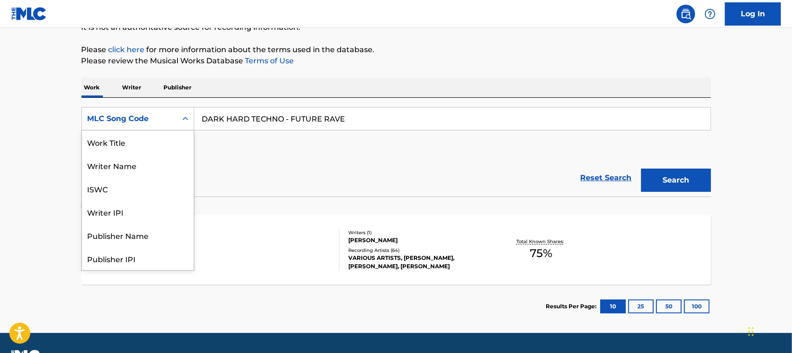
click at [164, 126] on div "MLC Song Code" at bounding box center [129, 119] width 95 height 18
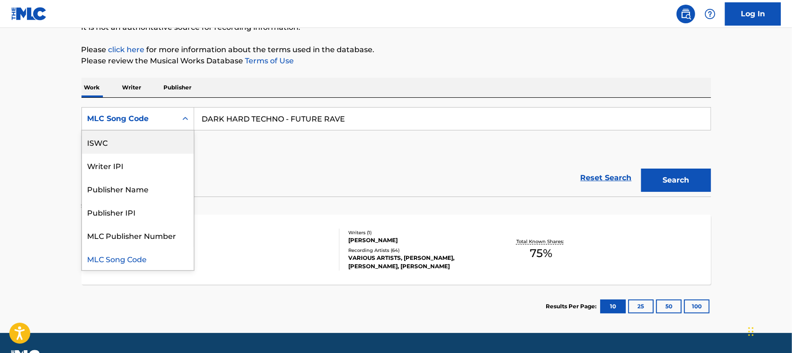
scroll to position [0, 0]
click at [150, 140] on div "Work Title" at bounding box center [138, 141] width 112 height 23
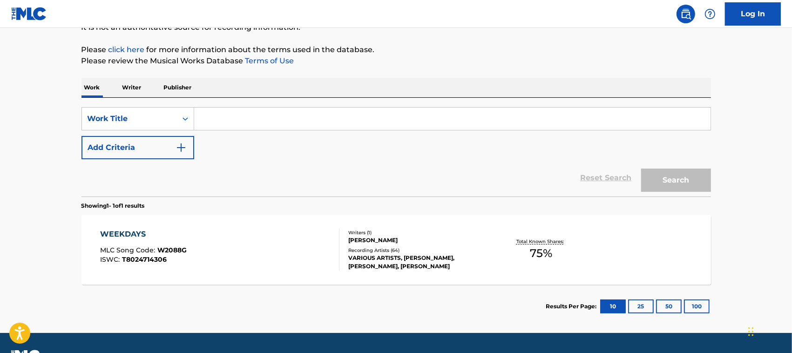
click at [518, 108] on input "Search Form" at bounding box center [452, 119] width 517 height 22
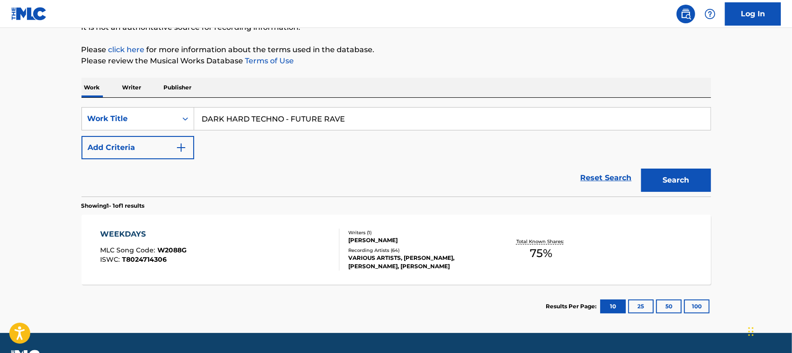
type input "DARK HARD TECHNO - FUTURE RAVE"
click at [611, 169] on button "Search" at bounding box center [676, 180] width 70 height 23
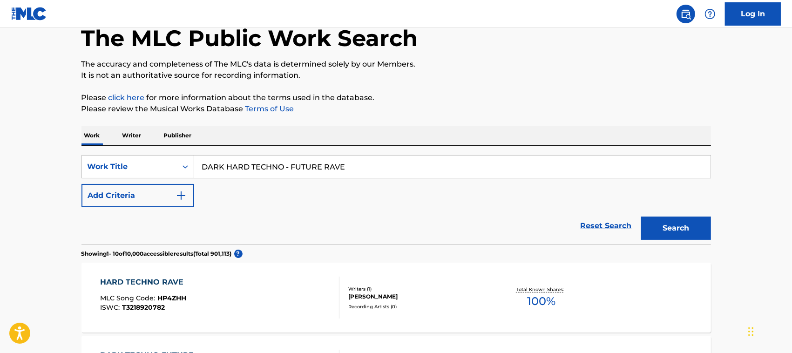
scroll to position [100, 0]
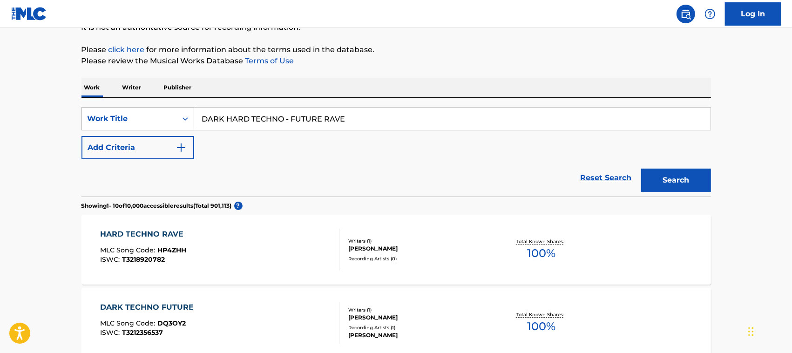
click at [121, 123] on div "Work Title" at bounding box center [130, 118] width 84 height 11
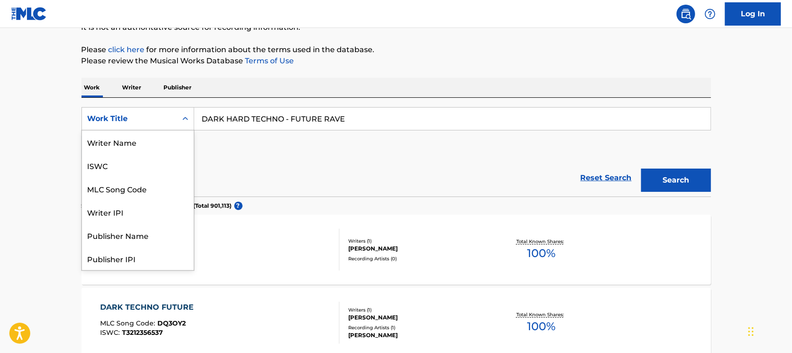
scroll to position [47, 0]
click at [167, 152] on div "MLC Song Code" at bounding box center [138, 141] width 112 height 23
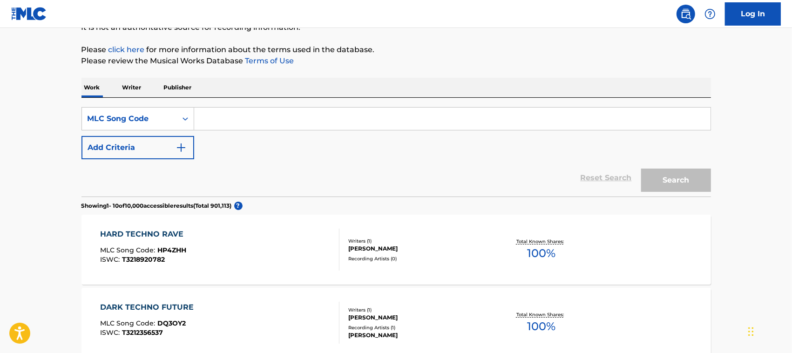
click at [241, 122] on input "Search Form" at bounding box center [452, 119] width 517 height 22
type input "T59840"
click at [611, 169] on button "Search" at bounding box center [676, 180] width 70 height 23
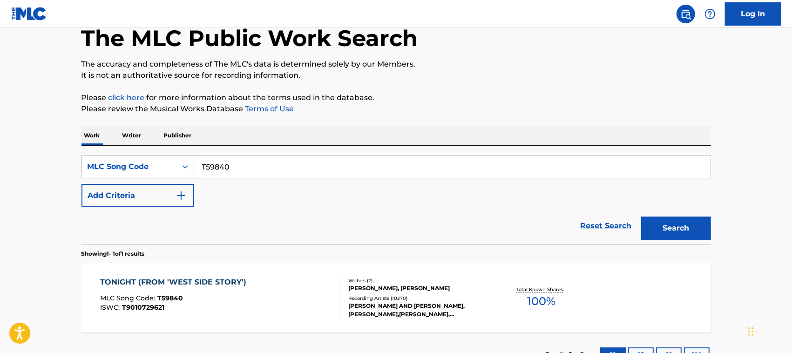
scroll to position [100, 0]
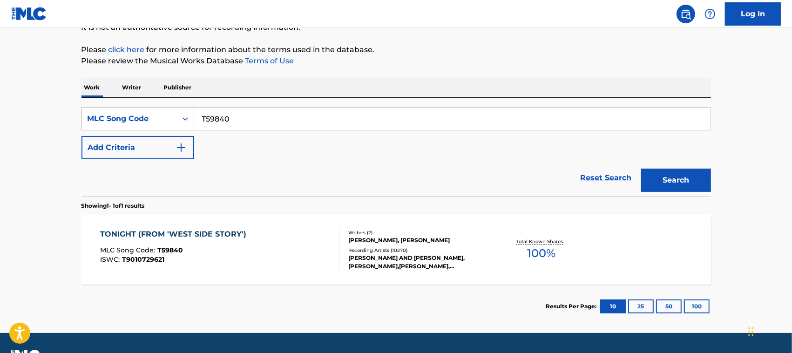
click at [295, 255] on div "TONIGHT (FROM 'WEST SIDE STORY') MLC Song Code : T59840 ISWC : T9010729621" at bounding box center [219, 250] width 239 height 42
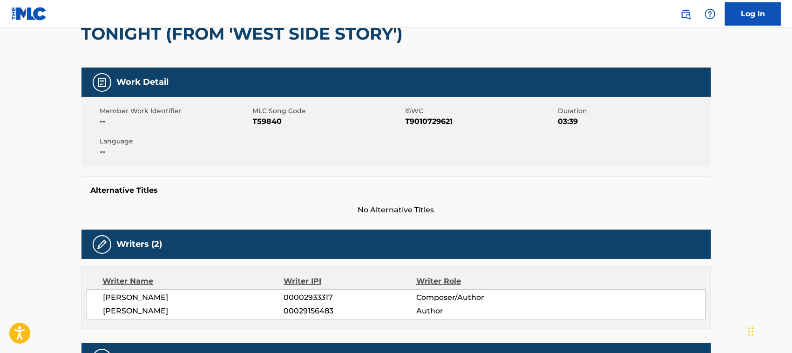
scroll to position [95, 0]
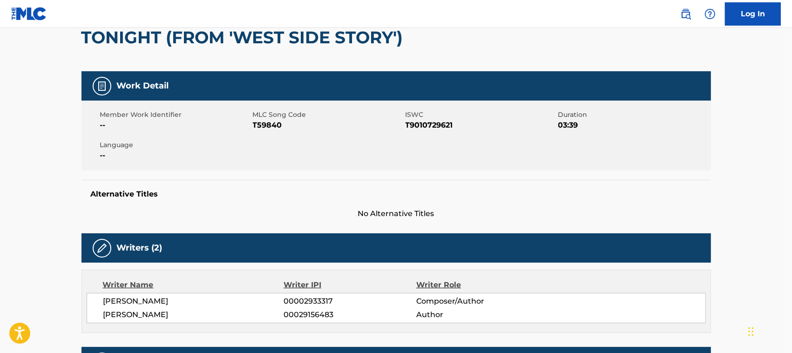
click at [249, 48] on div "TONIGHT (FROM 'WEST SIDE STORY')" at bounding box center [245, 38] width 327 height 68
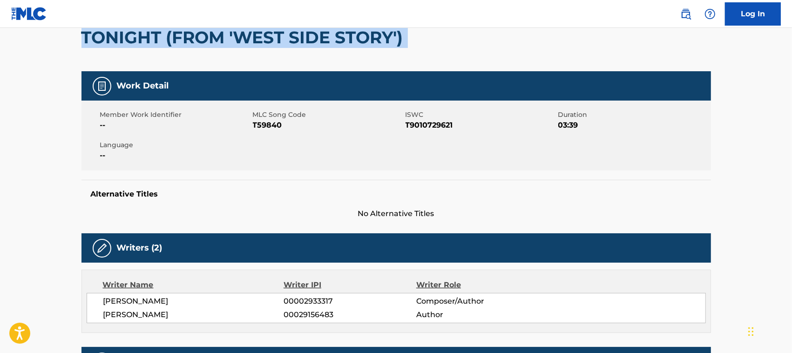
click at [249, 48] on div "TONIGHT (FROM 'WEST SIDE STORY')" at bounding box center [245, 38] width 327 height 68
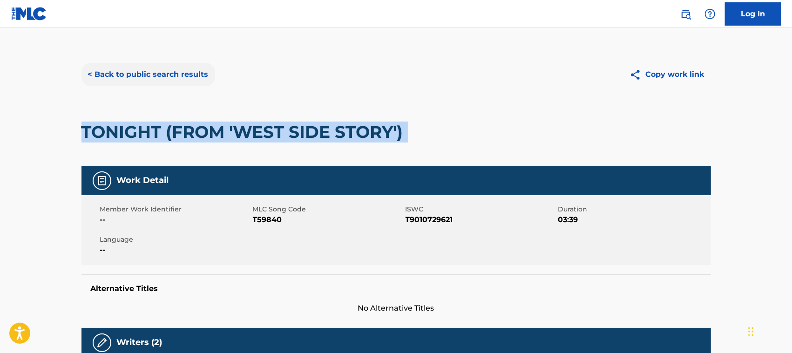
click at [143, 63] on button "< Back to public search results" at bounding box center [149, 74] width 134 height 23
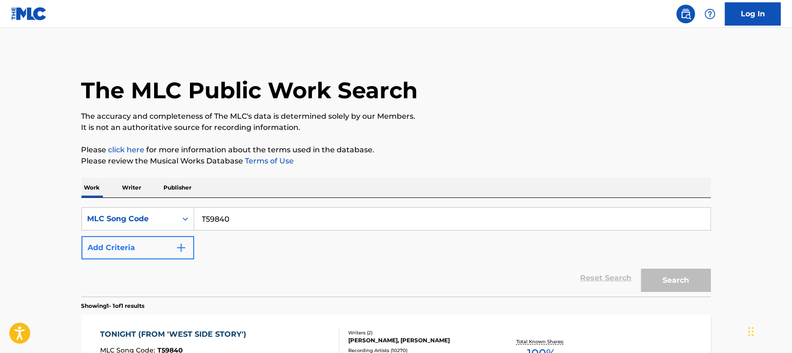
scroll to position [100, 0]
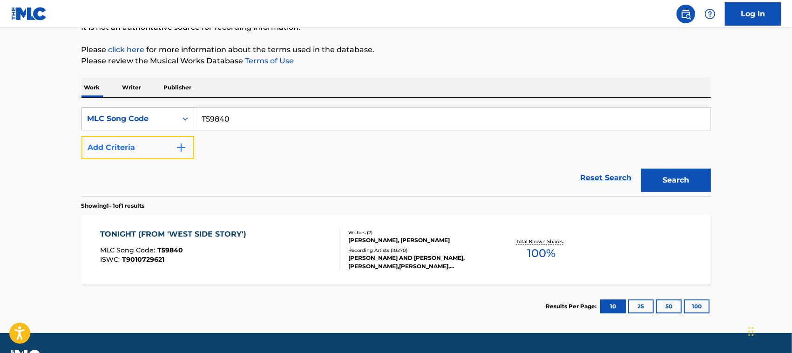
click at [161, 149] on button "Add Criteria" at bounding box center [138, 147] width 113 height 23
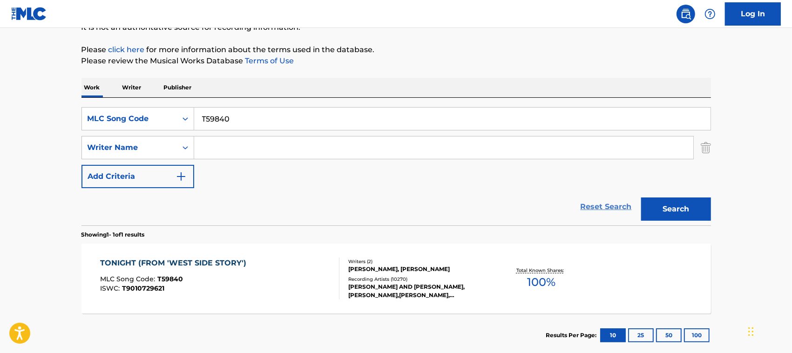
click at [611, 213] on link "Reset Search" at bounding box center [606, 207] width 61 height 20
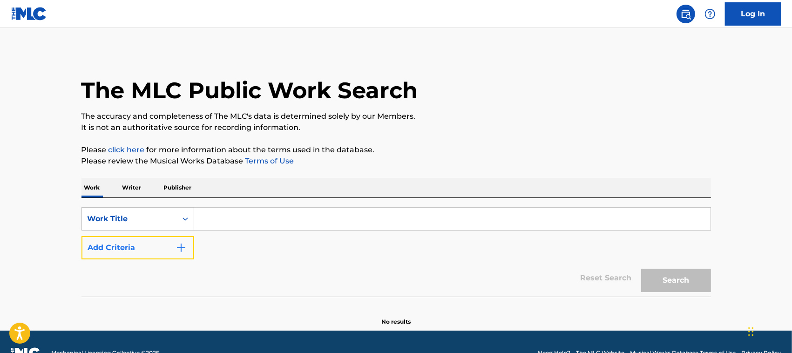
click at [169, 252] on button "Add Criteria" at bounding box center [138, 247] width 113 height 23
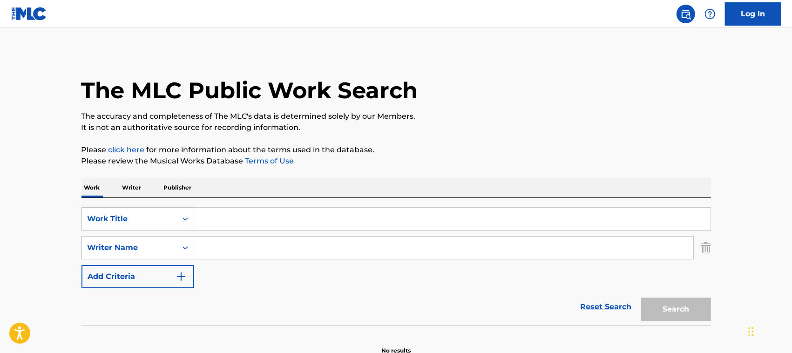
click at [233, 217] on input "Search Form" at bounding box center [452, 219] width 517 height 22
type input "tonight"
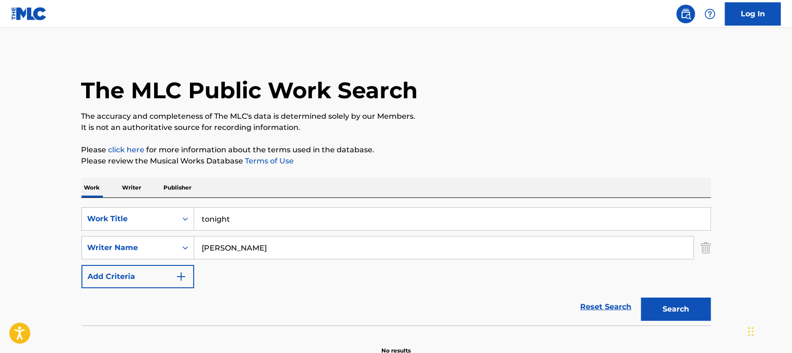
type input "[PERSON_NAME]"
click at [611, 298] on button "Search" at bounding box center [676, 309] width 70 height 23
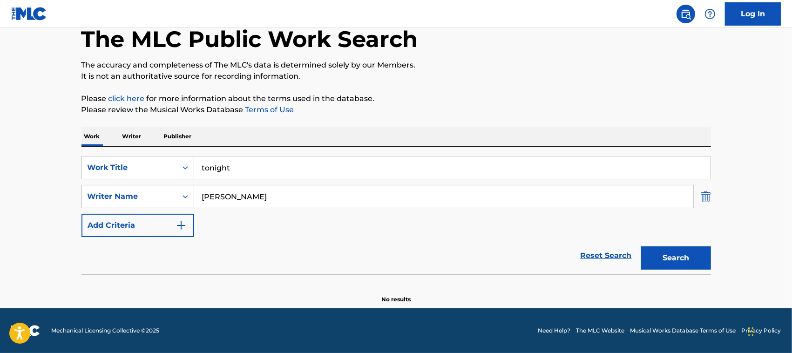
click at [611, 200] on img "Search Form" at bounding box center [706, 196] width 10 height 23
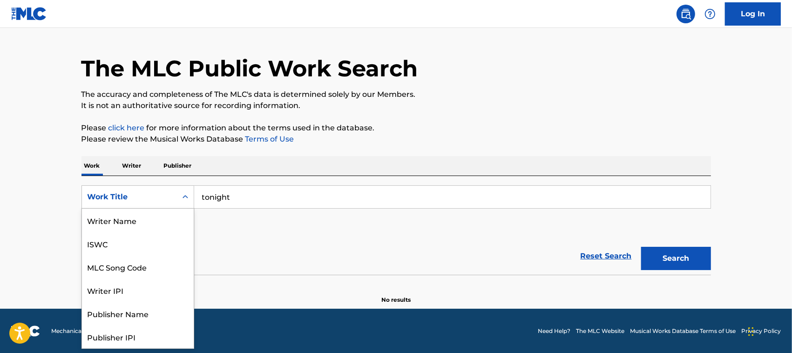
click at [137, 198] on div "Work Title" at bounding box center [130, 196] width 84 height 11
click at [152, 228] on div "MLC Song Code" at bounding box center [138, 220] width 112 height 23
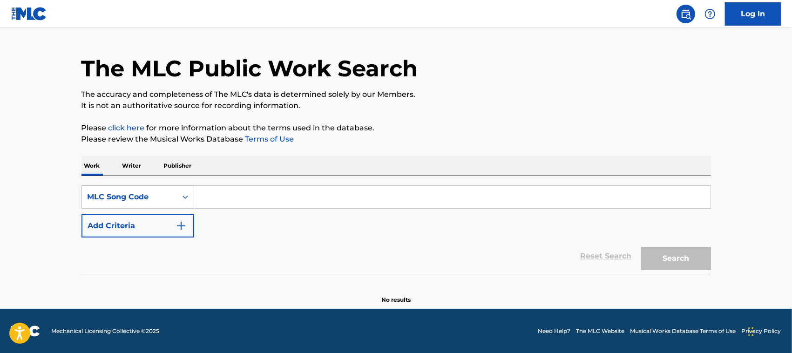
click at [250, 192] on input "Search Form" at bounding box center [452, 197] width 517 height 22
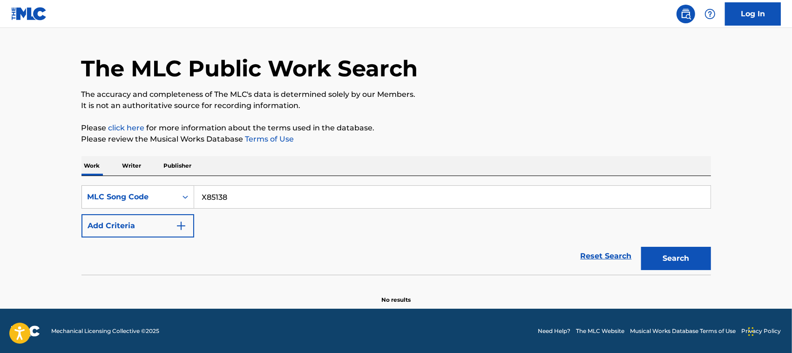
click at [611, 247] on button "Search" at bounding box center [676, 258] width 70 height 23
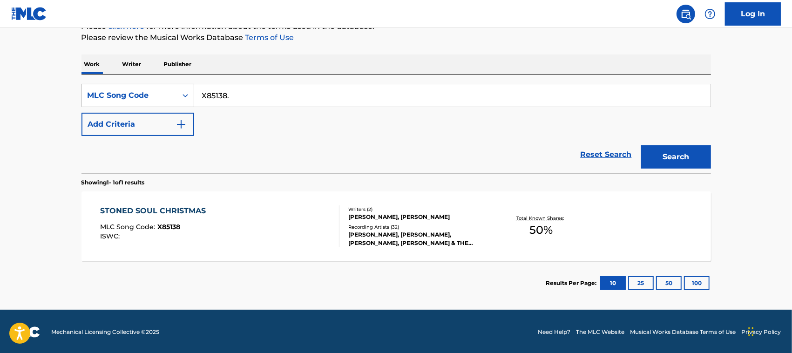
scroll to position [122, 0]
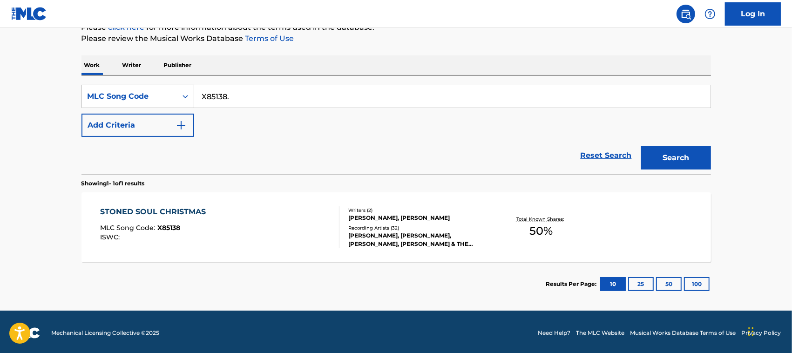
type input "X85138."
click at [230, 227] on div "STONED SOUL CHRISTMAS MLC Song Code : X85138 ISWC :" at bounding box center [219, 227] width 239 height 42
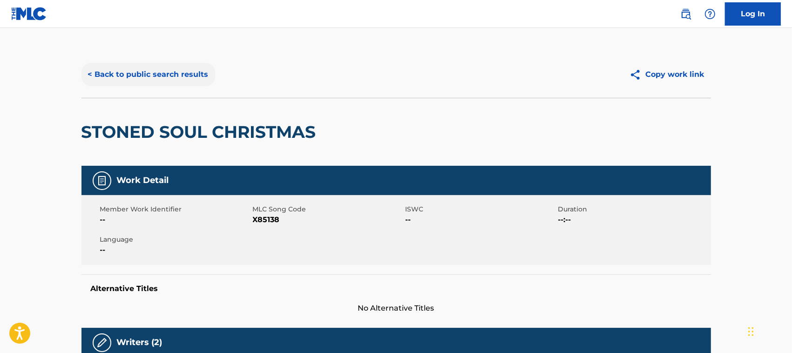
click at [172, 75] on button "< Back to public search results" at bounding box center [149, 74] width 134 height 23
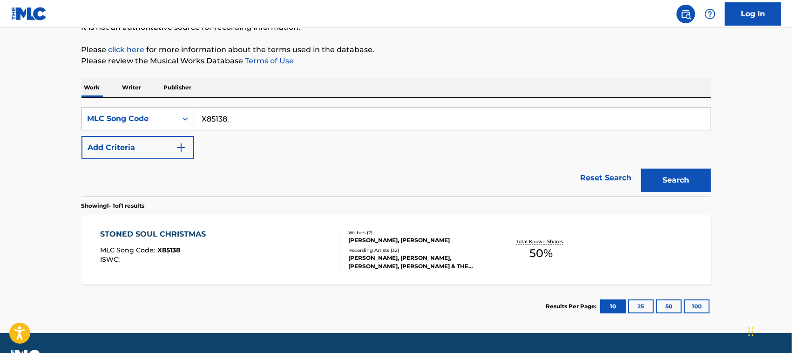
click at [216, 120] on input "X85138." at bounding box center [452, 119] width 517 height 22
type input "SVBC4B"
click at [611, 169] on button "Search" at bounding box center [676, 180] width 70 height 23
click at [268, 270] on div "[PERSON_NAME] MLC Song Code : SVBC4B ISWC :" at bounding box center [219, 250] width 239 height 42
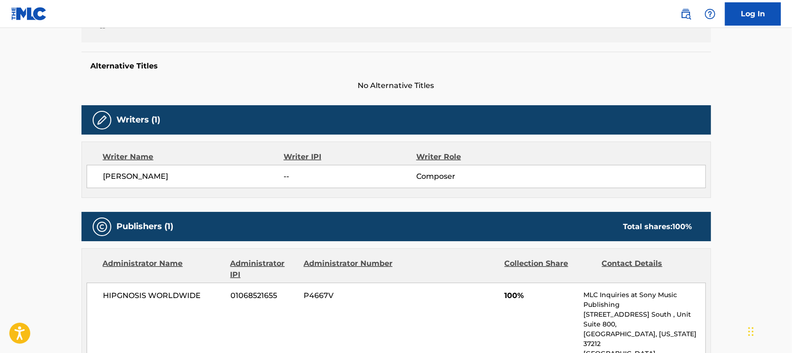
scroll to position [225, 0]
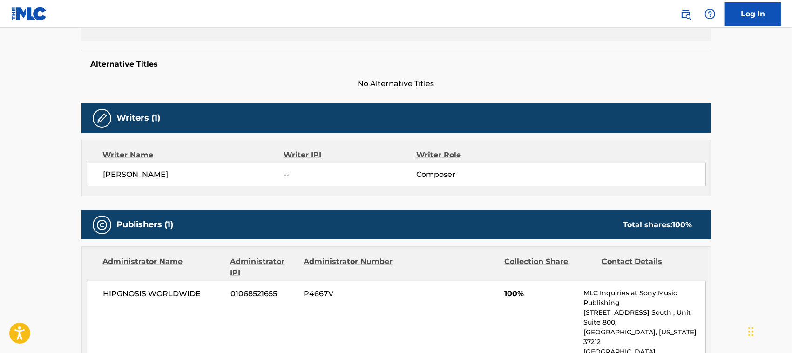
click at [143, 173] on span "[PERSON_NAME]" at bounding box center [193, 174] width 181 height 11
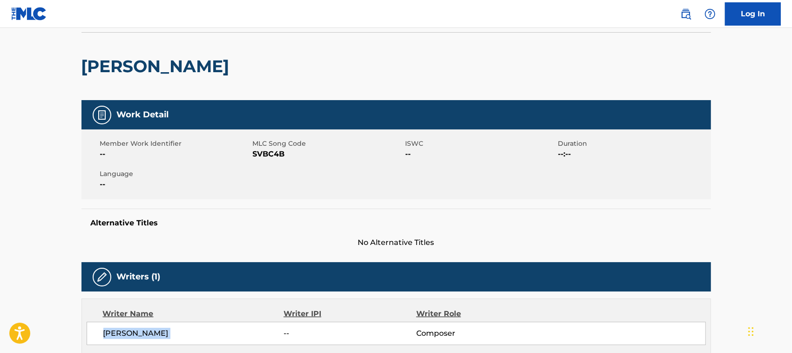
scroll to position [0, 0]
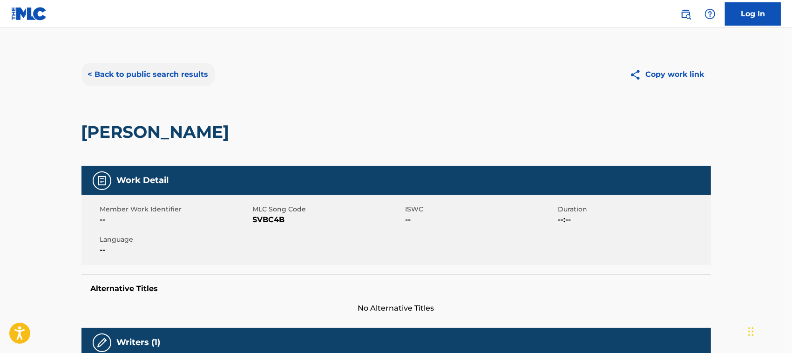
click at [194, 75] on button "< Back to public search results" at bounding box center [149, 74] width 134 height 23
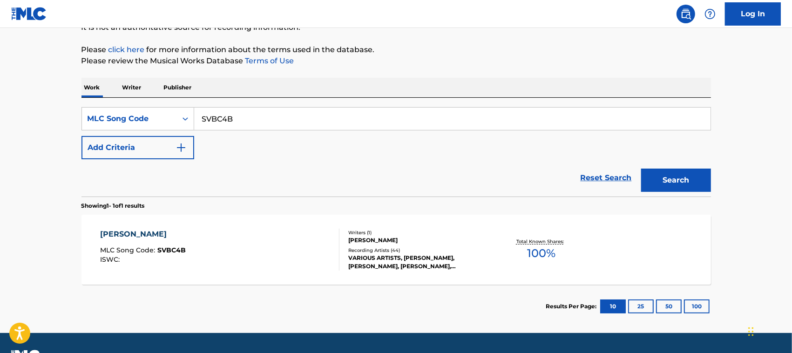
click at [231, 116] on input "SVBC4B" at bounding box center [452, 119] width 517 height 22
type input "PV79AV"
click at [611, 169] on button "Search" at bounding box center [676, 180] width 70 height 23
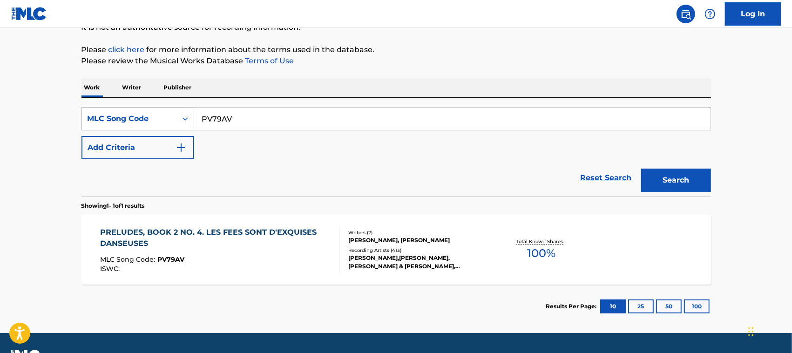
click at [171, 112] on div "MLC Song Code" at bounding box center [129, 119] width 95 height 18
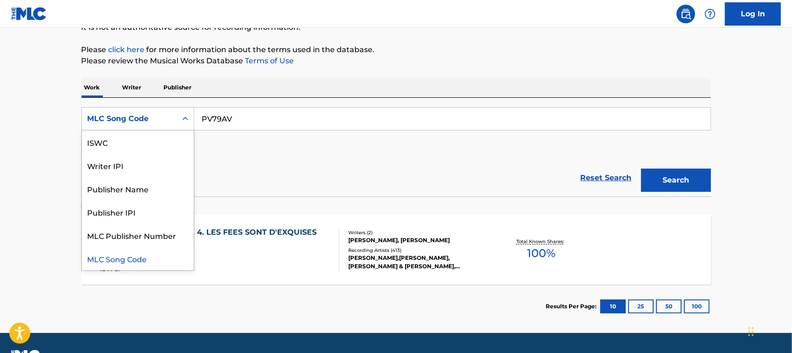
scroll to position [0, 0]
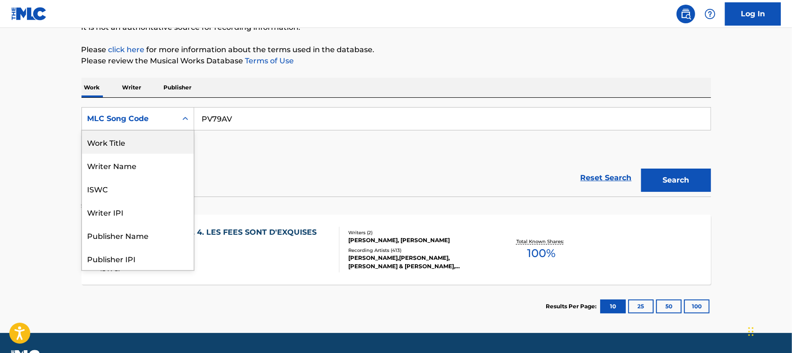
click at [171, 140] on div "Work Title" at bounding box center [138, 141] width 112 height 23
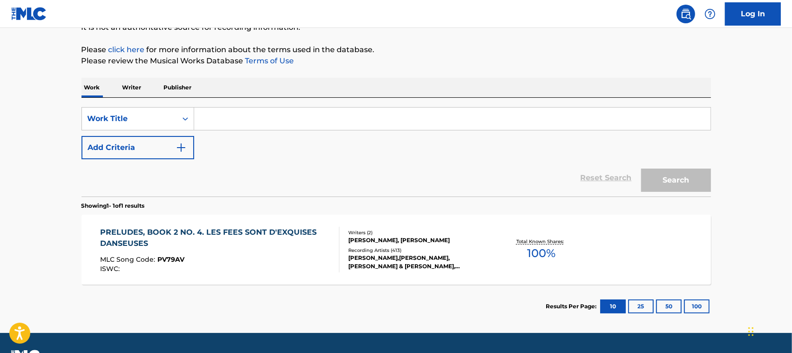
click at [247, 117] on input "Search Form" at bounding box center [452, 119] width 517 height 22
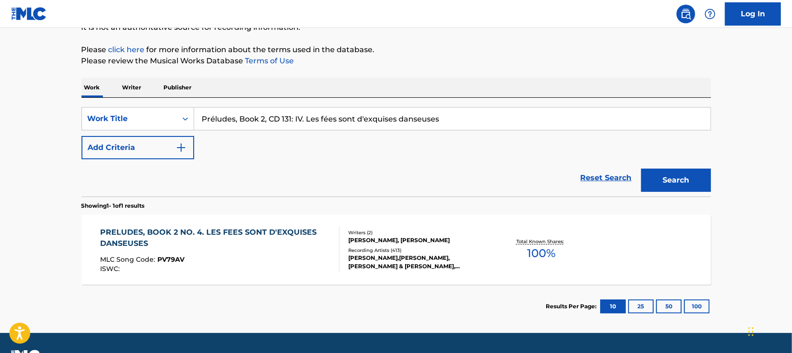
type input "Préludes, Book 2, CD 131: IV. Les fées sont d'exquises danseuses"
click at [611, 169] on button "Search" at bounding box center [676, 180] width 70 height 23
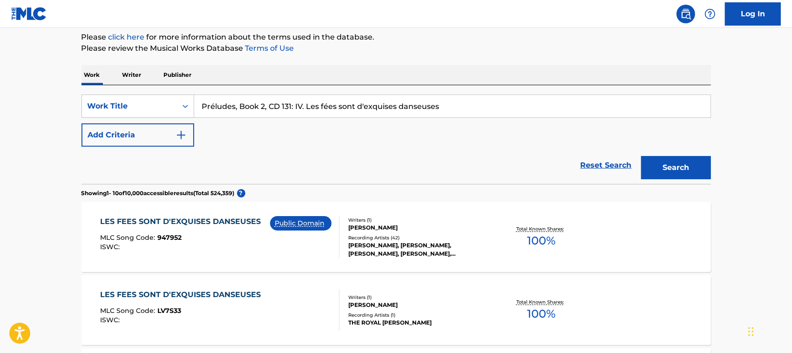
scroll to position [113, 0]
click at [231, 241] on div "MLC Song Code : 947952" at bounding box center [182, 238] width 165 height 9
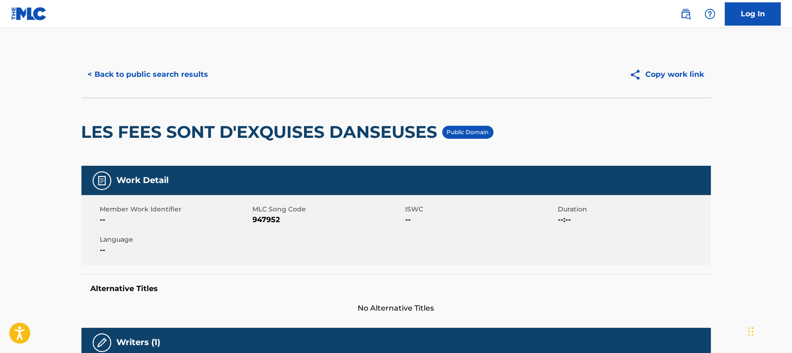
click at [264, 219] on span "947952" at bounding box center [328, 219] width 150 height 11
click at [168, 75] on button "< Back to public search results" at bounding box center [149, 74] width 134 height 23
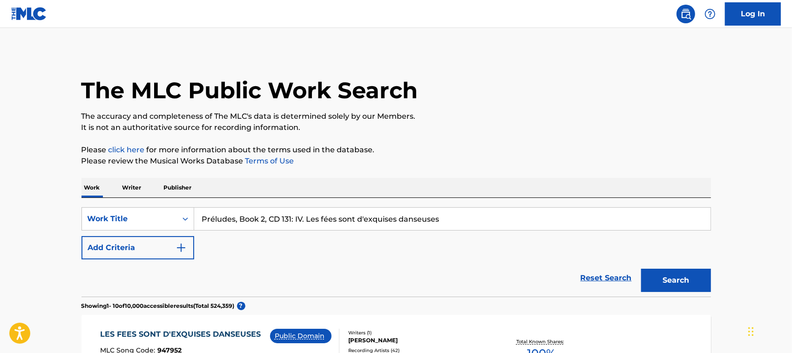
scroll to position [116, 0]
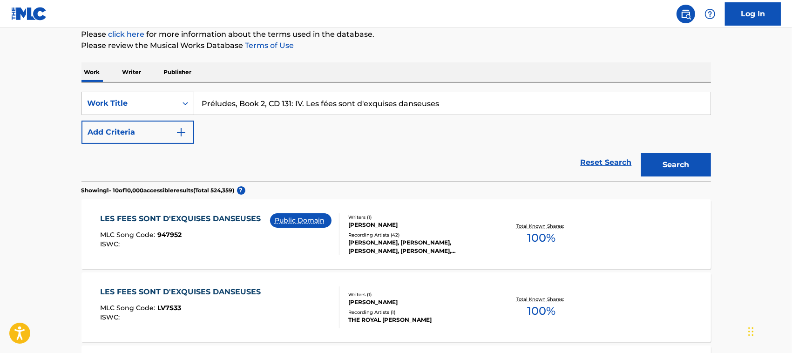
click at [232, 245] on div "ISWC :" at bounding box center [182, 244] width 165 height 7
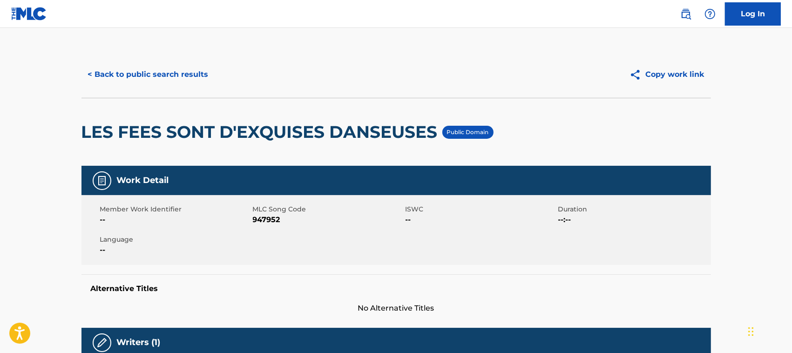
click at [274, 219] on span "947952" at bounding box center [328, 219] width 150 height 11
click at [120, 81] on button "< Back to public search results" at bounding box center [149, 74] width 134 height 23
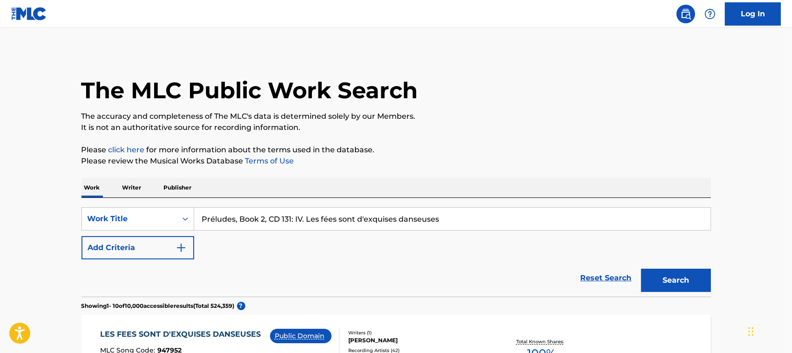
scroll to position [116, 0]
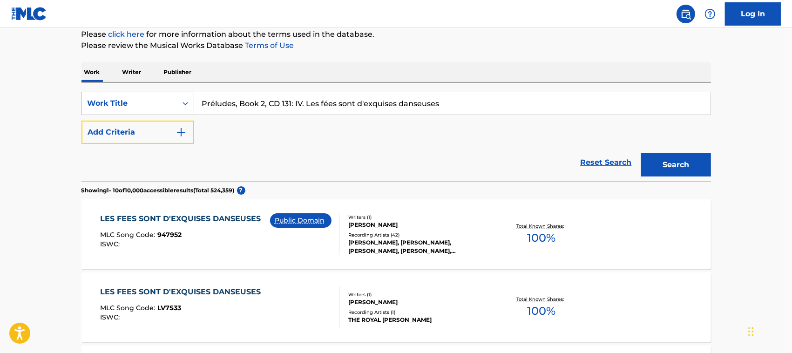
click at [167, 129] on button "Add Criteria" at bounding box center [138, 132] width 113 height 23
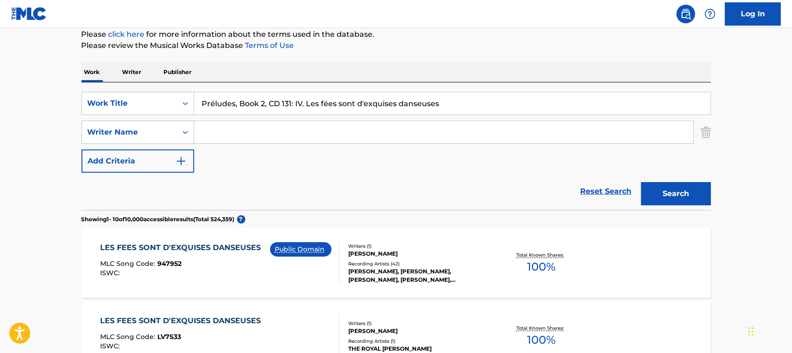
click at [272, 134] on input "Search Form" at bounding box center [443, 132] width 499 height 22
type input "[PERSON_NAME]"
click at [611, 182] on button "Search" at bounding box center [676, 193] width 70 height 23
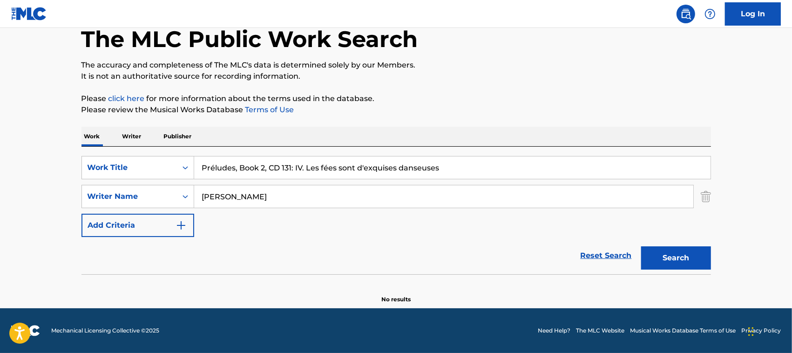
scroll to position [51, 0]
drag, startPoint x: 306, startPoint y: 168, endPoint x: 122, endPoint y: 157, distance: 184.8
click at [122, 158] on div "SearchWithCriteria53a443e2-e2f4-4b15-ad50-797f863c5274 Work Title Préludes, Boo…" at bounding box center [397, 167] width 630 height 23
click at [220, 164] on input "Les fées sont d'exquises danseuses" at bounding box center [452, 168] width 517 height 22
type input "Les fees sont dexquises danseuses"
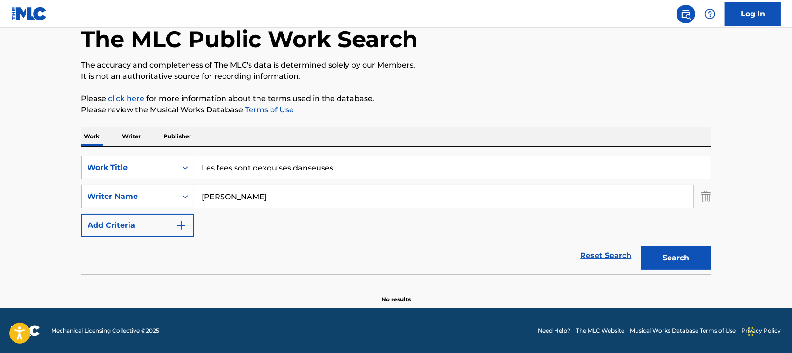
click at [226, 197] on input "[PERSON_NAME]" at bounding box center [443, 196] width 499 height 22
type input "[PERSON_NAME]"
click at [611, 246] on button "Search" at bounding box center [676, 257] width 70 height 23
drag, startPoint x: 233, startPoint y: 166, endPoint x: 354, endPoint y: 175, distance: 121.4
click at [354, 175] on input "Les fees sont dexquises danseuses" at bounding box center [452, 168] width 517 height 22
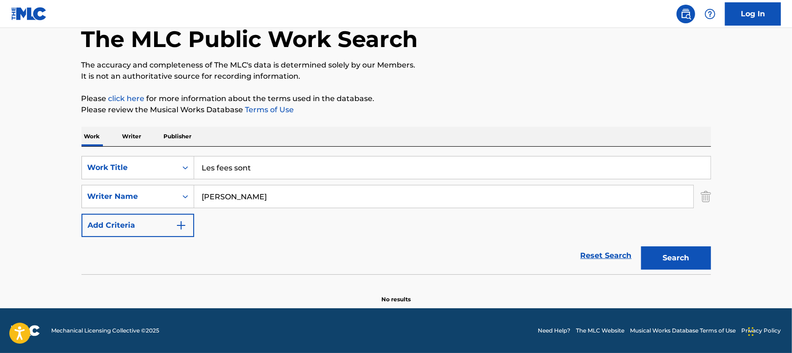
type input "Les fees sont"
click at [611, 246] on button "Search" at bounding box center [676, 257] width 70 height 23
click at [235, 191] on input "[PERSON_NAME]" at bounding box center [443, 196] width 499 height 22
click at [611, 246] on button "Search" at bounding box center [676, 257] width 70 height 23
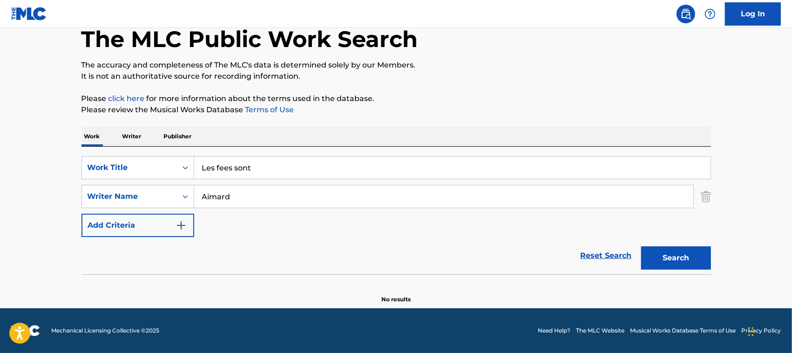
type input "Aimard"
click at [611, 246] on button "Search" at bounding box center [676, 257] width 70 height 23
click at [611, 194] on div "SearchWithCriteria354f3601-ff0f-4fa1-a54d-e8c798a48ddc Writer Name [PERSON_NAME]" at bounding box center [397, 196] width 630 height 23
click at [608, 258] on link "Reset Search" at bounding box center [606, 255] width 61 height 20
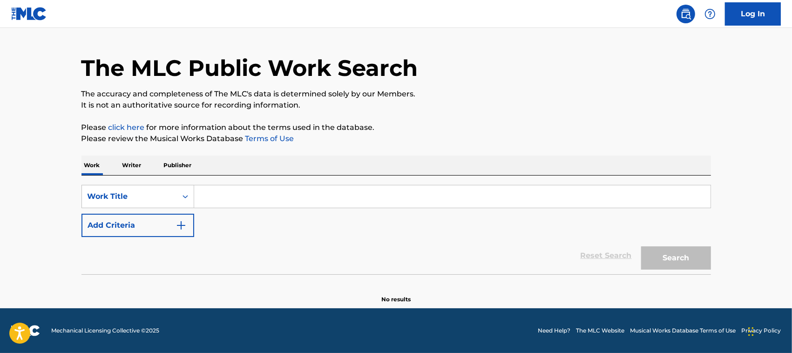
scroll to position [0, 0]
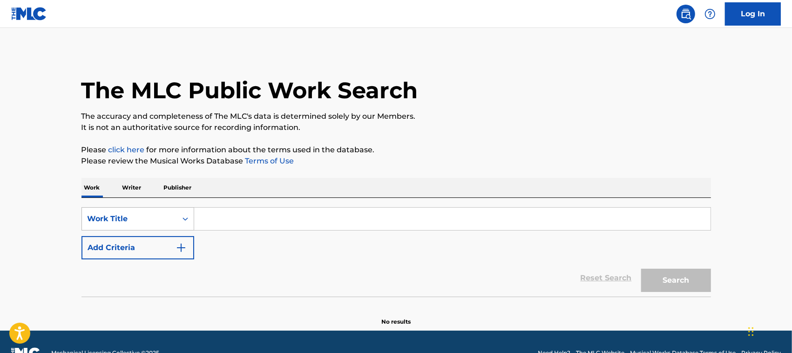
click at [122, 218] on div "Work Title" at bounding box center [138, 218] width 113 height 23
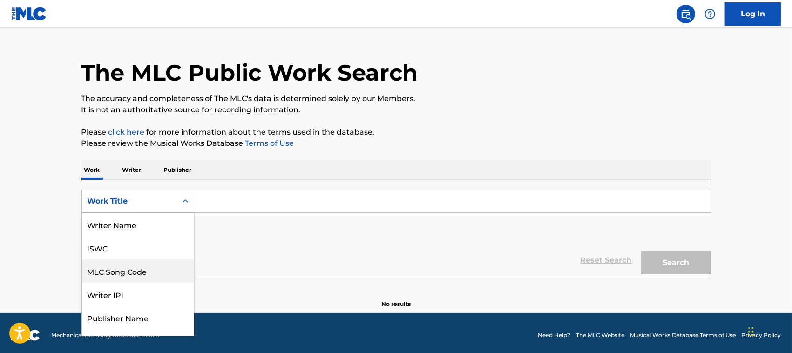
scroll to position [47, 0]
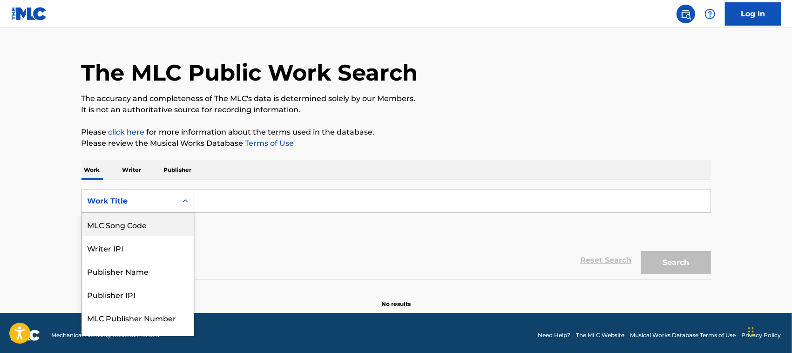
click at [130, 222] on div "MLC Song Code" at bounding box center [138, 224] width 112 height 23
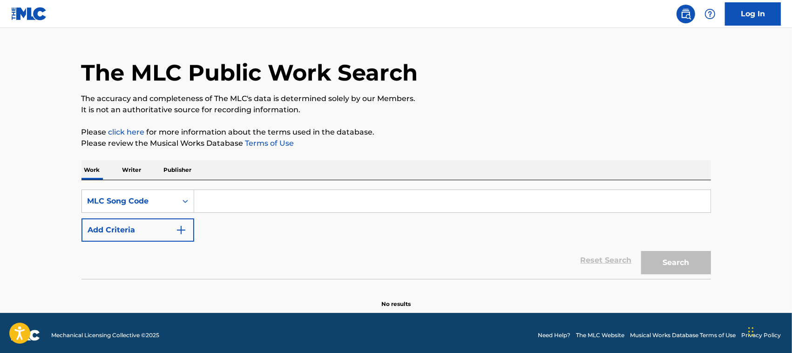
click at [233, 202] on input "Search Form" at bounding box center [452, 201] width 517 height 22
click at [611, 251] on button "Search" at bounding box center [676, 262] width 70 height 23
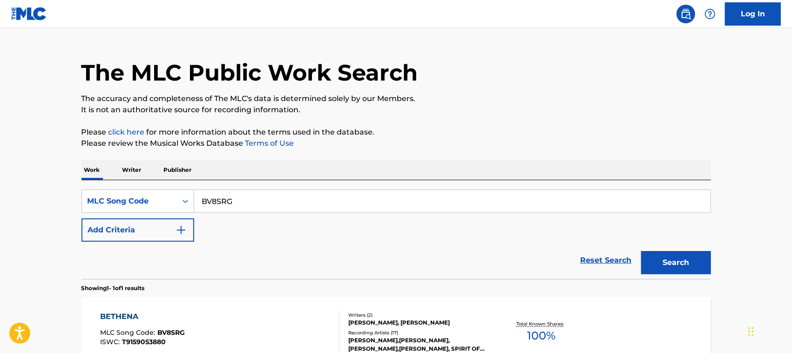
scroll to position [124, 0]
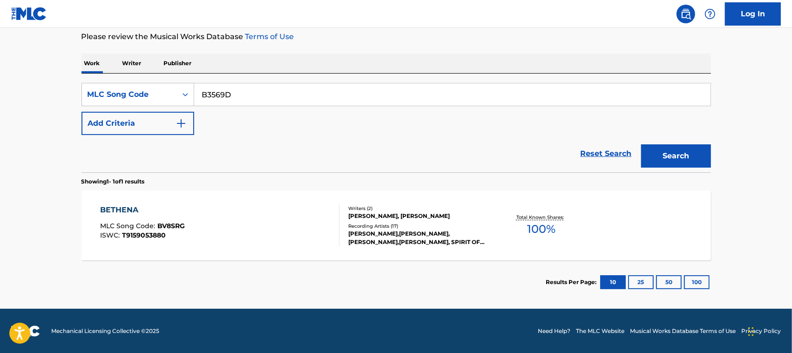
type input "B3569D"
click at [611, 144] on button "Search" at bounding box center [676, 155] width 70 height 23
click at [130, 98] on div "MLC Song Code" at bounding box center [130, 94] width 84 height 11
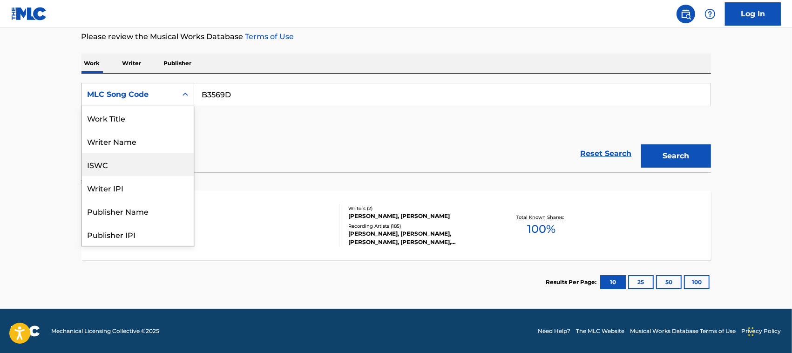
scroll to position [47, 0]
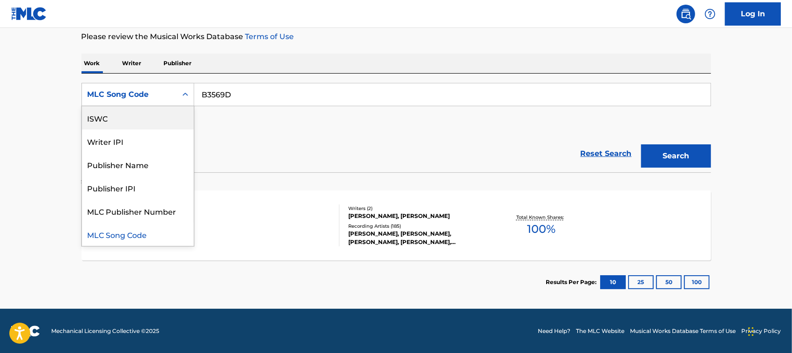
click at [145, 122] on div "ISWC" at bounding box center [138, 117] width 112 height 23
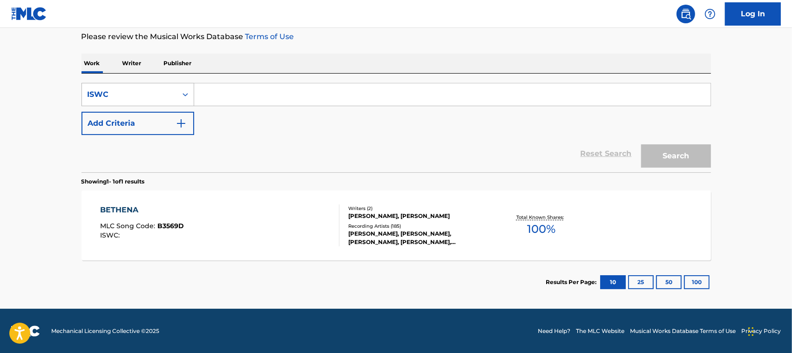
click at [167, 92] on div "ISWC" at bounding box center [130, 94] width 84 height 11
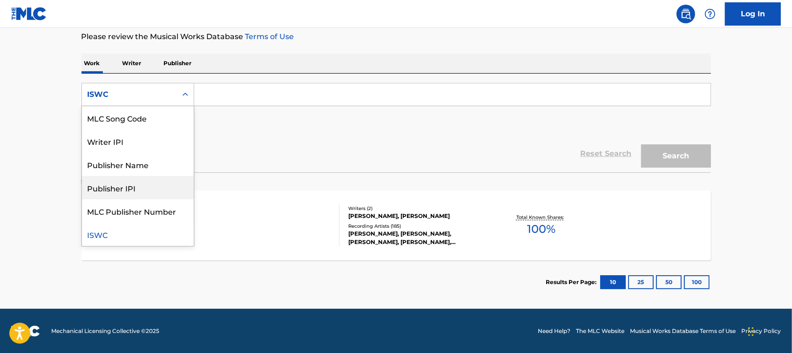
scroll to position [0, 0]
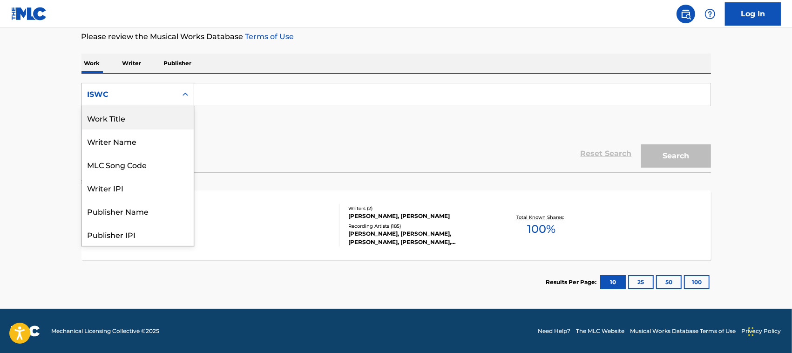
click at [126, 122] on div "Work Title" at bounding box center [138, 117] width 112 height 23
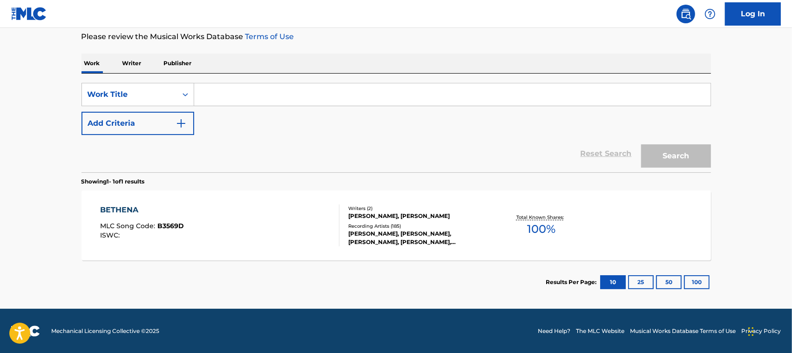
click at [259, 87] on input "Search Form" at bounding box center [452, 94] width 517 height 22
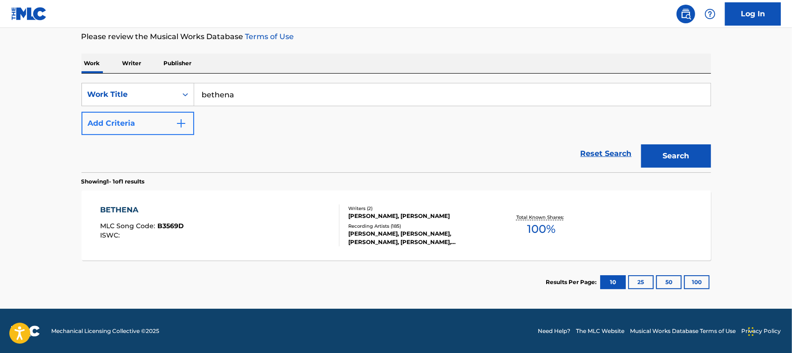
type input "bethena"
click at [178, 117] on button "Add Criteria" at bounding box center [138, 123] width 113 height 23
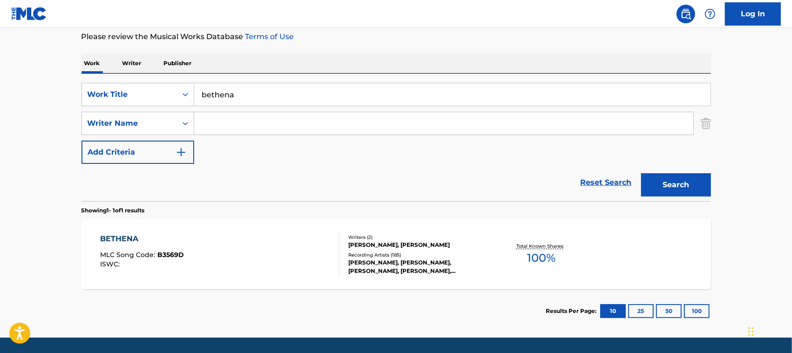
click at [260, 139] on div "SearchWithCriteria18081446-3aba-48a9-889e-278a00b84b03 Work Title bethena Searc…" at bounding box center [397, 123] width 630 height 81
click at [250, 124] on input "Search Form" at bounding box center [443, 123] width 499 height 22
click at [611, 173] on button "Search" at bounding box center [676, 184] width 70 height 23
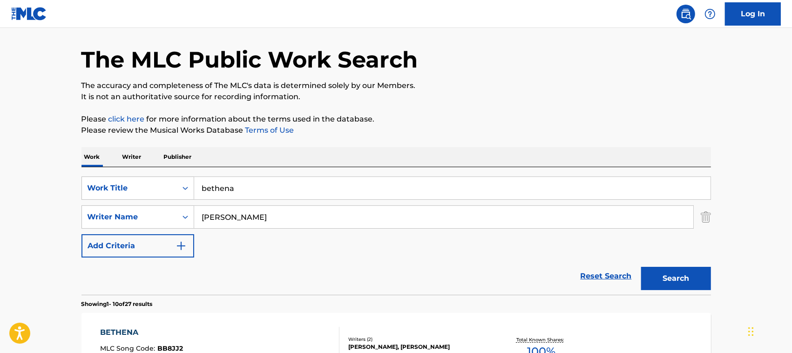
scroll to position [24, 0]
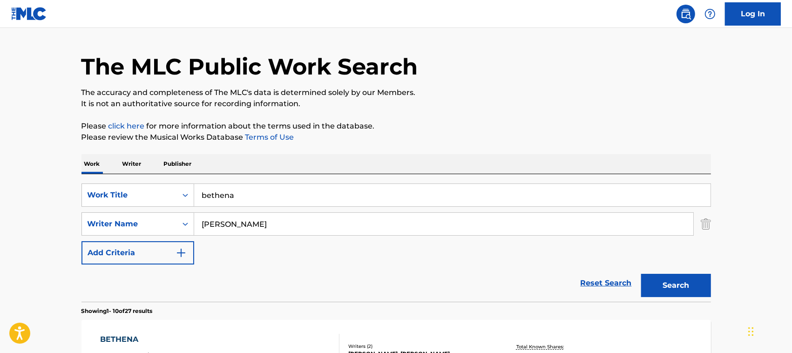
click at [261, 218] on input "[PERSON_NAME]" at bounding box center [443, 224] width 499 height 22
click at [611, 274] on button "Search" at bounding box center [676, 285] width 70 height 23
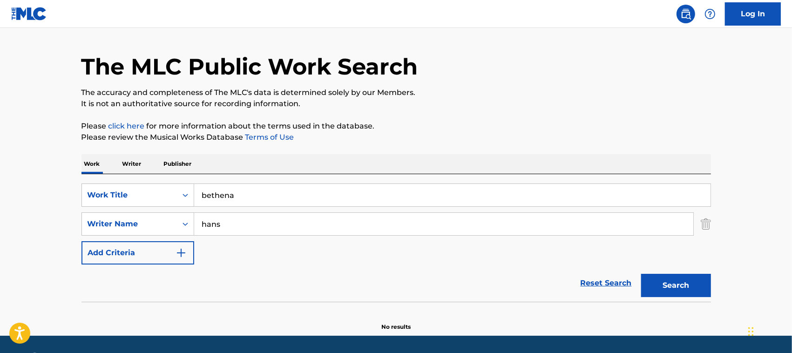
scroll to position [51, 0]
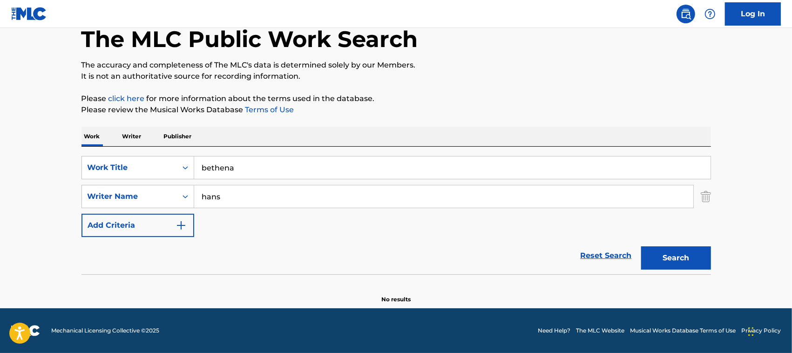
click at [251, 207] on input "hans" at bounding box center [443, 196] width 499 height 22
type input "[PERSON_NAME]"
click at [611, 246] on button "Search" at bounding box center [676, 257] width 70 height 23
click at [611, 259] on link "Reset Search" at bounding box center [606, 255] width 61 height 20
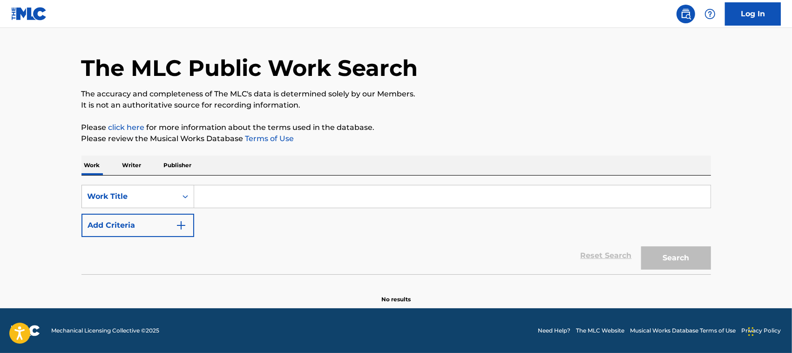
scroll to position [0, 0]
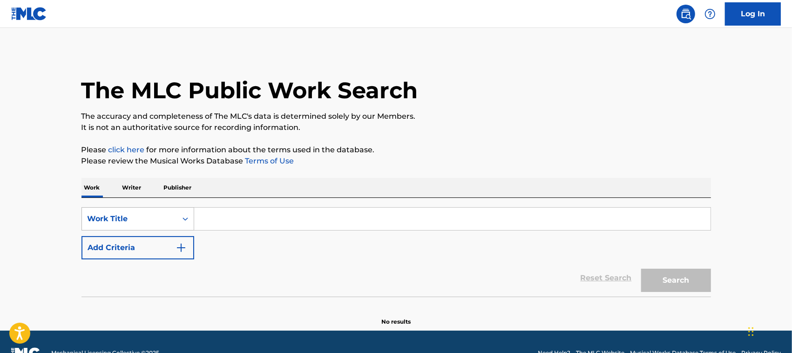
click at [164, 208] on div "Work Title" at bounding box center [138, 218] width 113 height 23
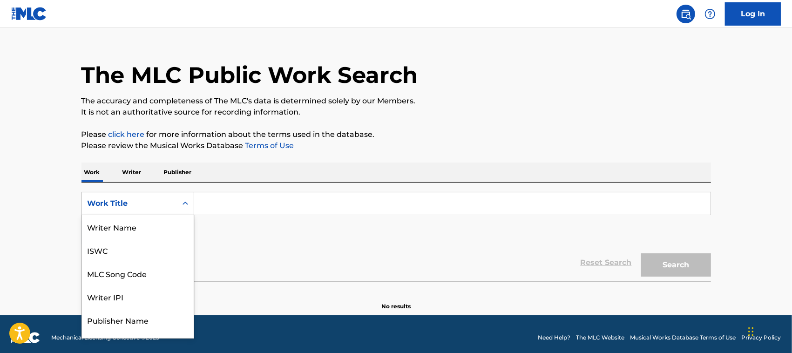
scroll to position [47, 0]
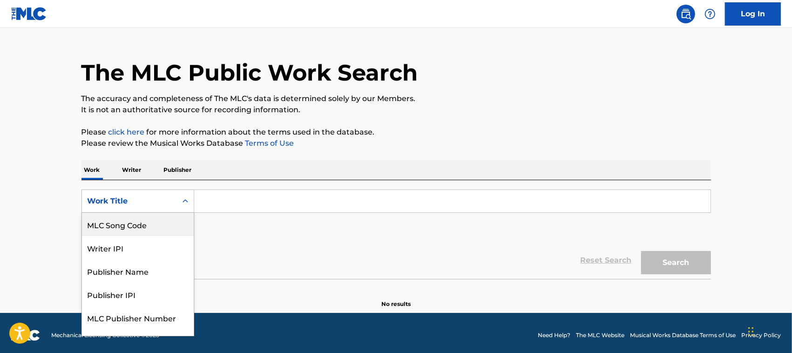
click at [166, 222] on div "MLC Song Code" at bounding box center [138, 224] width 112 height 23
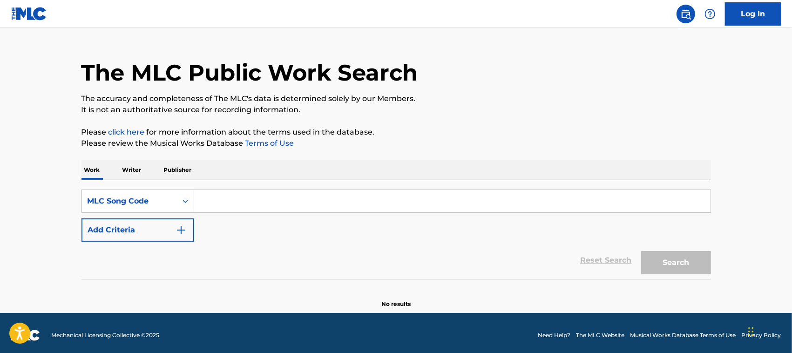
click at [217, 200] on input "Search Form" at bounding box center [452, 201] width 517 height 22
type input "L06272"
click at [611, 251] on button "Search" at bounding box center [676, 262] width 70 height 23
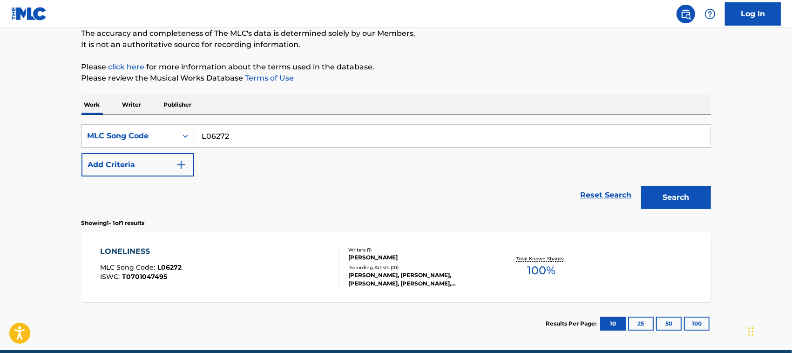
scroll to position [82, 0]
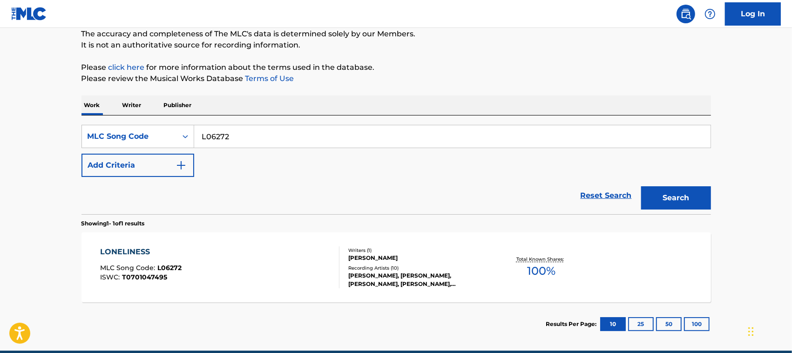
click at [303, 272] on div "LONELINESS MLC Song Code : L06272 ISWC : T0701047495" at bounding box center [219, 267] width 239 height 42
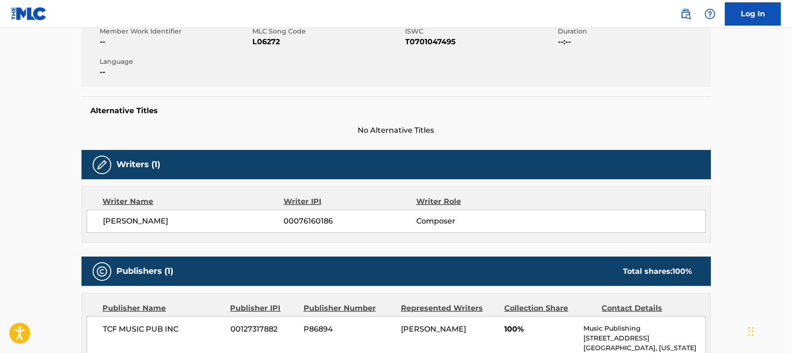
scroll to position [178, 0]
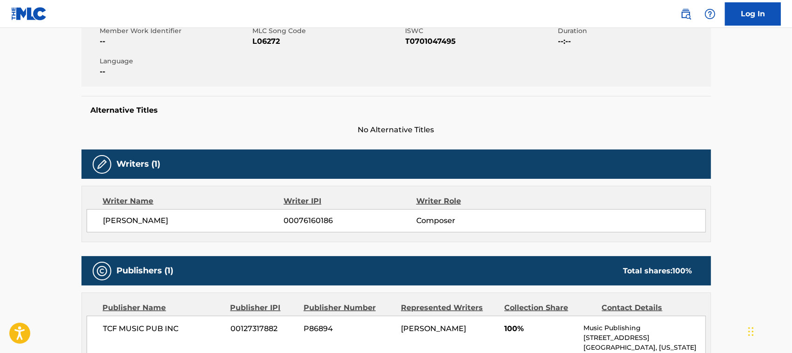
click at [148, 215] on span "[PERSON_NAME]" at bounding box center [193, 220] width 181 height 11
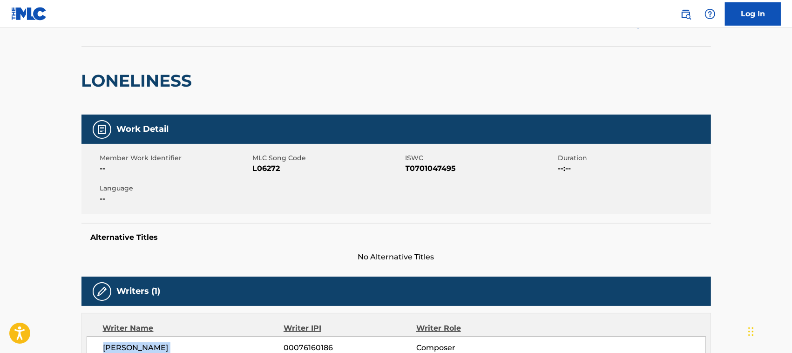
scroll to position [0, 0]
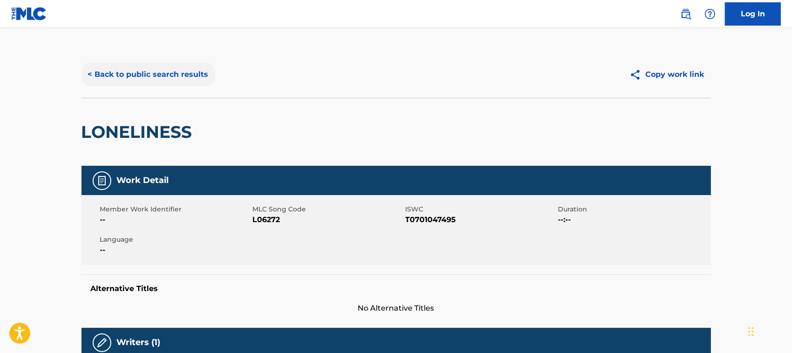
click at [182, 68] on button "< Back to public search results" at bounding box center [149, 74] width 134 height 23
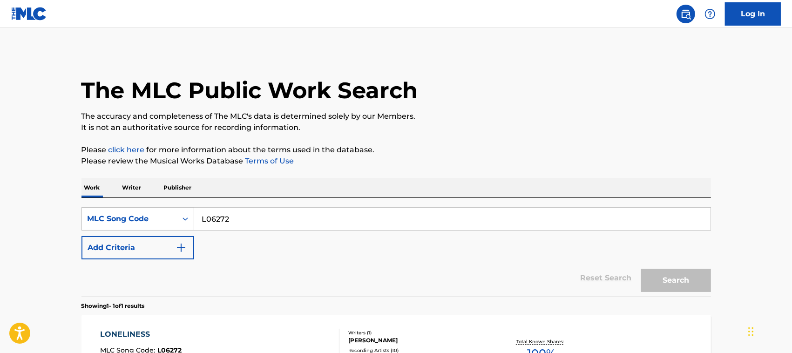
scroll to position [82, 0]
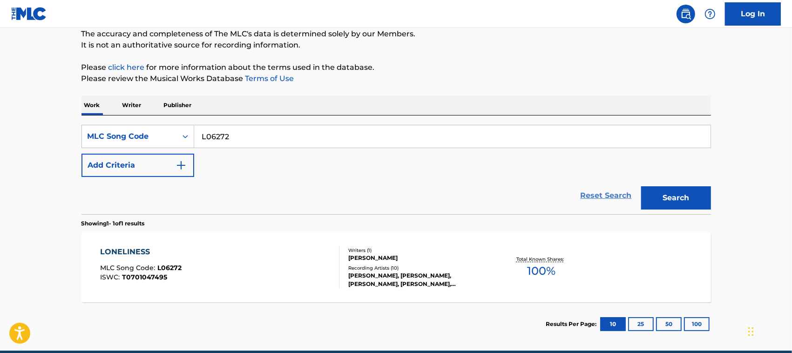
click at [611, 196] on link "Reset Search" at bounding box center [606, 195] width 61 height 20
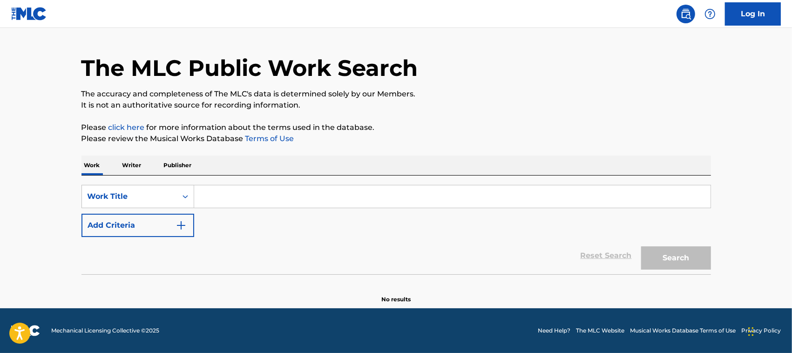
scroll to position [0, 0]
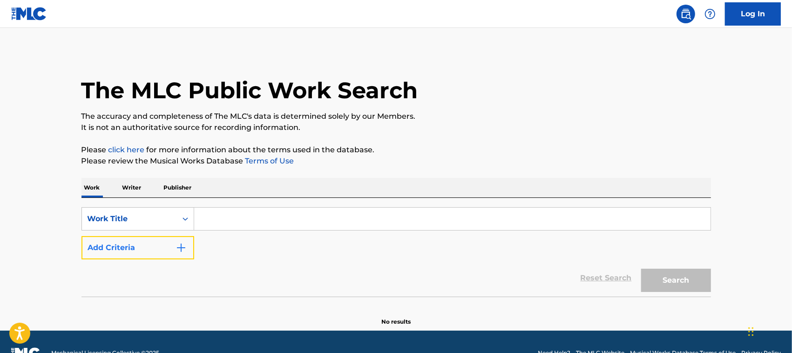
click at [168, 254] on button "Add Criteria" at bounding box center [138, 247] width 113 height 23
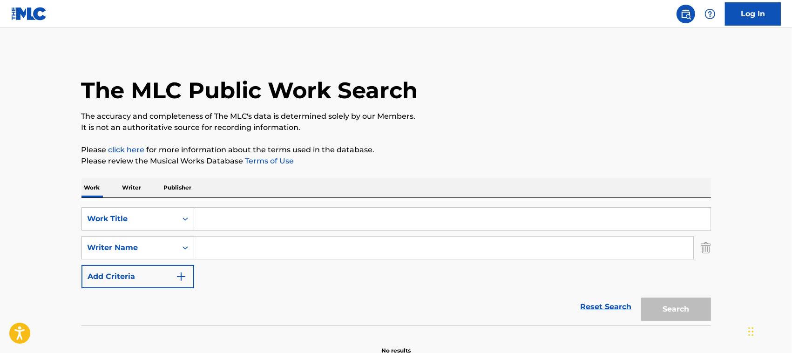
click at [238, 250] on input "Search Form" at bounding box center [443, 248] width 499 height 22
type input "[PERSON_NAME]"
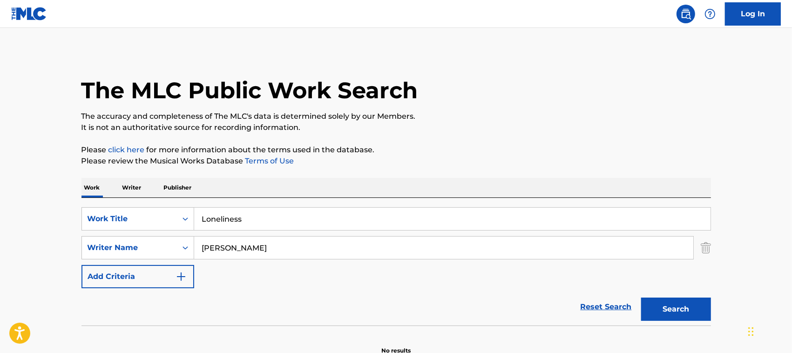
type input "Loneliness"
click at [611, 298] on button "Search" at bounding box center [676, 309] width 70 height 23
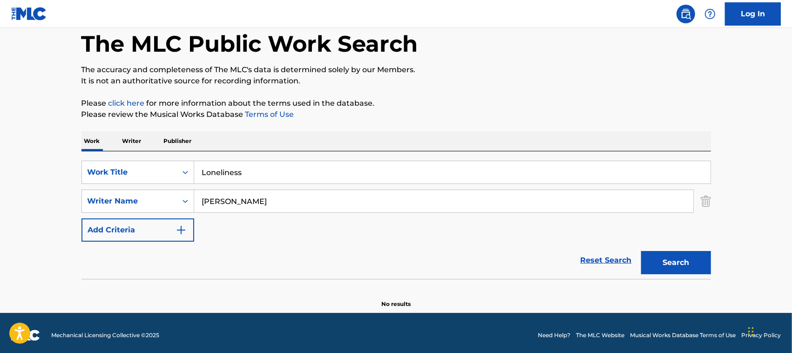
scroll to position [47, 0]
click at [600, 264] on link "Reset Search" at bounding box center [606, 260] width 61 height 20
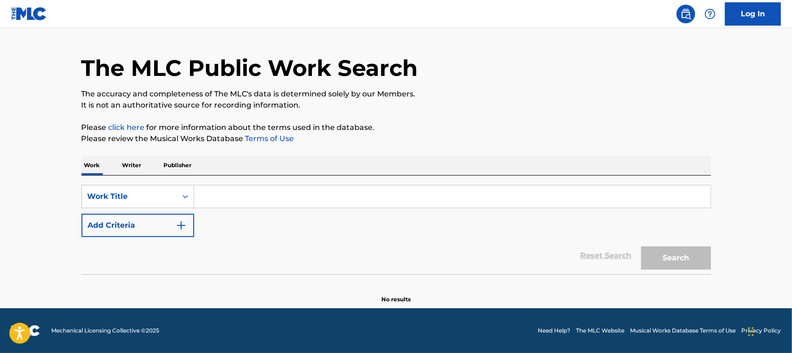
scroll to position [0, 0]
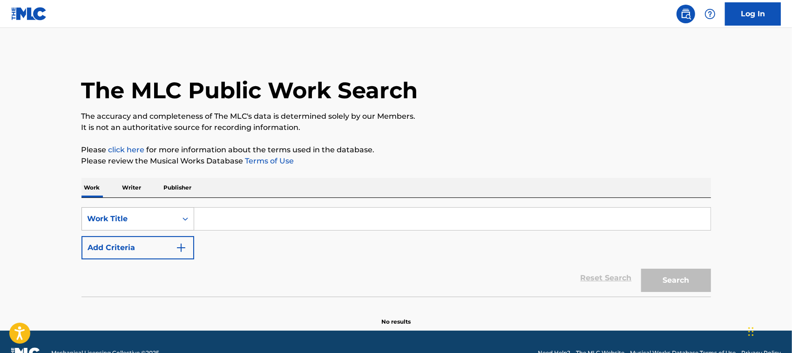
click at [129, 221] on div "Work Title" at bounding box center [138, 218] width 113 height 23
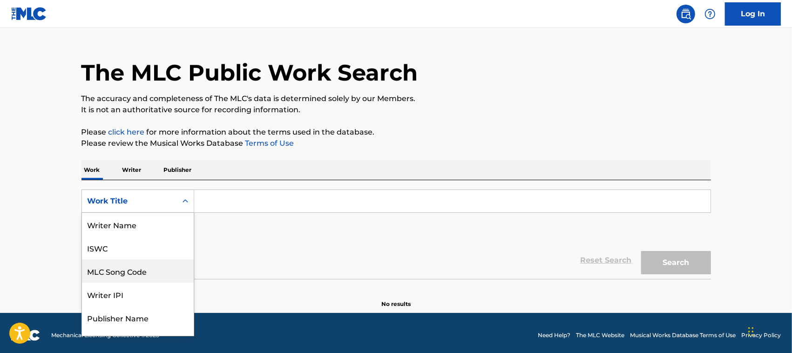
scroll to position [47, 0]
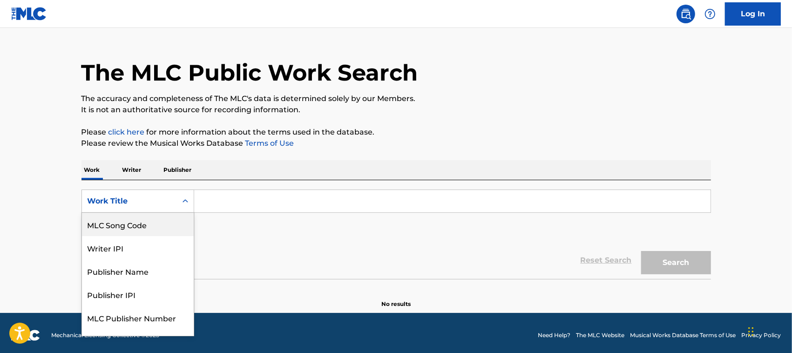
click at [150, 226] on div "MLC Song Code" at bounding box center [138, 224] width 112 height 23
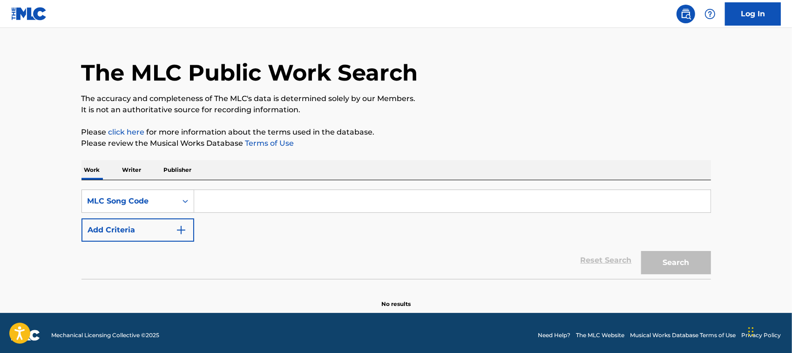
click at [239, 192] on input "Search Form" at bounding box center [452, 201] width 517 height 22
type input "PV8SLY"
click at [611, 251] on button "Search" at bounding box center [676, 262] width 70 height 23
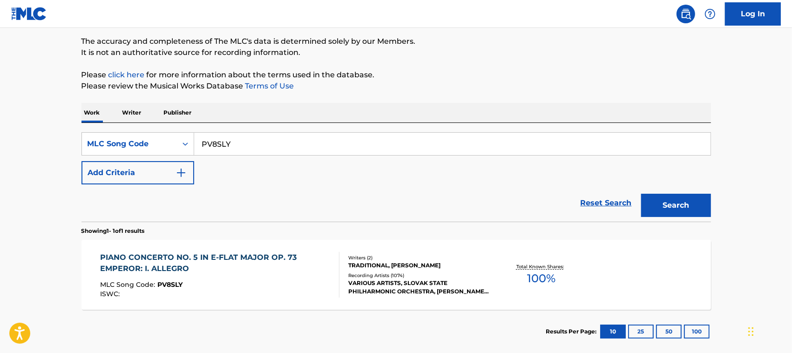
scroll to position [110, 0]
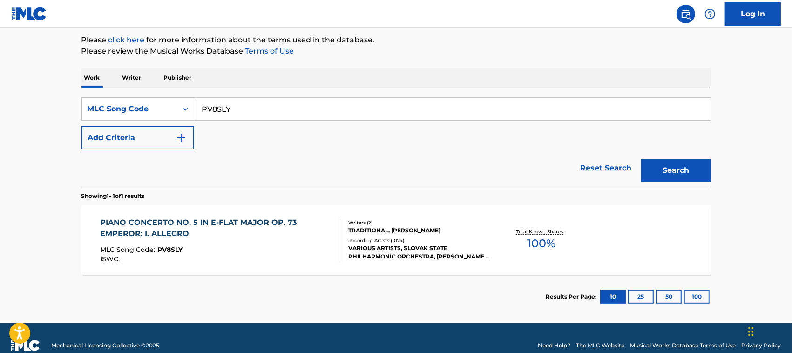
click at [261, 254] on div "MLC Song Code : PV8SLY" at bounding box center [215, 250] width 231 height 9
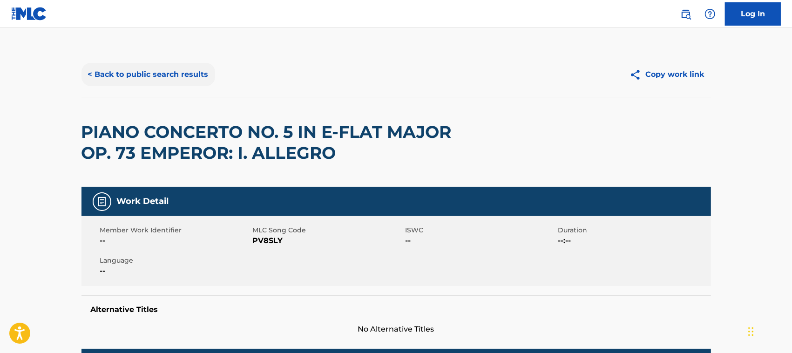
click at [177, 68] on button "< Back to public search results" at bounding box center [149, 74] width 134 height 23
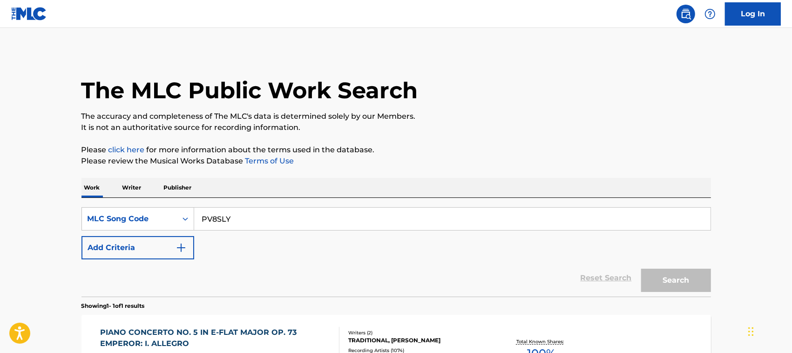
scroll to position [100, 0]
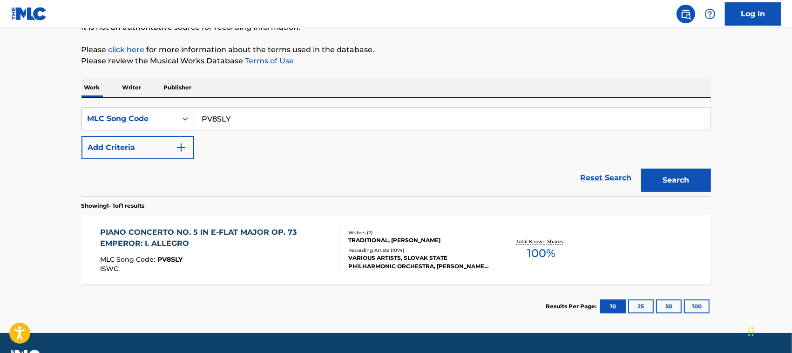
click at [257, 126] on input "PV8SLY" at bounding box center [452, 119] width 517 height 22
type input "I06971"
click at [611, 169] on button "Search" at bounding box center [676, 180] width 70 height 23
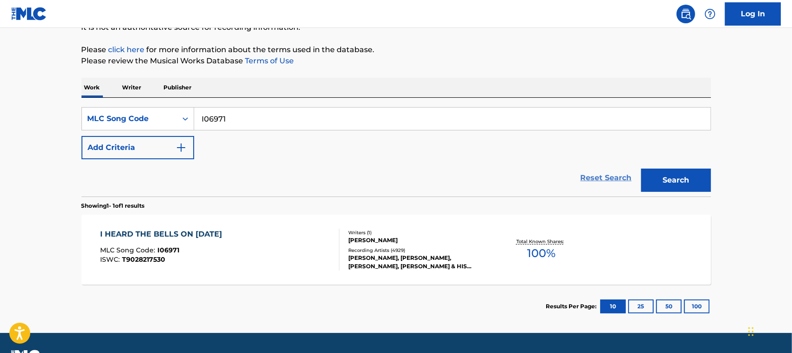
click at [595, 176] on link "Reset Search" at bounding box center [606, 178] width 61 height 20
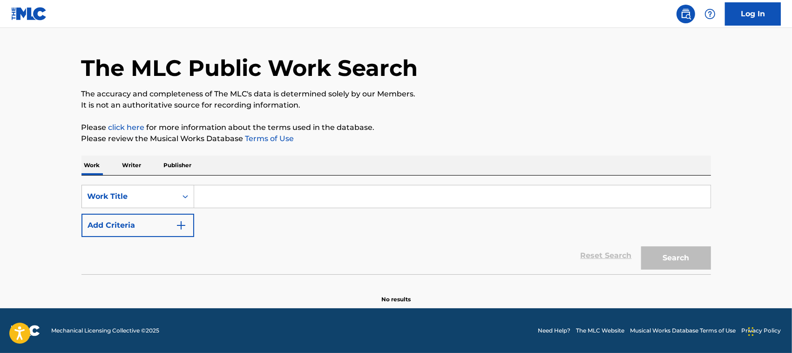
scroll to position [0, 0]
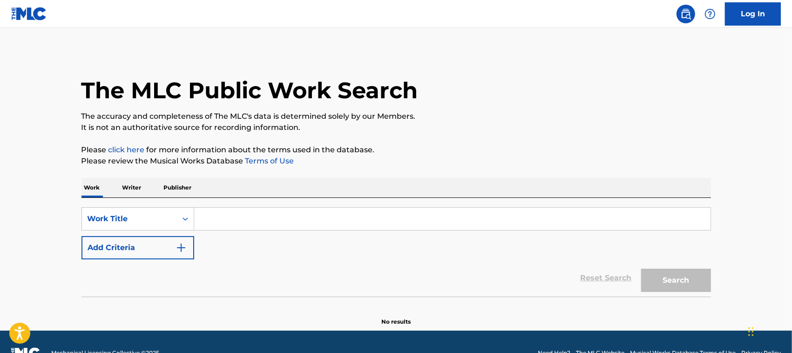
click at [234, 231] on div "Search Form" at bounding box center [452, 218] width 517 height 23
click at [223, 216] on input "Search Form" at bounding box center [452, 219] width 517 height 22
click at [178, 252] on img "Search Form" at bounding box center [181, 247] width 11 height 11
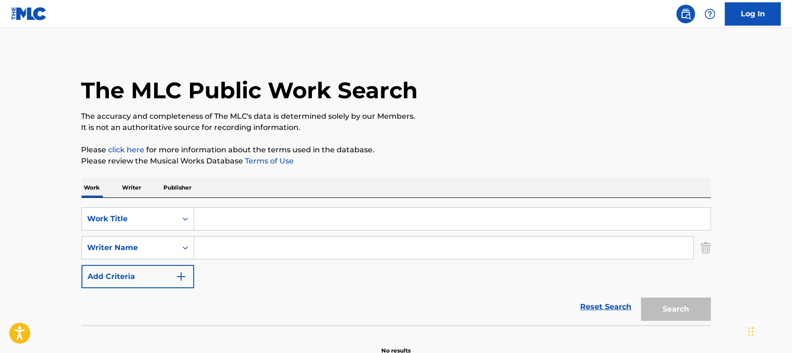
click at [392, 211] on input "Search Form" at bounding box center [452, 219] width 517 height 22
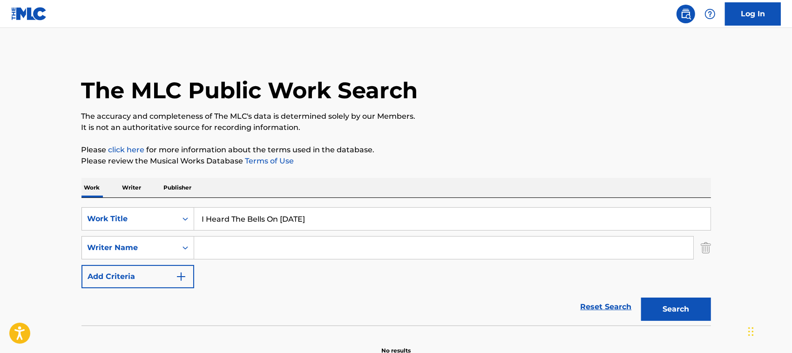
type input "I Heard The Bells On [DATE]"
type input "[PERSON_NAME]"
click at [611, 298] on button "Search" at bounding box center [676, 309] width 70 height 23
click at [611, 306] on link "Reset Search" at bounding box center [606, 307] width 61 height 20
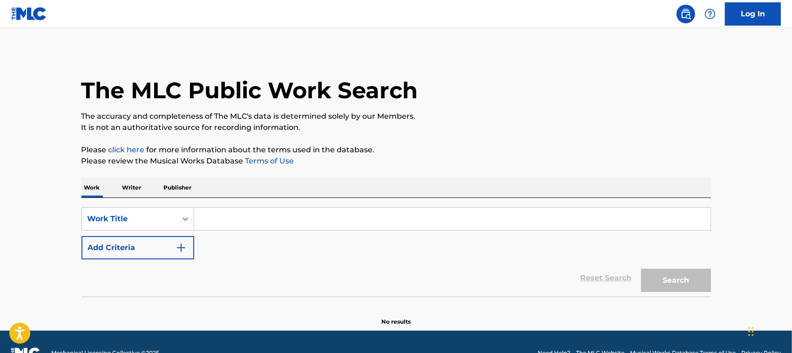
drag, startPoint x: 388, startPoint y: 255, endPoint x: 269, endPoint y: 221, distance: 123.5
click at [269, 221] on input "Search Form" at bounding box center [452, 219] width 517 height 22
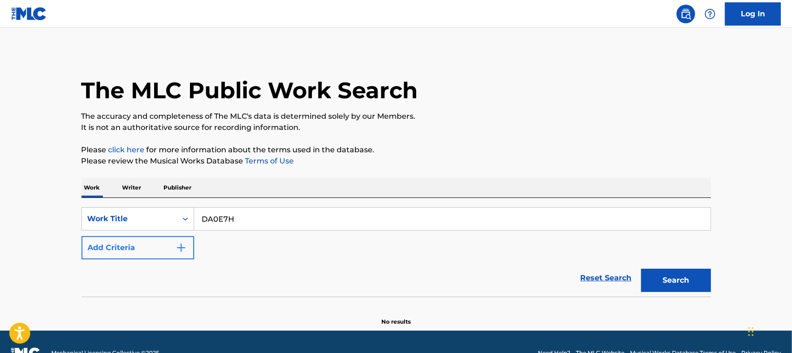
type input "DA0E7H"
click at [117, 255] on button "Add Criteria" at bounding box center [138, 247] width 113 height 23
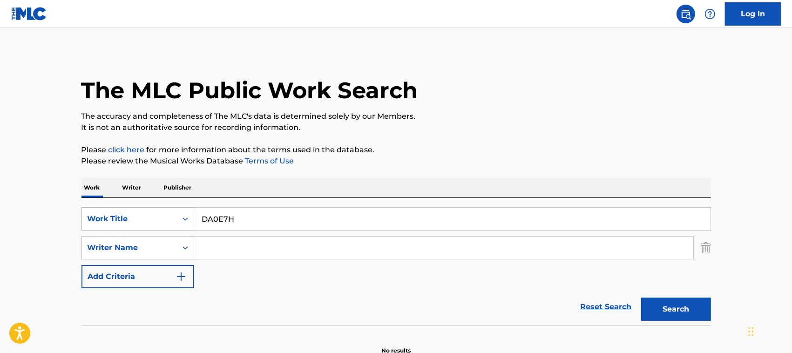
click at [146, 219] on div "Work Title" at bounding box center [138, 218] width 113 height 23
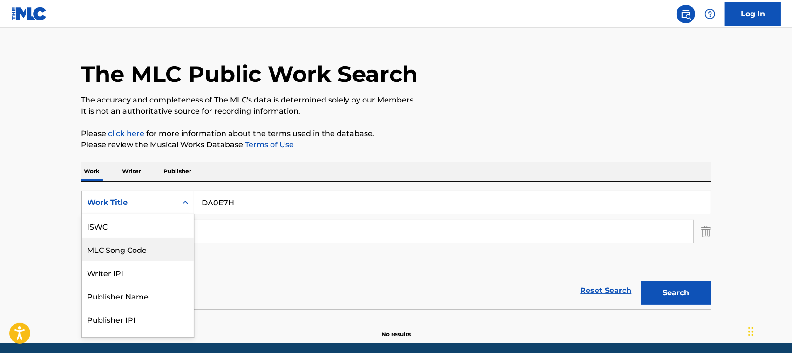
scroll to position [18, 0]
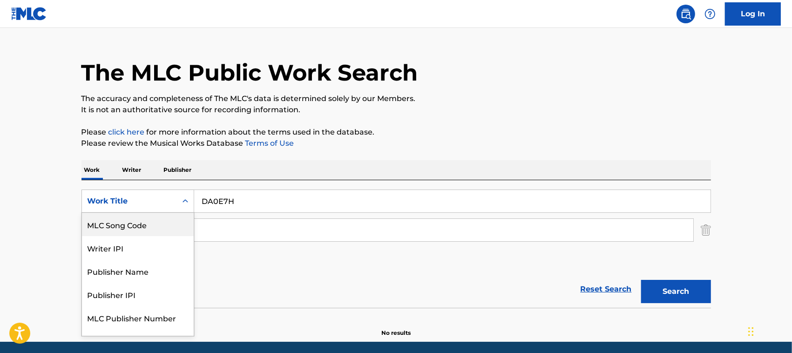
click at [151, 229] on div "MLC Song Code" at bounding box center [138, 224] width 112 height 23
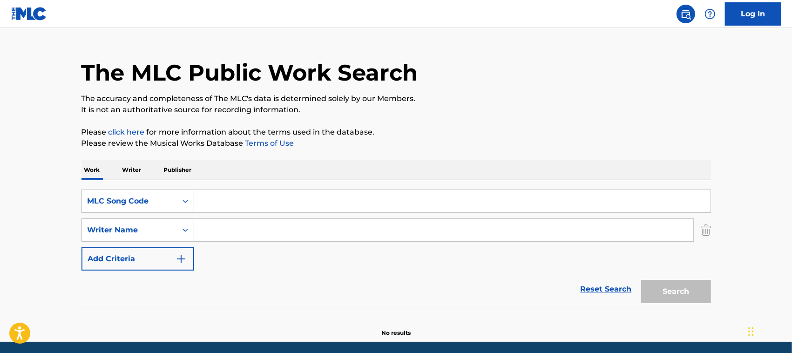
click at [454, 210] on input "Search Form" at bounding box center [452, 201] width 517 height 22
type input "DA0E7H"
click at [611, 280] on button "Search" at bounding box center [676, 291] width 70 height 23
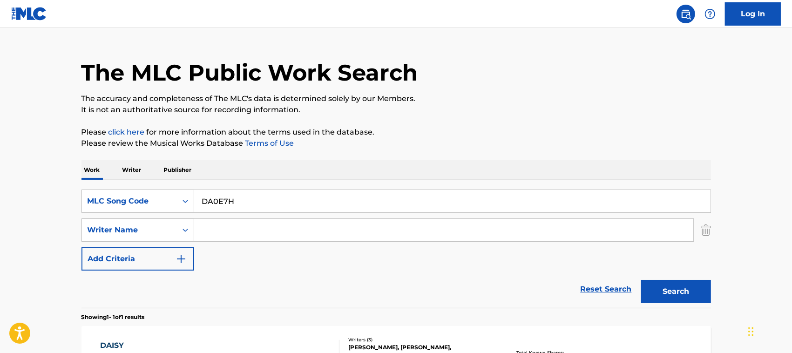
scroll to position [154, 0]
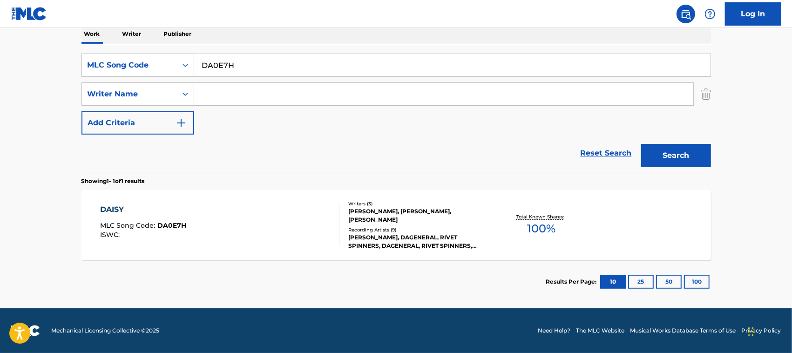
click at [286, 231] on div "DAISY MLC Song Code : DA0E7H ISWC :" at bounding box center [219, 225] width 239 height 42
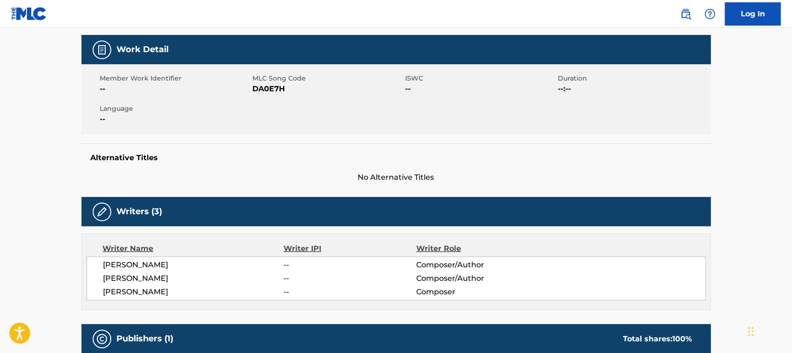
scroll to position [130, 0]
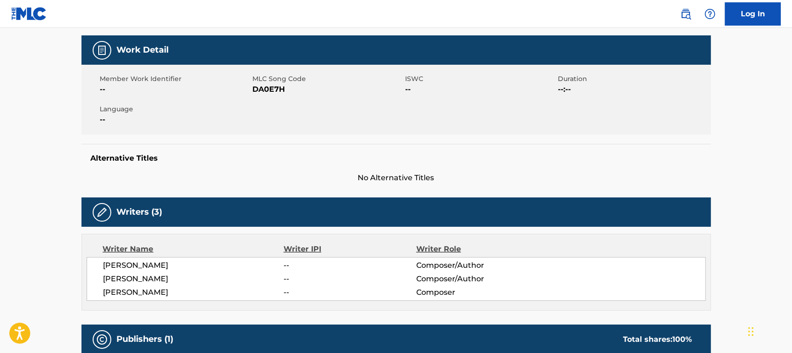
click at [141, 262] on span "[PERSON_NAME]" at bounding box center [193, 265] width 181 height 11
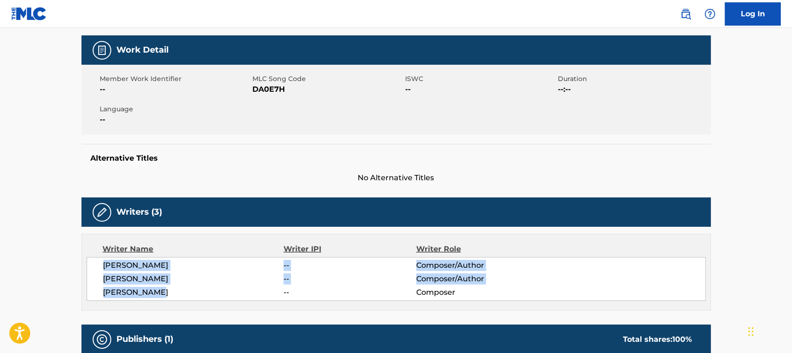
drag, startPoint x: 160, startPoint y: 291, endPoint x: 80, endPoint y: 261, distance: 85.2
click at [125, 269] on span "[PERSON_NAME]" at bounding box center [193, 265] width 181 height 11
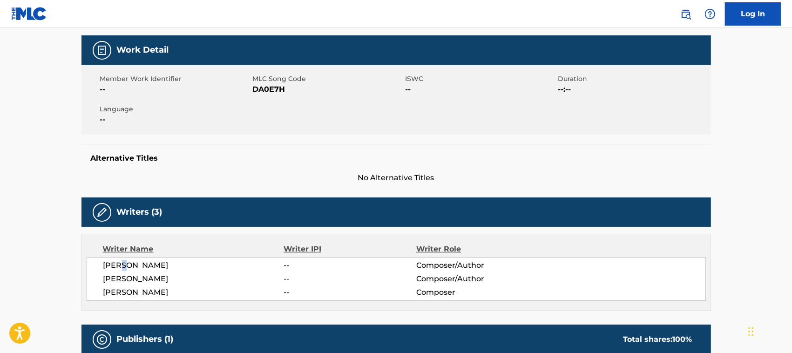
click at [125, 269] on span "[PERSON_NAME]" at bounding box center [193, 265] width 181 height 11
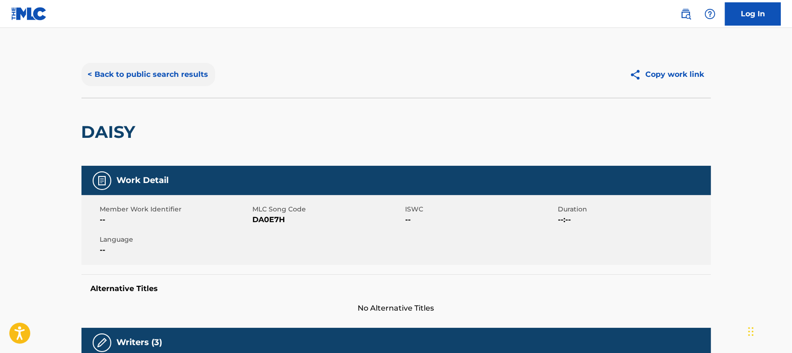
click at [115, 82] on button "< Back to public search results" at bounding box center [149, 74] width 134 height 23
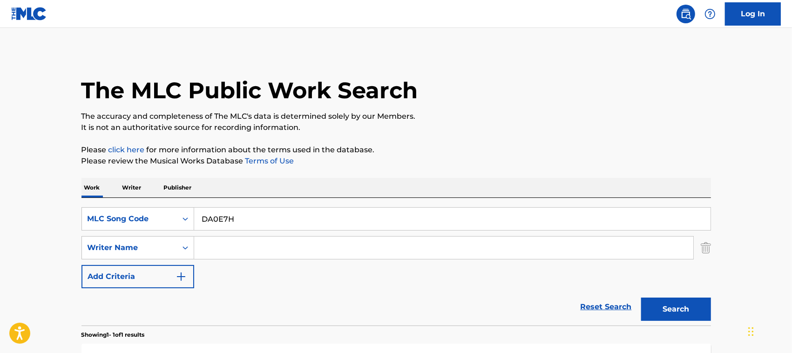
scroll to position [100, 0]
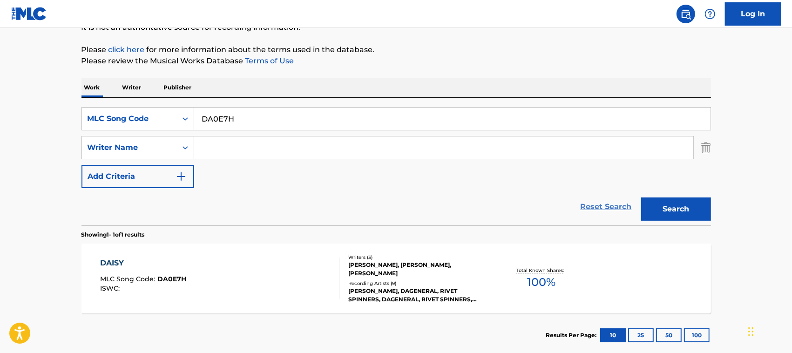
click at [611, 197] on link "Reset Search" at bounding box center [606, 207] width 61 height 20
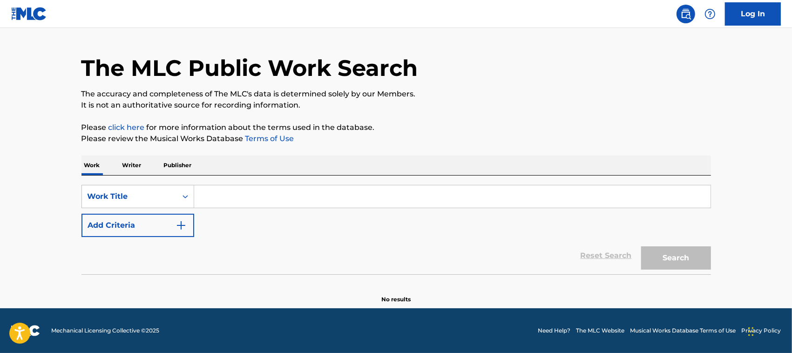
scroll to position [0, 0]
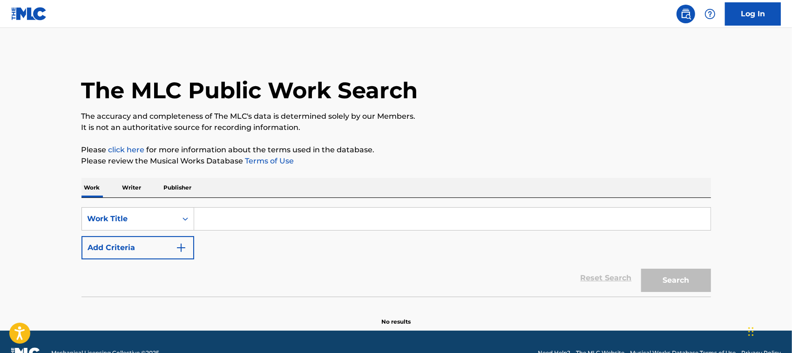
click at [227, 222] on input "Search Form" at bounding box center [452, 219] width 517 height 22
type input "I28UVG"
click at [154, 208] on div "Work Title" at bounding box center [138, 218] width 113 height 23
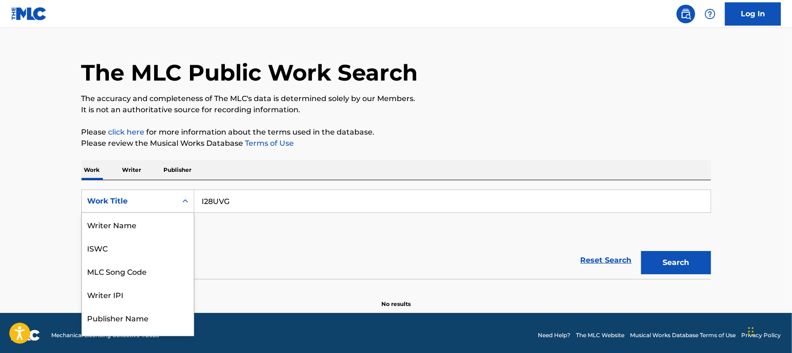
scroll to position [47, 0]
click at [161, 226] on div "MLC Song Code" at bounding box center [138, 224] width 112 height 23
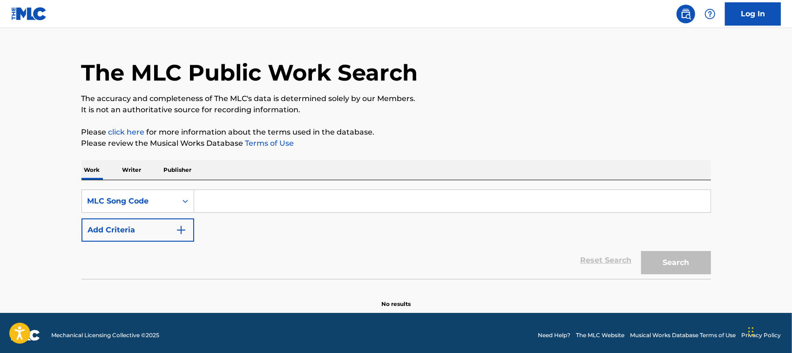
click at [537, 211] on input "Search Form" at bounding box center [452, 201] width 517 height 22
type input "I28UVG"
click at [611, 251] on button "Search" at bounding box center [676, 262] width 70 height 23
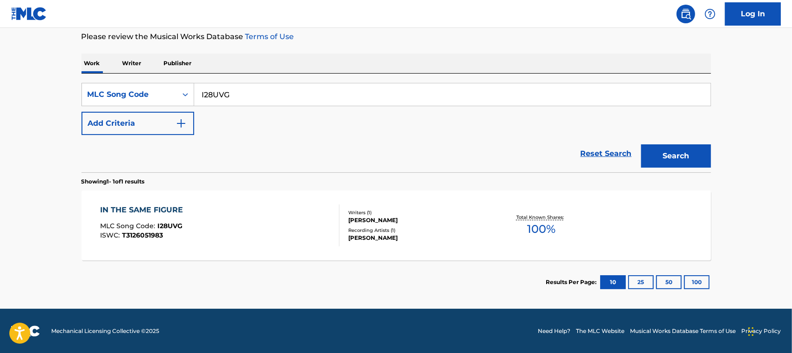
scroll to position [122, 0]
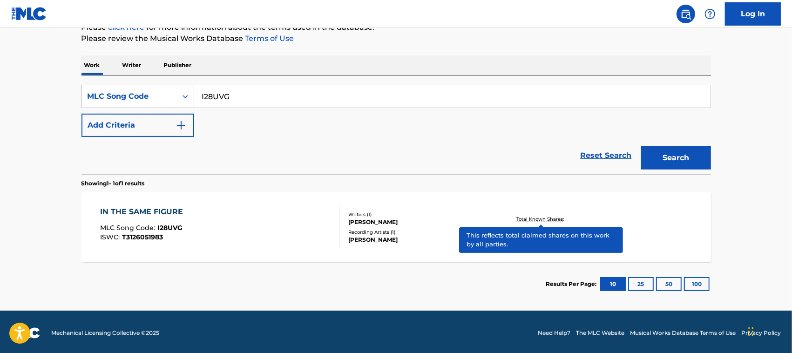
click at [258, 238] on div "IN THE SAME FIGURE MLC Song Code : I28UVG ISWC : T3126051983" at bounding box center [219, 227] width 239 height 42
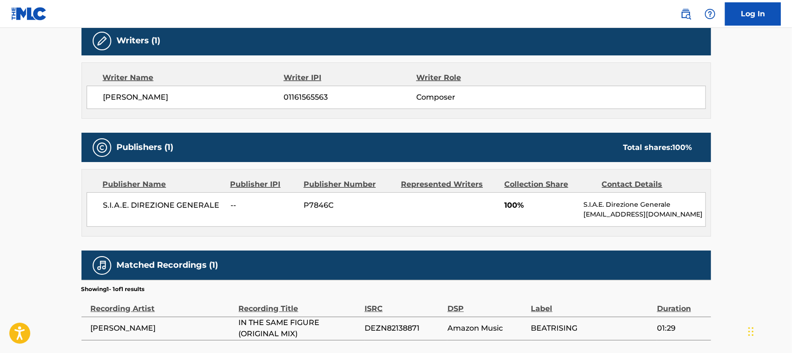
scroll to position [297, 0]
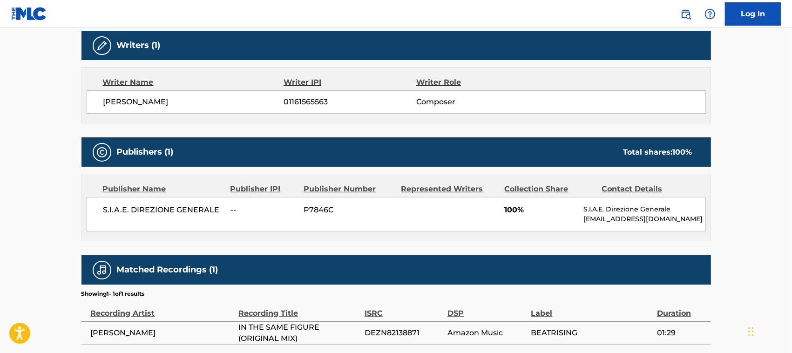
click at [196, 211] on span "S.I.A.E. DIREZIONE GENERALE" at bounding box center [163, 209] width 121 height 11
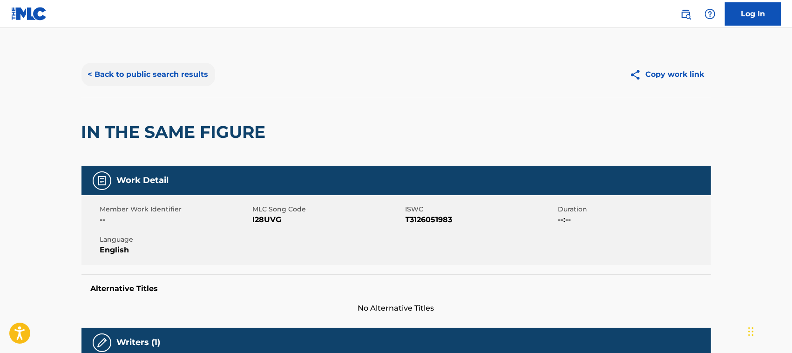
click at [197, 70] on button "< Back to public search results" at bounding box center [149, 74] width 134 height 23
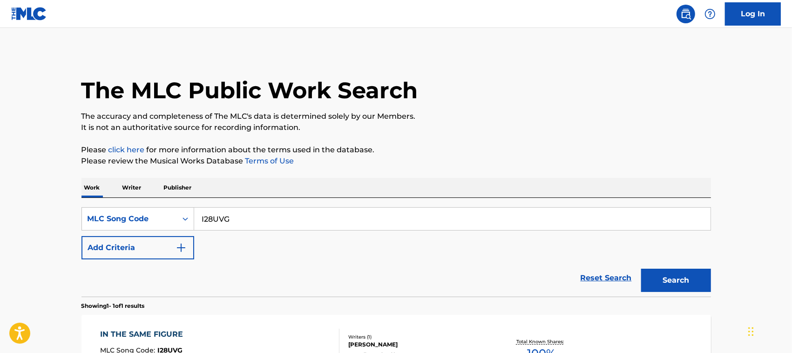
scroll to position [100, 0]
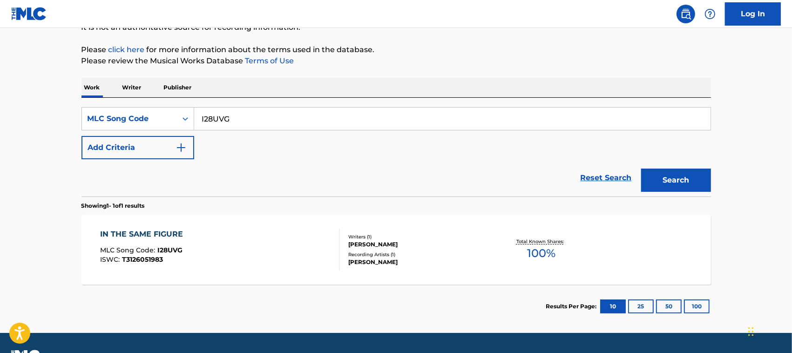
click at [261, 117] on input "I28UVG" at bounding box center [452, 119] width 517 height 22
type input "Z8173X"
click at [611, 169] on button "Search" at bounding box center [676, 180] width 70 height 23
click at [267, 217] on div "INTRO MLC Song Code : Z8173X ISWC : Writers ( 1 ) [PERSON_NAME] Recording Artis…" at bounding box center [397, 250] width 630 height 70
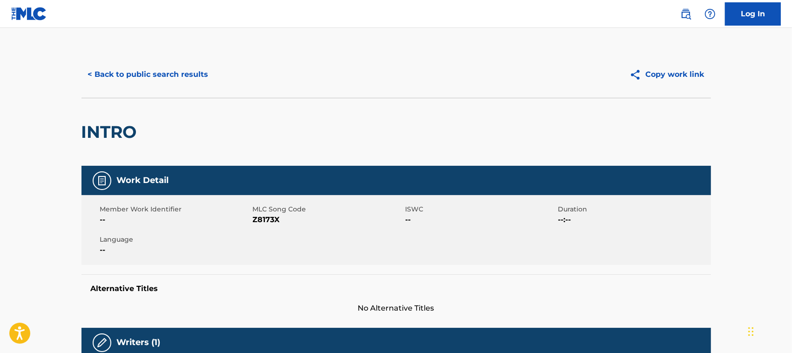
click at [162, 54] on div "< Back to public search results Copy work link" at bounding box center [397, 74] width 630 height 47
click at [164, 72] on button "< Back to public search results" at bounding box center [149, 74] width 134 height 23
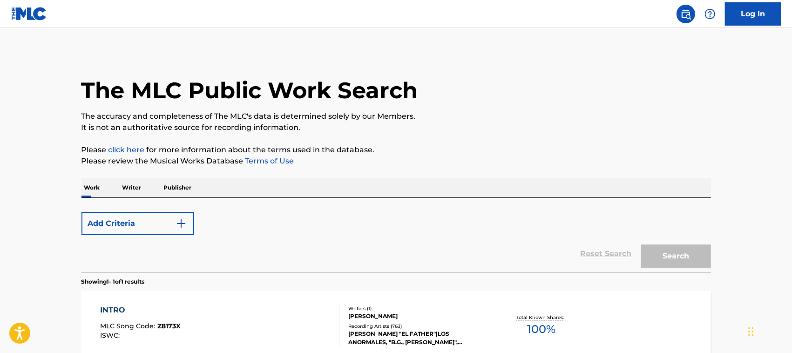
scroll to position [100, 0]
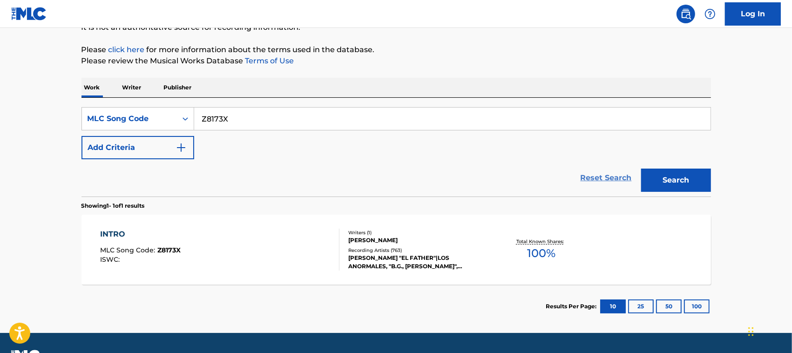
click at [608, 178] on link "Reset Search" at bounding box center [606, 178] width 61 height 20
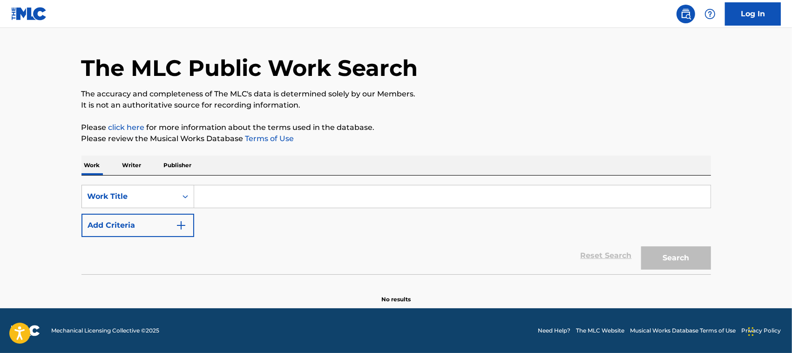
scroll to position [0, 0]
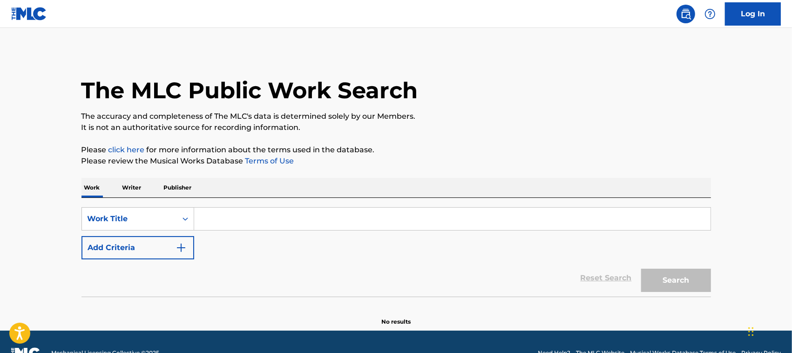
click at [254, 215] on input "Search Form" at bounding box center [452, 219] width 517 height 22
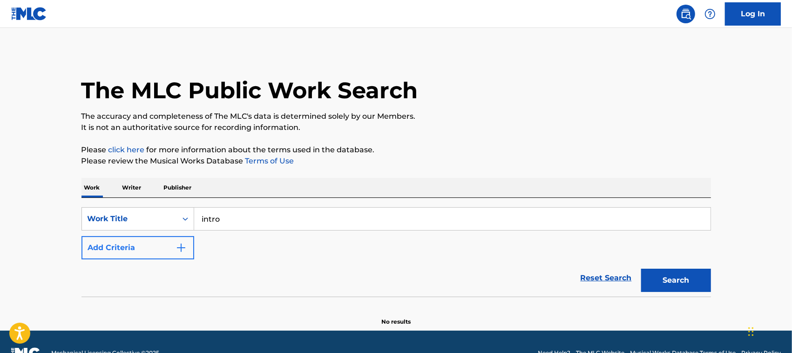
type input "intro"
click at [164, 244] on button "Add Criteria" at bounding box center [138, 247] width 113 height 23
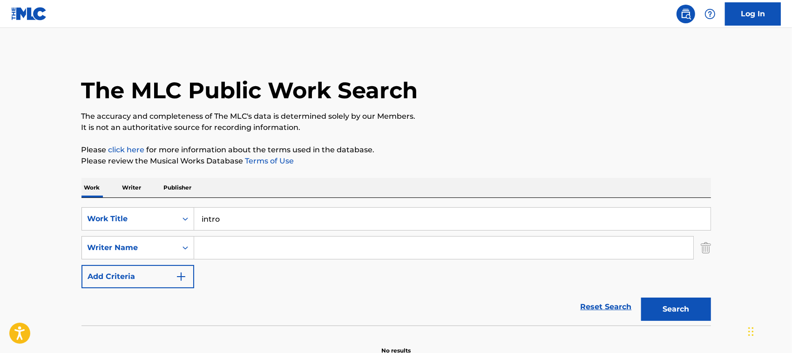
click at [245, 241] on input "Search Form" at bounding box center [443, 248] width 499 height 22
drag, startPoint x: 299, startPoint y: 249, endPoint x: 148, endPoint y: 231, distance: 152.4
click at [148, 232] on div "SearchWithCriteria054672db-b7fc-417e-948b-53898313e882 Work Title intro SearchW…" at bounding box center [397, 247] width 630 height 81
click at [611, 298] on button "Search" at bounding box center [676, 309] width 70 height 23
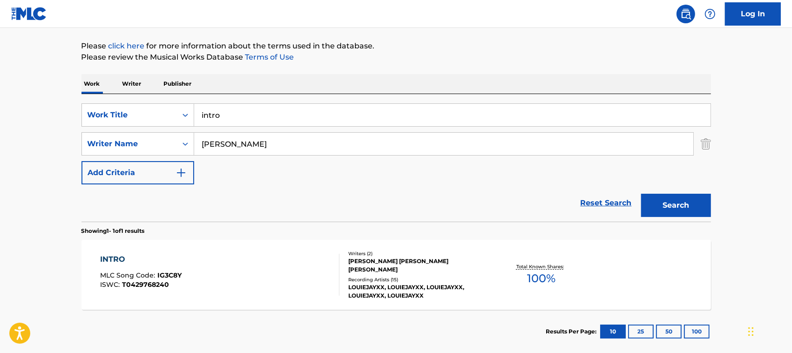
scroll to position [106, 0]
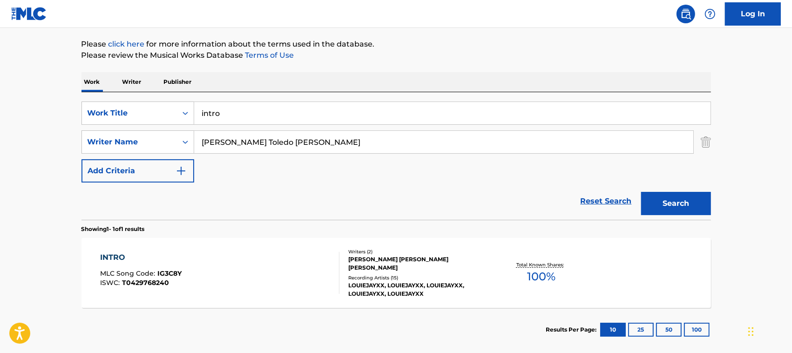
type input "[PERSON_NAME] Toledo [PERSON_NAME]"
click at [611, 192] on button "Search" at bounding box center [676, 203] width 70 height 23
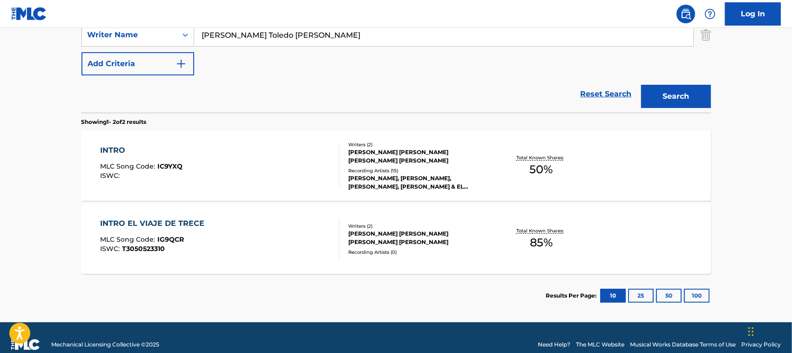
scroll to position [176, 0]
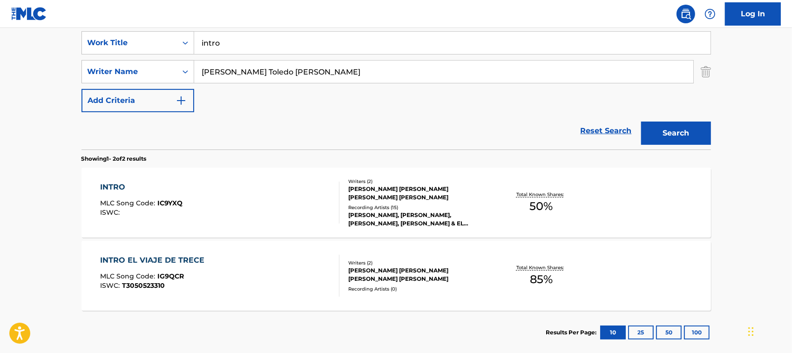
click at [261, 206] on div "INTRO MLC Song Code : IC9YXQ ISWC :" at bounding box center [219, 203] width 239 height 42
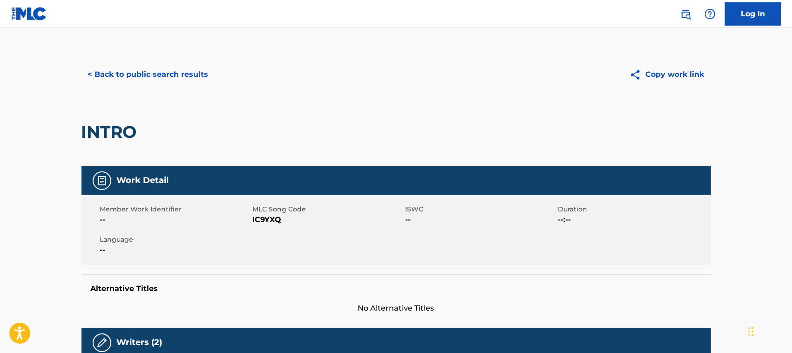
click at [265, 216] on span "IC9YXQ" at bounding box center [328, 219] width 150 height 11
click at [164, 69] on button "< Back to public search results" at bounding box center [149, 74] width 134 height 23
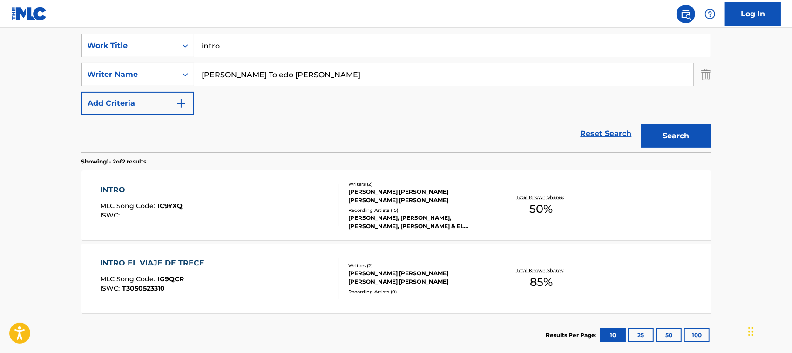
scroll to position [91, 0]
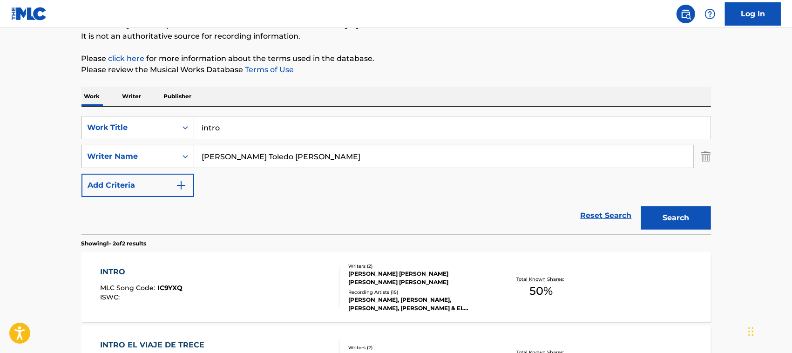
click at [306, 157] on input "[PERSON_NAME] Toledo [PERSON_NAME]" at bounding box center [443, 156] width 499 height 22
click at [250, 132] on input "intro" at bounding box center [452, 127] width 517 height 22
type input "YE07UG"
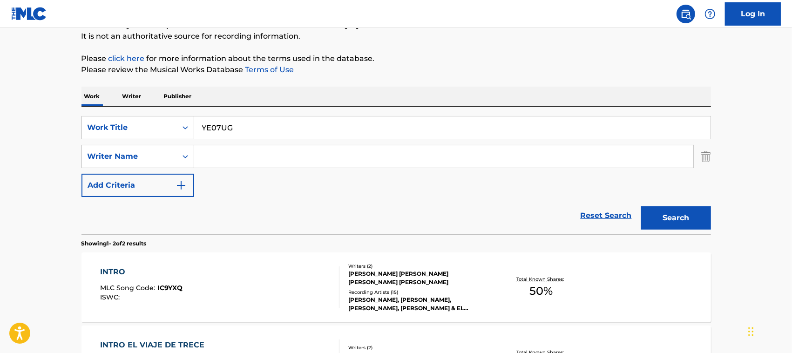
click at [611, 206] on button "Search" at bounding box center [676, 217] width 70 height 23
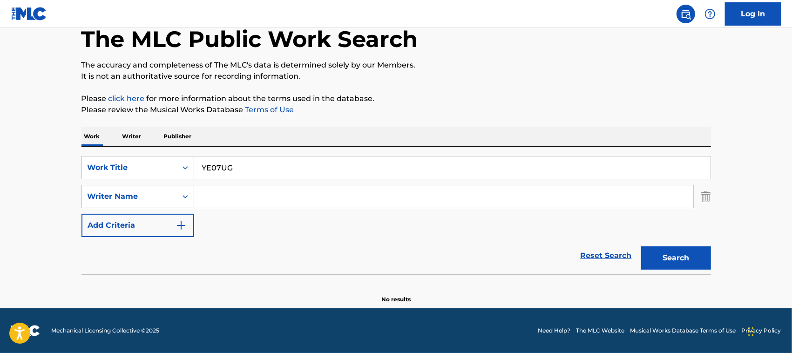
scroll to position [51, 0]
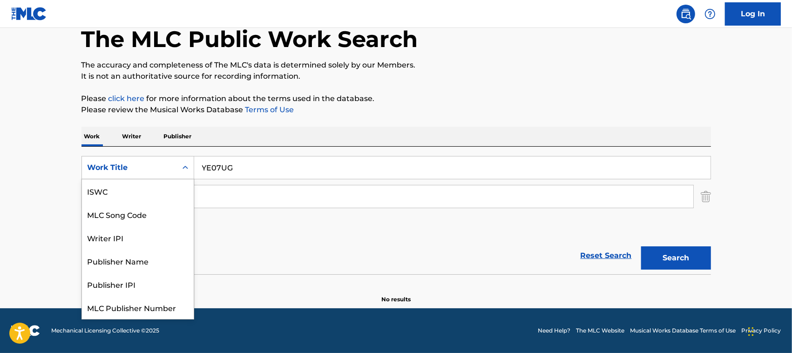
click at [163, 170] on div "Work Title" at bounding box center [130, 167] width 84 height 11
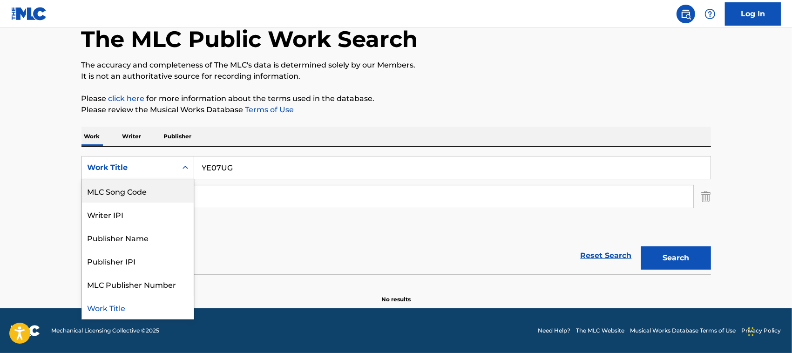
click at [171, 182] on div "MLC Song Code" at bounding box center [138, 190] width 112 height 23
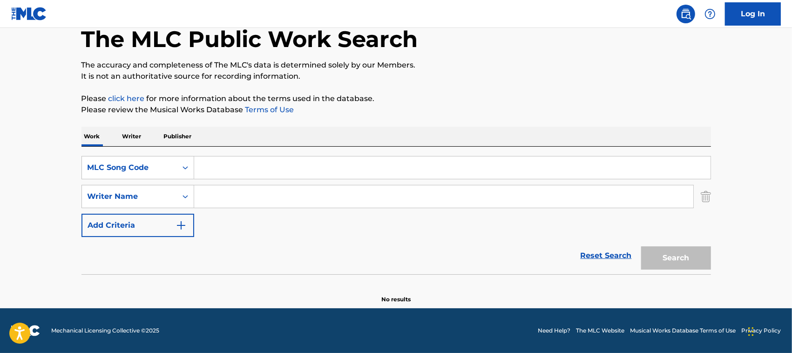
click at [225, 170] on input "Search Form" at bounding box center [452, 168] width 517 height 22
type input "YE07UG"
click at [611, 246] on button "Search" at bounding box center [676, 257] width 70 height 23
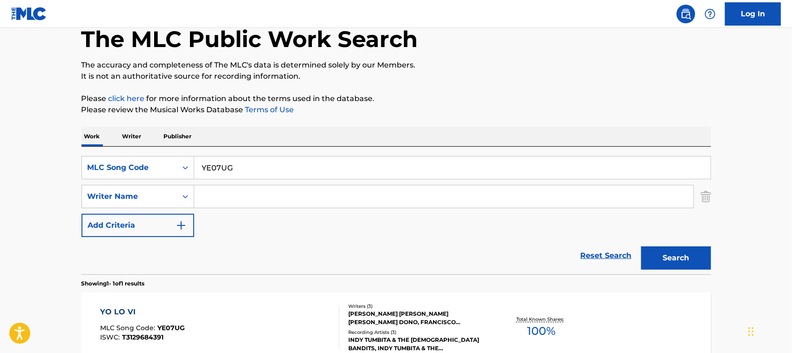
scroll to position [154, 0]
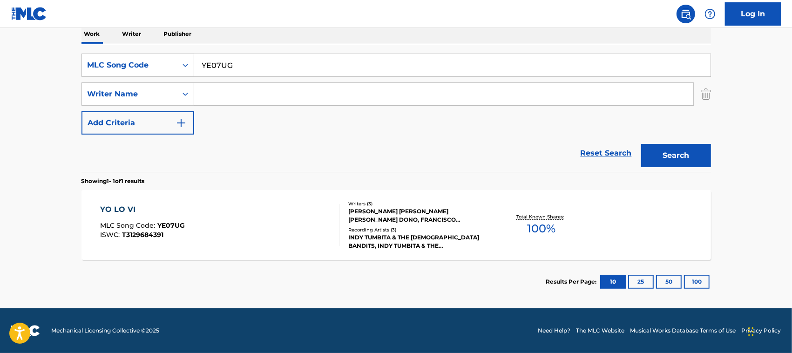
click at [252, 246] on div "YO LO VI MLC Song Code : YE07UG ISWC : T3129684391 Writers ( 3 ) [PERSON_NAME] …" at bounding box center [397, 225] width 630 height 70
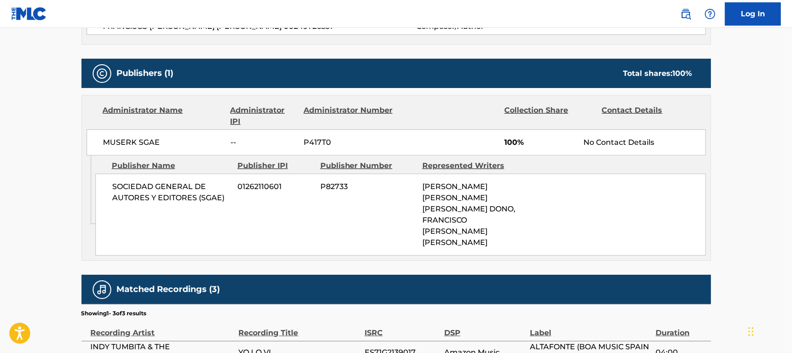
scroll to position [490, 0]
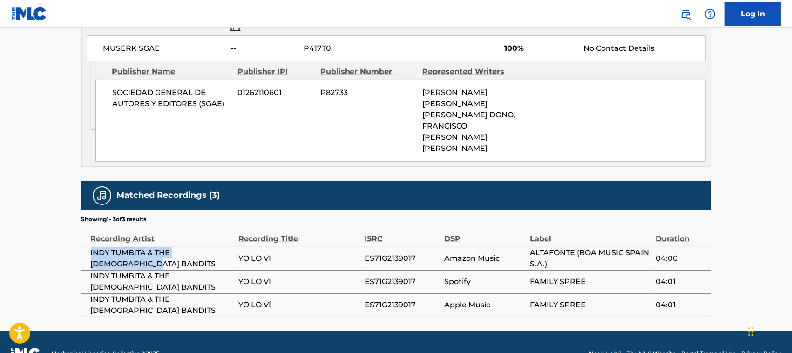
drag, startPoint x: 132, startPoint y: 241, endPoint x: 87, endPoint y: 229, distance: 46.7
click at [87, 247] on td "INDY TUMBITA & THE [DEMOGRAPHIC_DATA] BANDITS" at bounding box center [160, 258] width 157 height 23
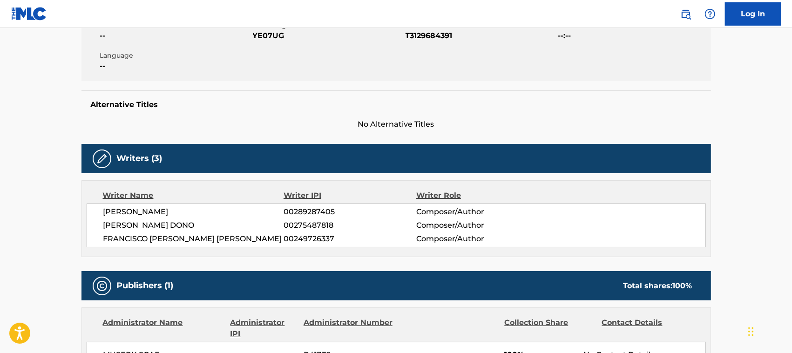
scroll to position [176, 0]
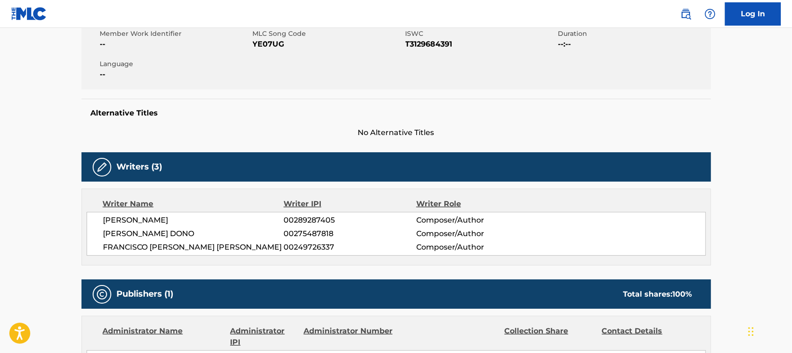
click at [169, 245] on span "FRANCISCO [PERSON_NAME] [PERSON_NAME]" at bounding box center [193, 247] width 181 height 11
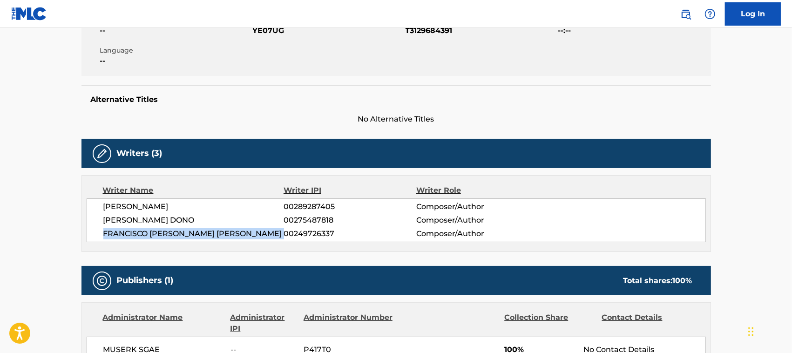
scroll to position [190, 0]
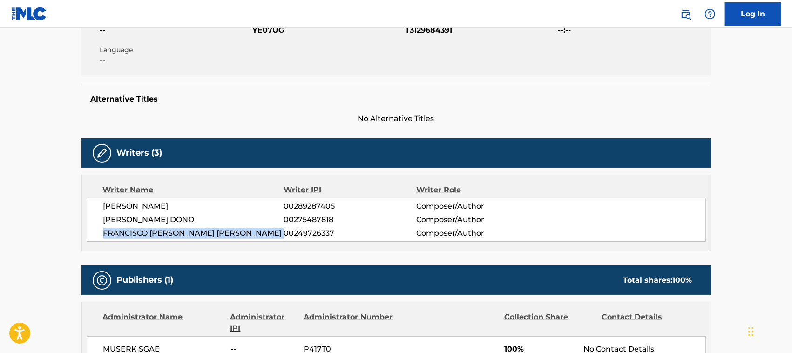
click at [163, 234] on span "FRANCISCO [PERSON_NAME] [PERSON_NAME]" at bounding box center [193, 233] width 181 height 11
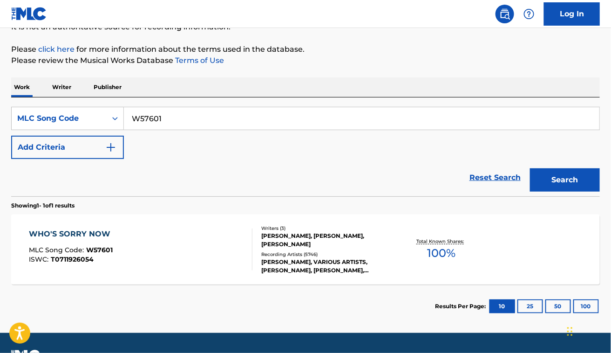
drag, startPoint x: 499, startPoint y: 173, endPoint x: 506, endPoint y: 177, distance: 8.8
click at [506, 177] on link "Reset Search" at bounding box center [495, 177] width 61 height 20
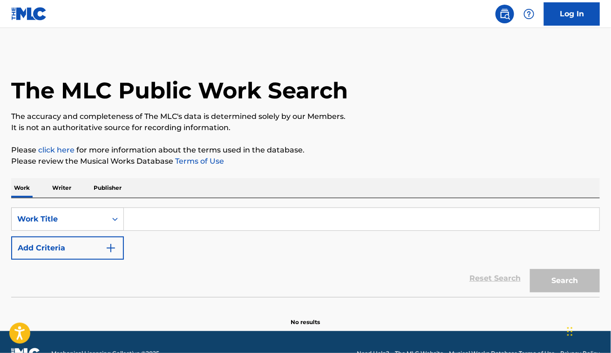
click at [130, 218] on input "Search Form" at bounding box center [362, 219] width 476 height 22
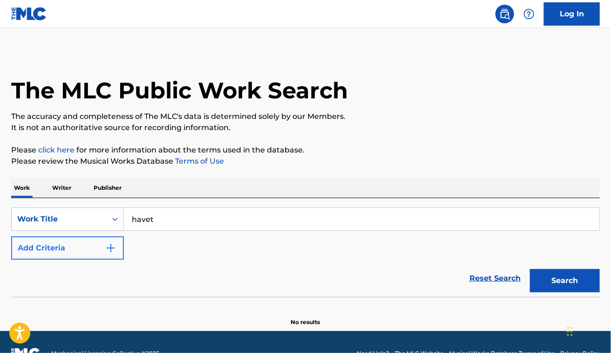
type input "havet"
click at [59, 242] on button "Add Criteria" at bounding box center [67, 247] width 113 height 23
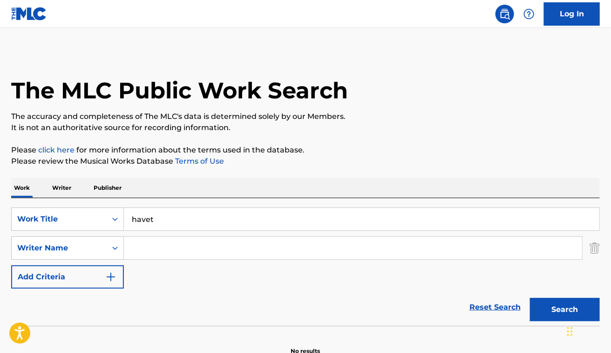
click at [183, 240] on input "Search Form" at bounding box center [353, 248] width 458 height 22
paste input "Niels SkousenT. Backhausen"
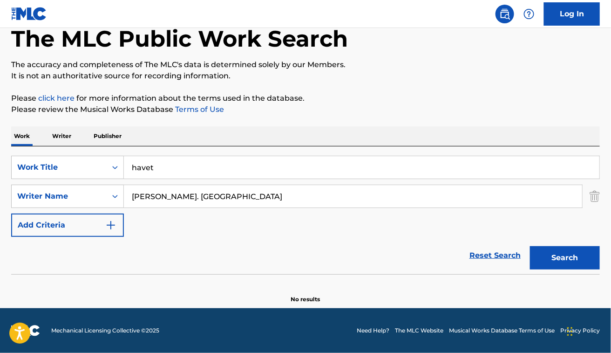
scroll to position [52, 0]
drag, startPoint x: 185, startPoint y: 194, endPoint x: 301, endPoint y: 180, distance: 117.3
click at [295, 184] on div "Niels SkousenT. Backhausen" at bounding box center [353, 195] width 459 height 23
click at [530, 246] on button "Search" at bounding box center [565, 257] width 70 height 23
paste input "T. Backha"
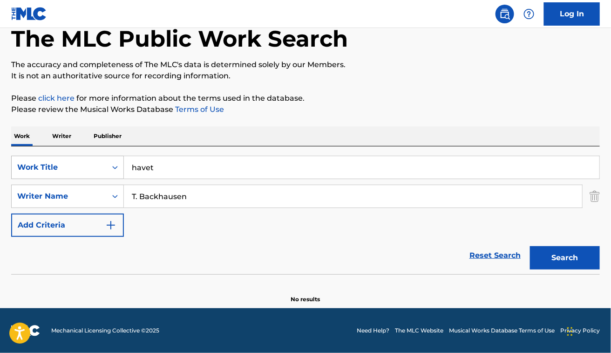
drag, startPoint x: 140, startPoint y: 191, endPoint x: 87, endPoint y: 161, distance: 61.4
click at [87, 161] on div "SearchWithCriteriabf0c5d36-db20-448e-a788-7da38a4a2e5f Work Title havet SearchW…" at bounding box center [305, 196] width 589 height 81
type input "Backhausen"
click at [530, 246] on button "Search" at bounding box center [565, 257] width 70 height 23
click at [131, 162] on input "havet" at bounding box center [362, 167] width 476 height 22
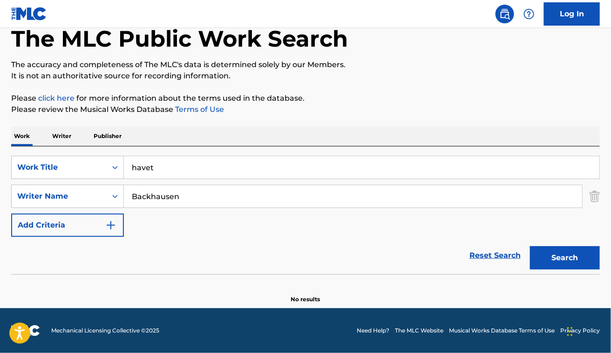
click at [131, 162] on input "havet" at bounding box center [362, 167] width 476 height 22
type input "desire"
paste input "Nicola Capobianco"
type input "Nicola Capobianco"
click at [530, 246] on button "Search" at bounding box center [565, 257] width 70 height 23
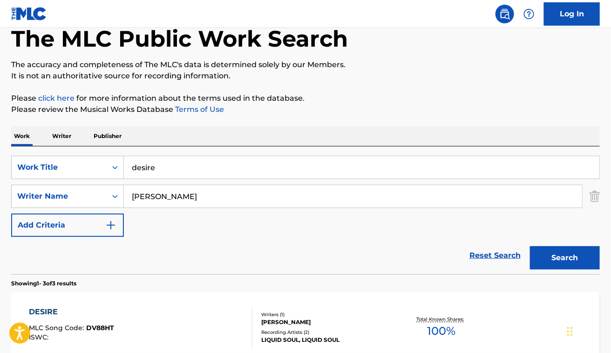
scroll to position [123, 0]
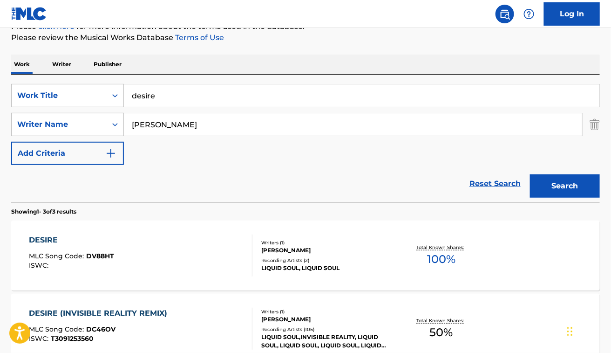
click at [168, 239] on div "DESIRE MLC Song Code : DV88HT ISWC :" at bounding box center [141, 255] width 224 height 42
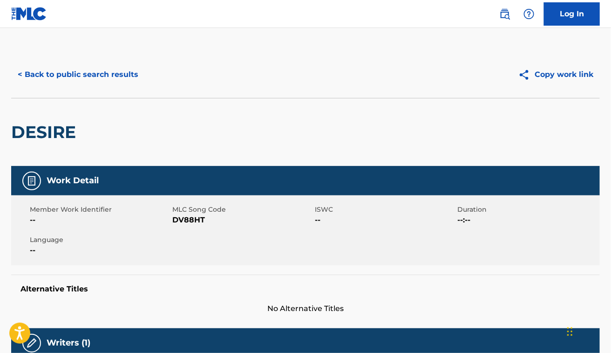
click at [177, 216] on span "DV88HT" at bounding box center [242, 219] width 140 height 11
copy span "DV88HT"
click at [229, 114] on div "DESIRE" at bounding box center [305, 132] width 589 height 68
click at [101, 78] on button "< Back to public search results" at bounding box center [78, 74] width 134 height 23
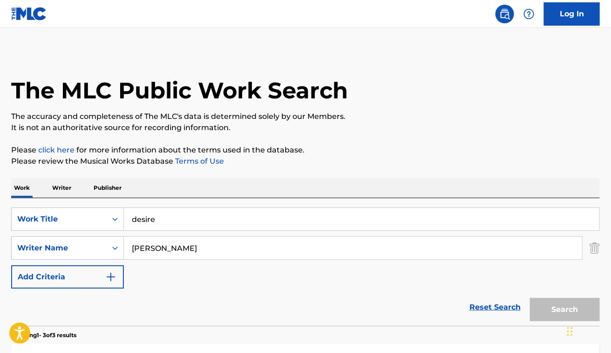
scroll to position [123, 0]
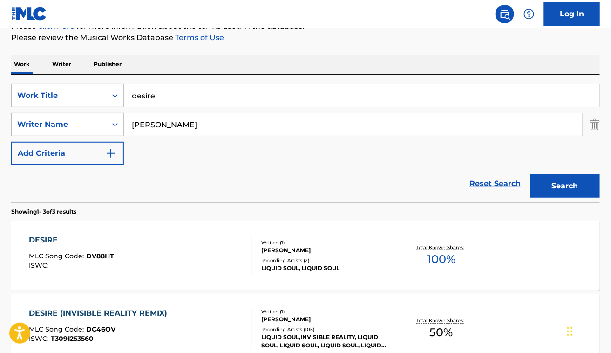
click at [201, 95] on input "desire" at bounding box center [362, 95] width 476 height 22
paste input "Etnaset"
type input "Etnaset"
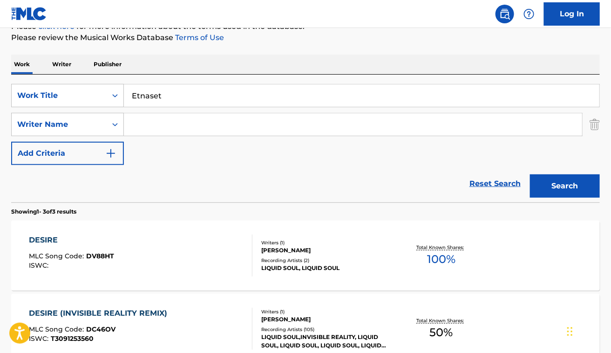
click at [530, 174] on button "Search" at bounding box center [565, 185] width 70 height 23
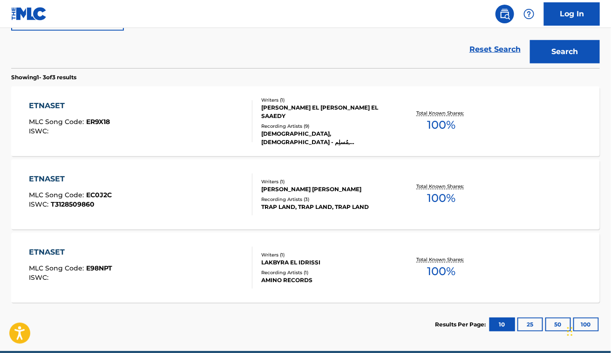
scroll to position [259, 0]
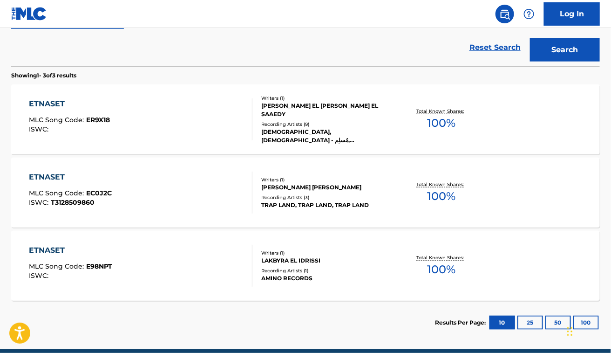
drag, startPoint x: 180, startPoint y: 122, endPoint x: 96, endPoint y: 116, distance: 83.6
click at [96, 116] on span "ER9X18" at bounding box center [98, 120] width 24 height 8
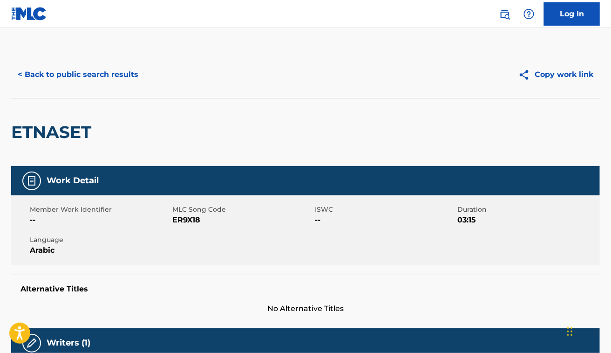
click at [183, 221] on span "ER9X18" at bounding box center [242, 219] width 140 height 11
copy span "ER9X18"
click at [110, 182] on div "Work Detail" at bounding box center [305, 180] width 589 height 29
click at [113, 79] on button "< Back to public search results" at bounding box center [78, 74] width 134 height 23
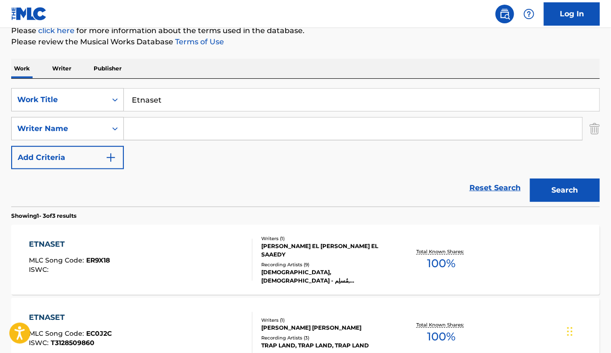
scroll to position [119, 0]
click at [191, 94] on input "Etnaset" at bounding box center [362, 100] width 476 height 22
paste input "Hay Tantos Chicos"
type input "Hay Tantos Chicos"
click at [530, 179] on button "Search" at bounding box center [565, 190] width 70 height 23
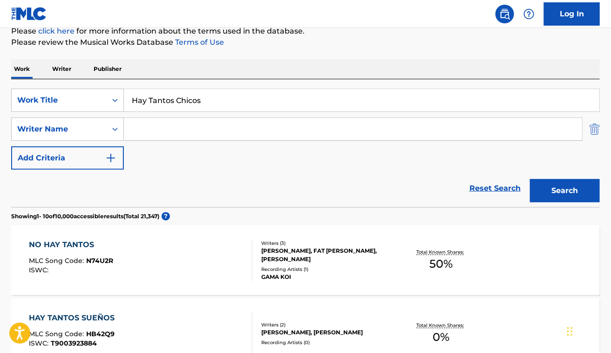
click at [592, 129] on img "Search Form" at bounding box center [595, 128] width 10 height 23
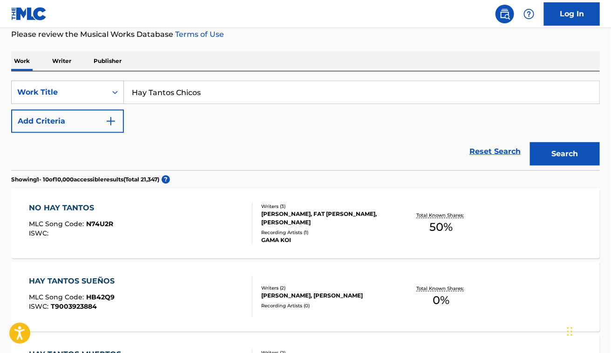
scroll to position [0, 0]
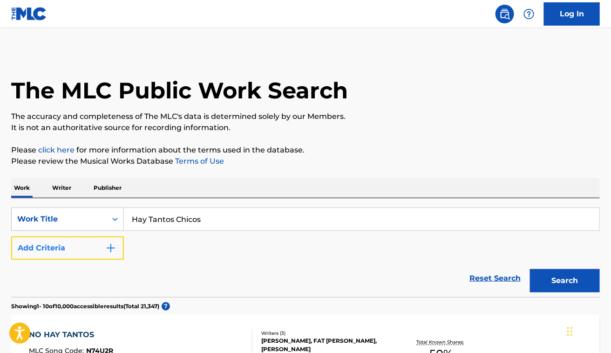
click at [100, 246] on button "Add Criteria" at bounding box center [67, 247] width 113 height 23
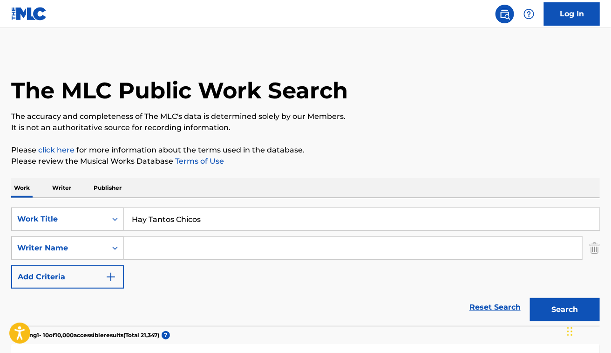
click at [186, 242] on input "Search Form" at bounding box center [353, 248] width 458 height 22
click at [530, 298] on button "Search" at bounding box center [565, 309] width 70 height 23
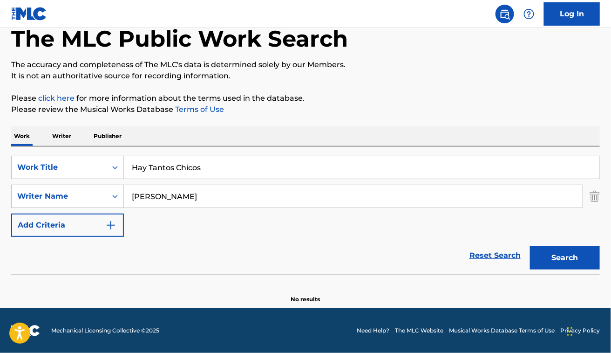
type input "clark"
click at [530, 246] on button "Search" at bounding box center [565, 257] width 70 height 23
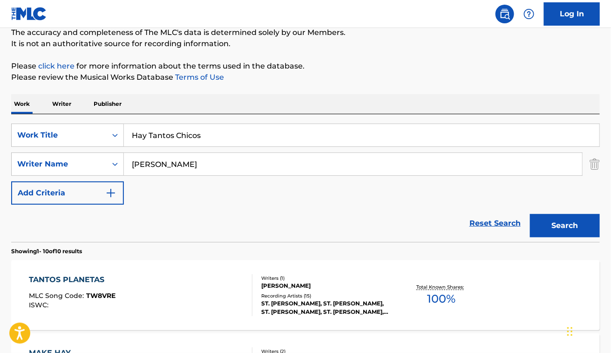
scroll to position [0, 0]
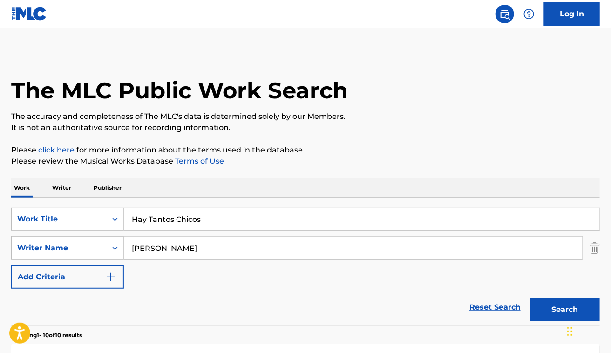
click at [204, 213] on input "Hay Tantos Chicos" at bounding box center [362, 219] width 476 height 22
paste input "La Feria de las Flores"
type input "La Feria de las Flores"
click at [530, 298] on button "Search" at bounding box center [565, 309] width 70 height 23
paste input "Chucho Monge"
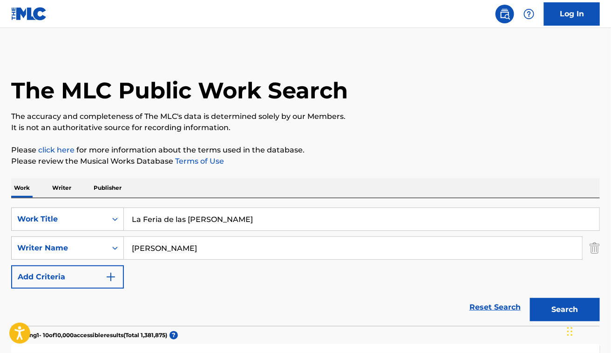
type input "Chucho Monge"
click at [530, 298] on button "Search" at bounding box center [565, 309] width 70 height 23
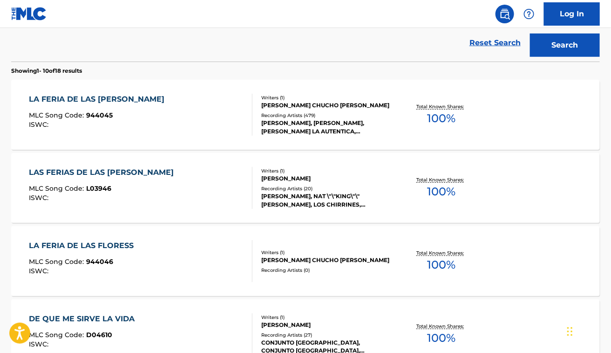
scroll to position [264, 0]
click at [189, 118] on div "LA FERIA DE LAS FLORES MLC Song Code : 944045 ISWC :" at bounding box center [141, 115] width 224 height 42
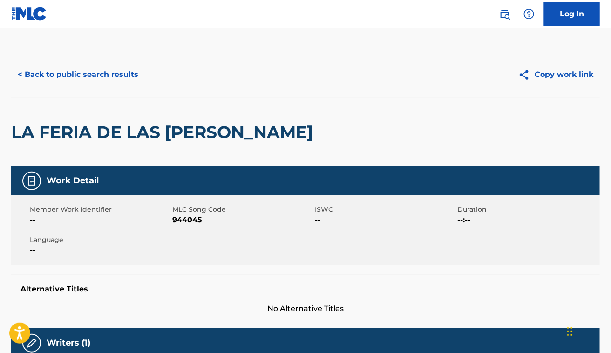
click at [187, 215] on span "944045" at bounding box center [242, 219] width 140 height 11
copy span "944045"
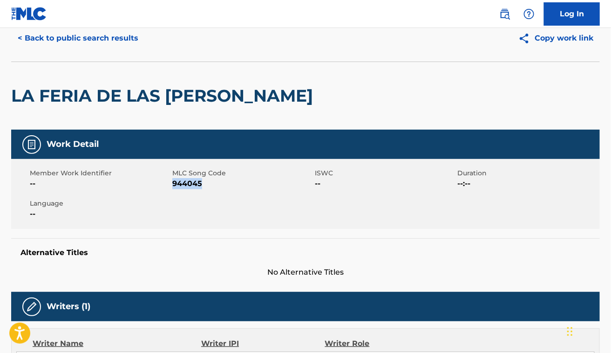
scroll to position [37, 0]
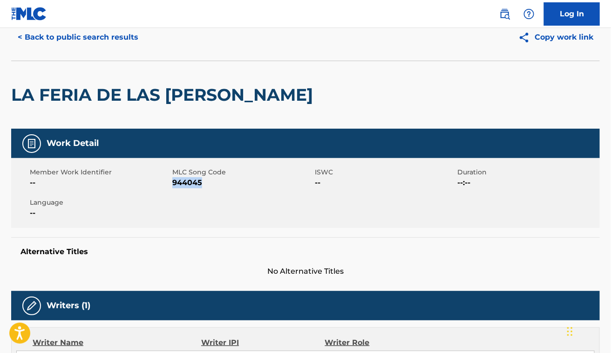
click at [194, 185] on span "944045" at bounding box center [242, 182] width 140 height 11
click at [102, 38] on button "< Back to public search results" at bounding box center [78, 37] width 134 height 23
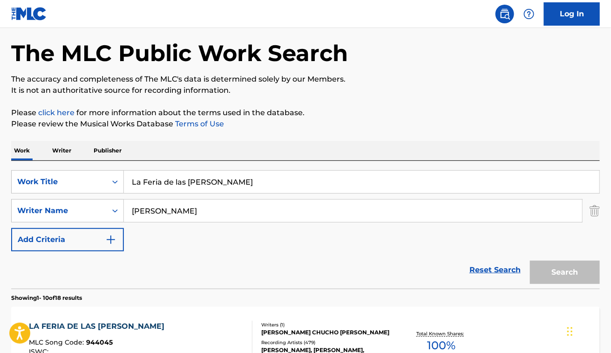
scroll to position [317, 0]
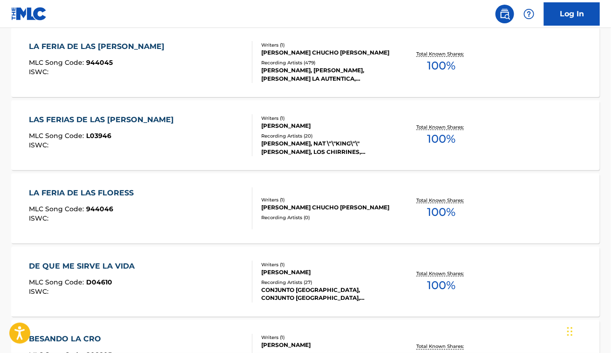
click at [169, 138] on div "LAS FERIAS DE LAS FLORES MLC Song Code : L03946 ISWC :" at bounding box center [141, 135] width 224 height 42
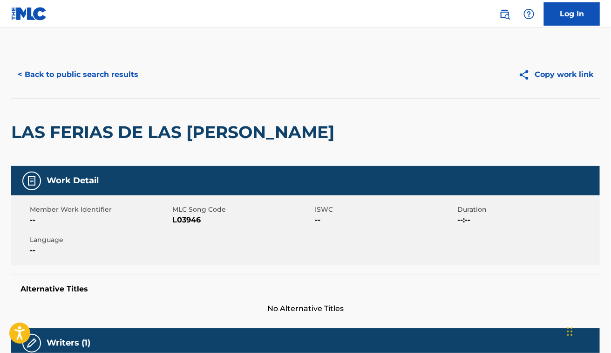
click at [196, 215] on span "L03946" at bounding box center [242, 219] width 140 height 11
copy span "L03946"
click at [88, 73] on button "< Back to public search results" at bounding box center [78, 74] width 134 height 23
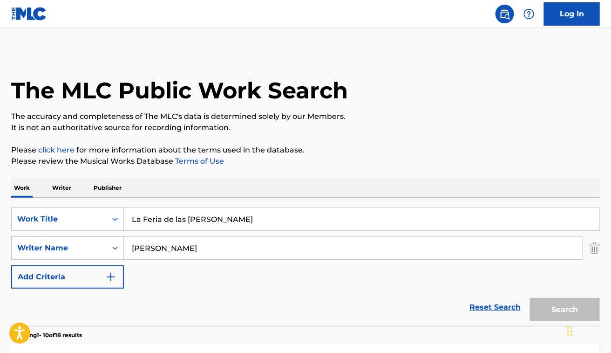
scroll to position [369, 0]
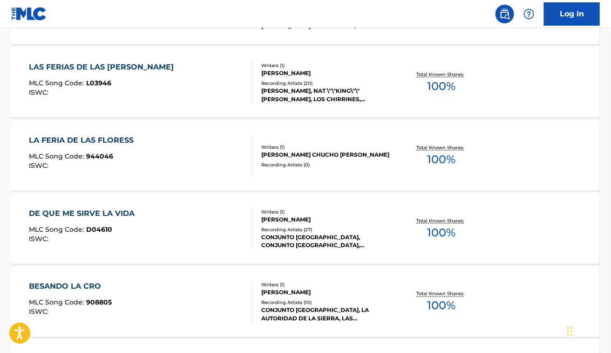
click at [158, 219] on div "DE QUE ME SIRVE LA VIDA MLC Song Code : D04610 ISWC :" at bounding box center [141, 229] width 224 height 42
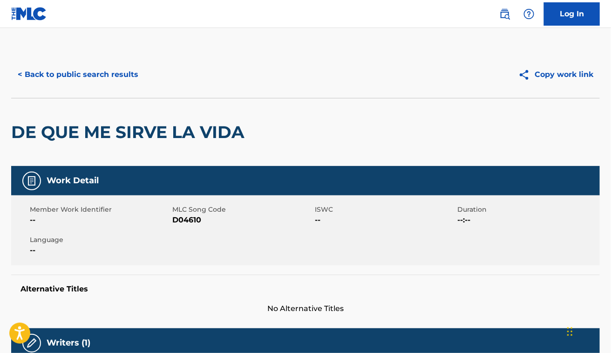
click at [186, 224] on span "D04610" at bounding box center [242, 219] width 140 height 11
copy span "D04610"
click at [373, 52] on div "< Back to public search results Copy work link" at bounding box center [305, 74] width 589 height 47
click at [81, 69] on button "< Back to public search results" at bounding box center [78, 74] width 134 height 23
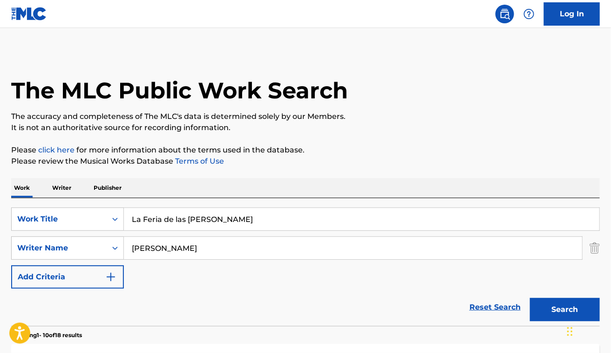
click at [182, 212] on input "La Feria de las Flores" at bounding box center [362, 219] width 476 height 22
paste input "El Mundo No Es Mi Hogar"
type input "El Mundo No Es Mi Hogar"
paste input "Rafael Guerrero"
type input "Rafael Guerrero"
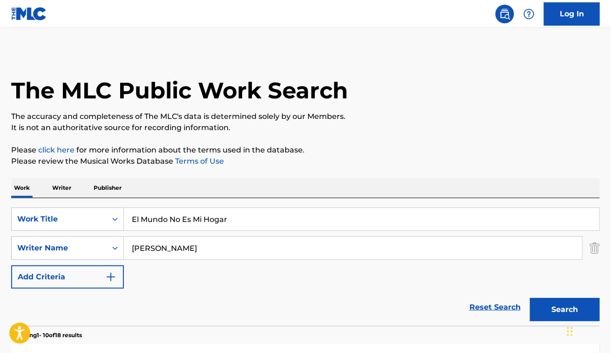
click at [530, 298] on button "Search" at bounding box center [565, 309] width 70 height 23
click at [184, 212] on input "El Mundo No Es Mi Hogar" at bounding box center [362, 219] width 476 height 22
type input "INTRO"
paste input "Jeremías Pau Toledo AriasLuis García Carrill"
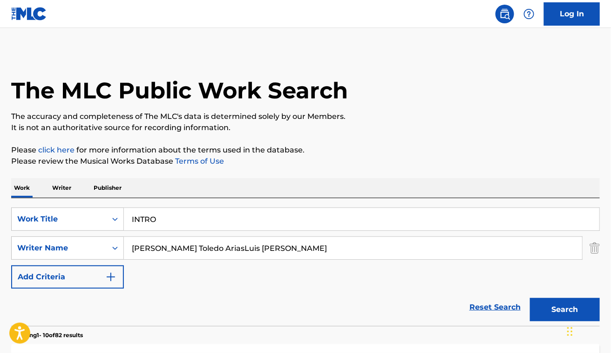
drag, startPoint x: 231, startPoint y: 248, endPoint x: 353, endPoint y: 248, distance: 122.0
click at [344, 248] on input "[PERSON_NAME] Toledo AriasLuis [PERSON_NAME]" at bounding box center [353, 248] width 458 height 22
click at [159, 245] on input "[PERSON_NAME] Toledo [PERSON_NAME]" at bounding box center [353, 248] width 458 height 22
click at [530, 298] on button "Search" at bounding box center [565, 309] width 70 height 23
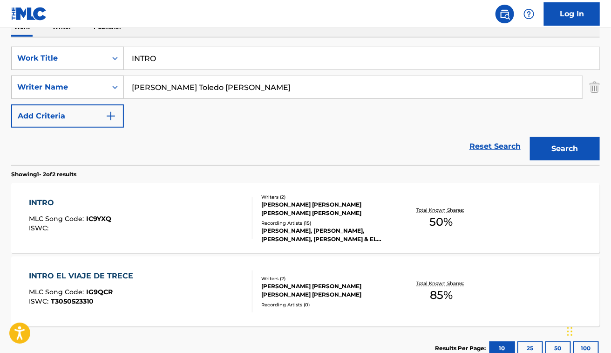
scroll to position [160, 0]
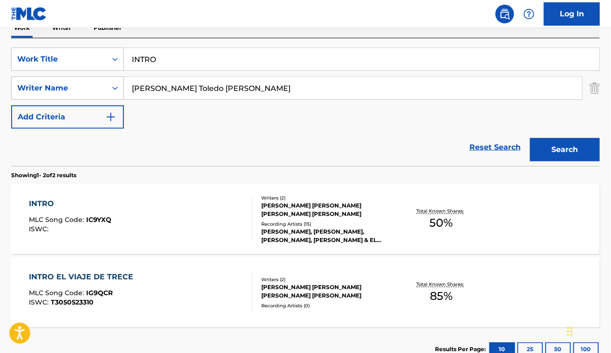
click at [275, 82] on input "Jeremias Pau Toledo Arias" at bounding box center [353, 88] width 458 height 22
paste input "[PERSON_NAME]"
type input "Jeremias Pau Toledo Arias Luis García Carrillo"
click at [193, 230] on div "INTRO MLC Song Code : IC9YXQ ISWC :" at bounding box center [141, 219] width 224 height 42
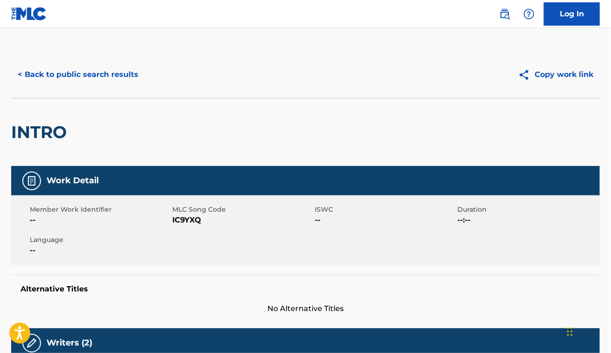
click at [333, 147] on div "INTRO" at bounding box center [305, 132] width 589 height 68
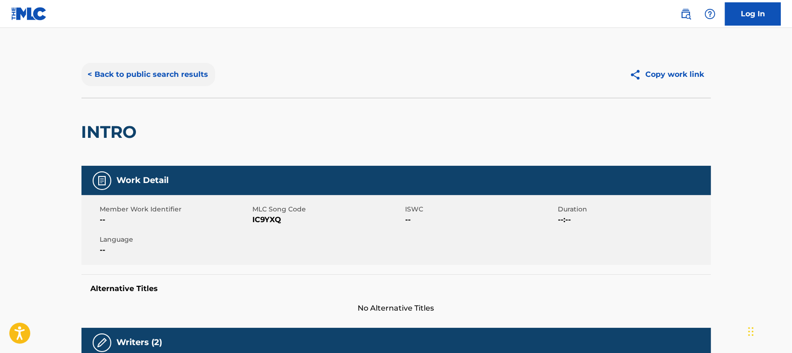
click at [173, 78] on button "< Back to public search results" at bounding box center [149, 74] width 134 height 23
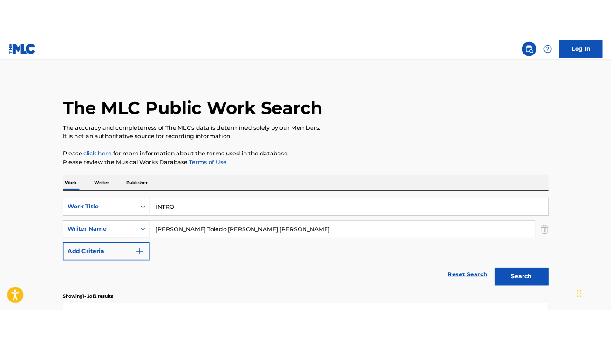
scroll to position [160, 0]
